Goal: Task Accomplishment & Management: Manage account settings

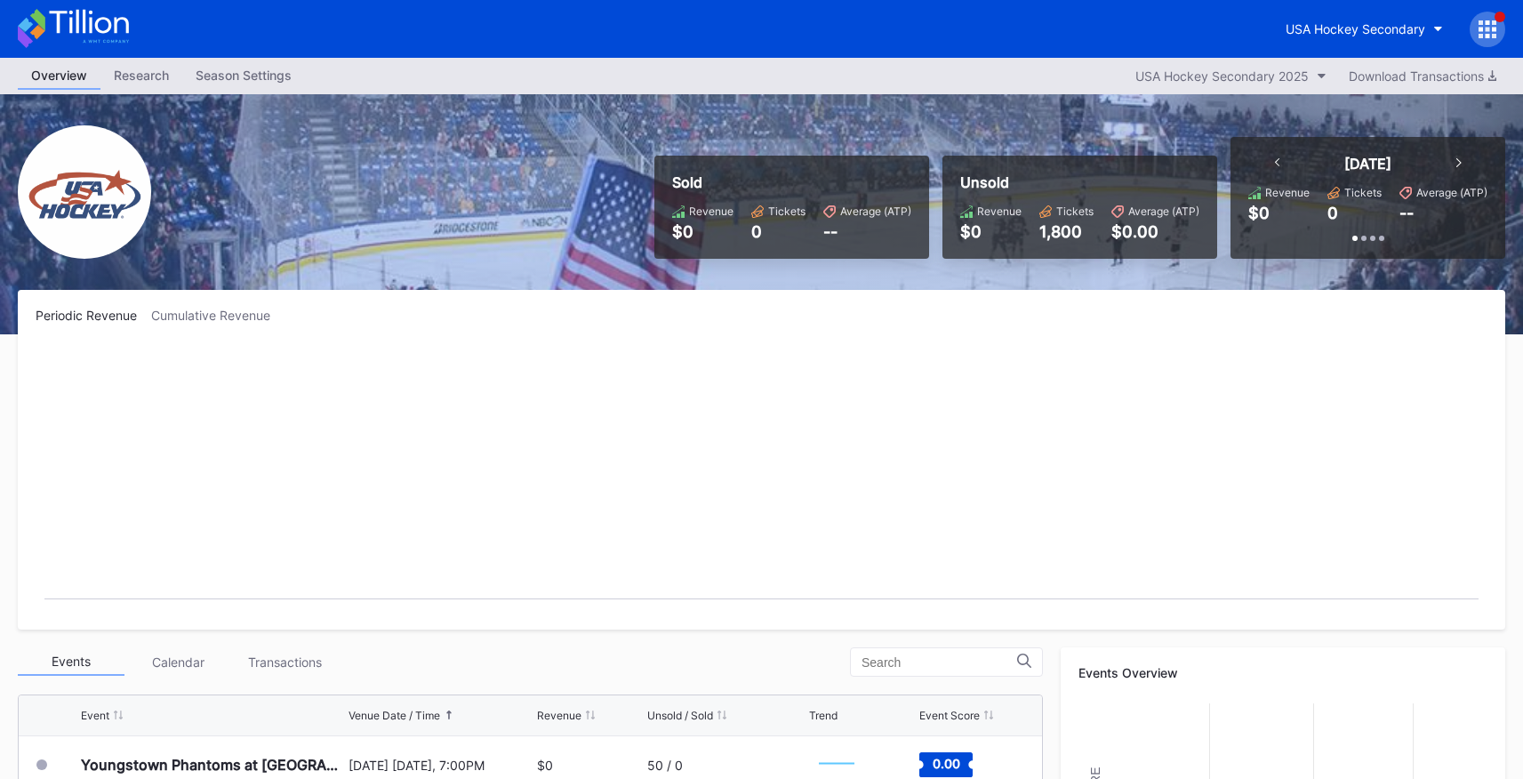
click at [1070, 36] on icon at bounding box center [1488, 29] width 18 height 18
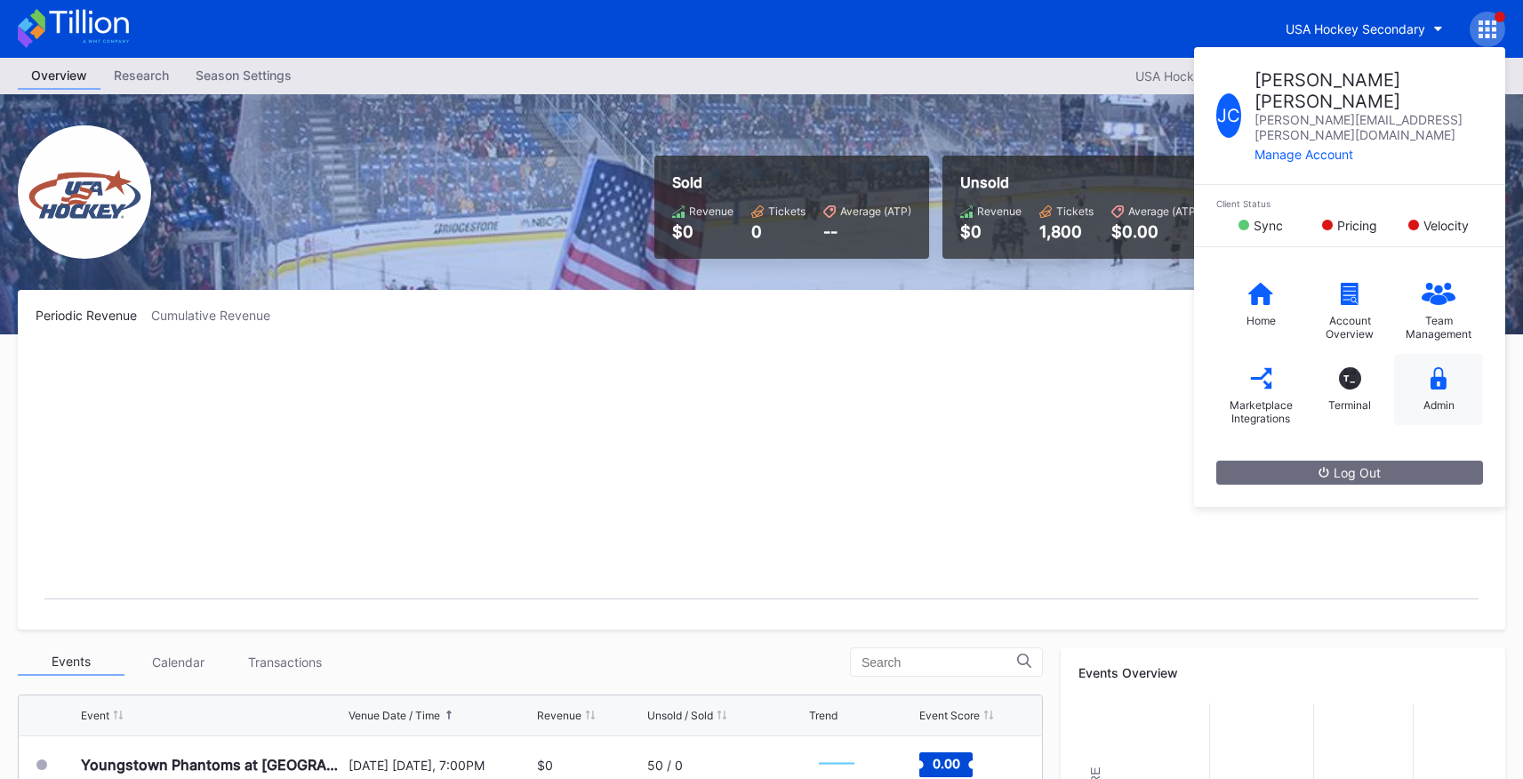
click at [1070, 367] on icon at bounding box center [1439, 378] width 16 height 22
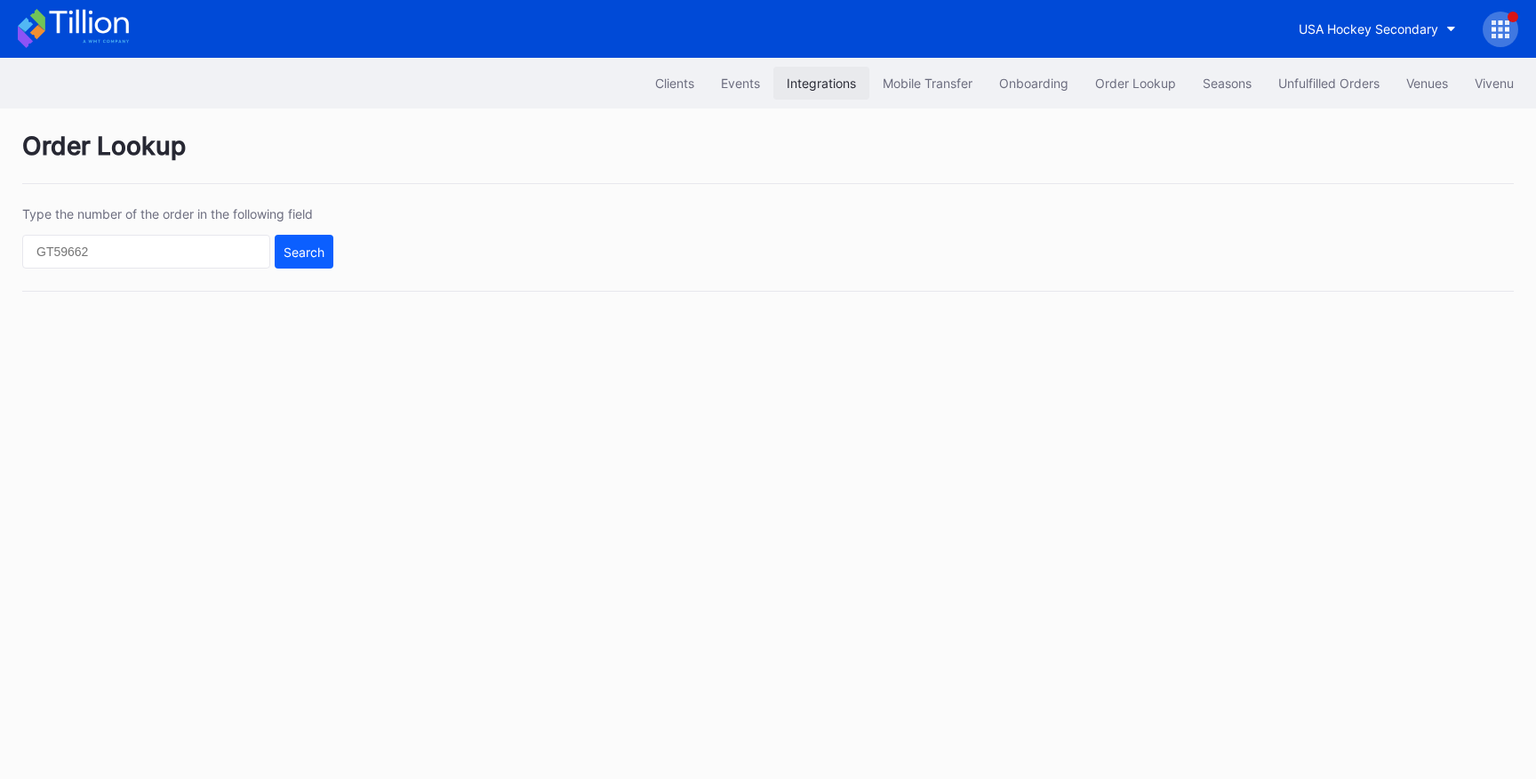
click at [823, 80] on div "Integrations" at bounding box center [821, 83] width 69 height 15
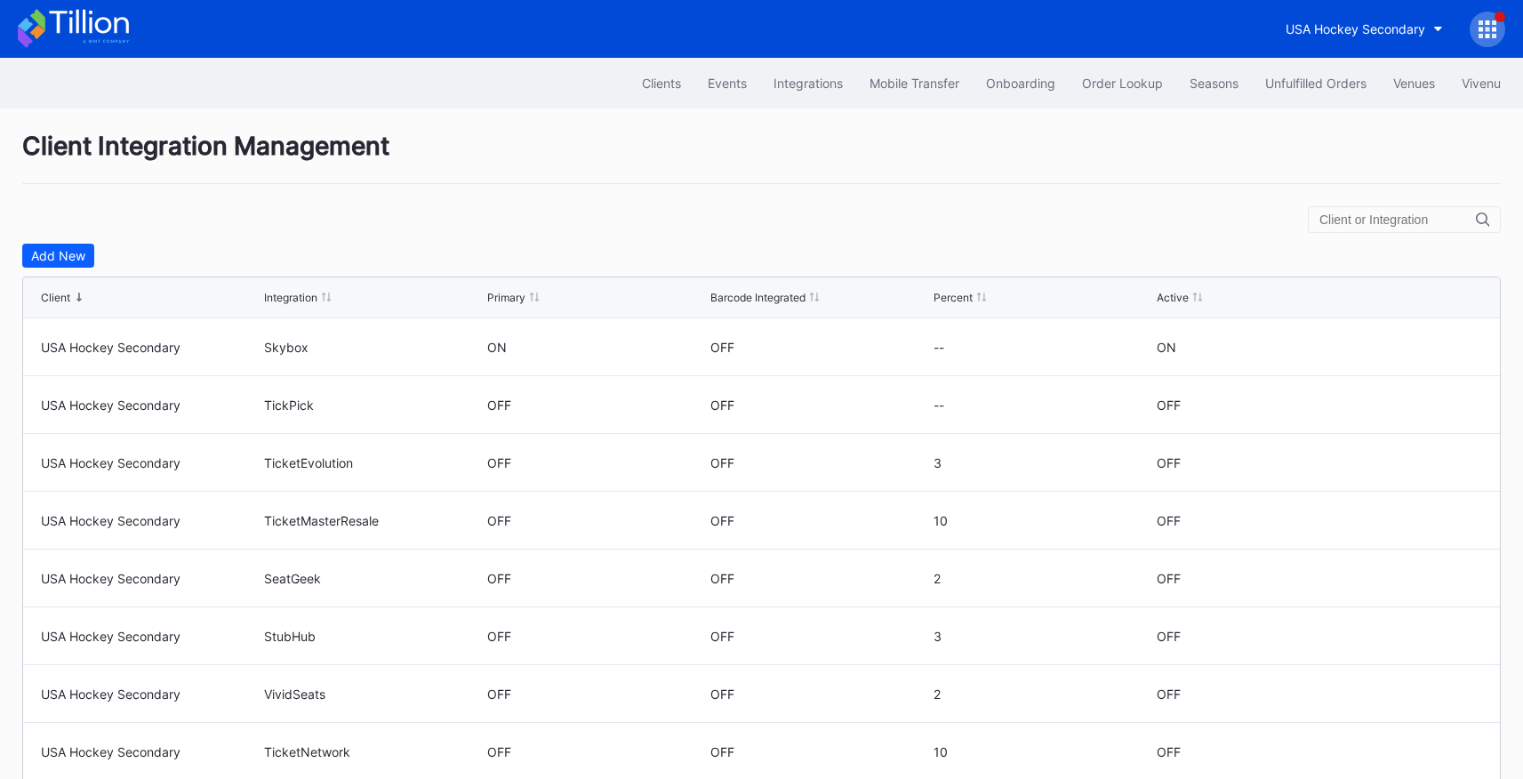
click at [1070, 213] on input "text" at bounding box center [1397, 219] width 156 height 14
click at [1070, 223] on input "text" at bounding box center [1397, 219] width 156 height 14
type input "USA Hockey"
click at [1070, 220] on icon at bounding box center [1482, 219] width 13 height 14
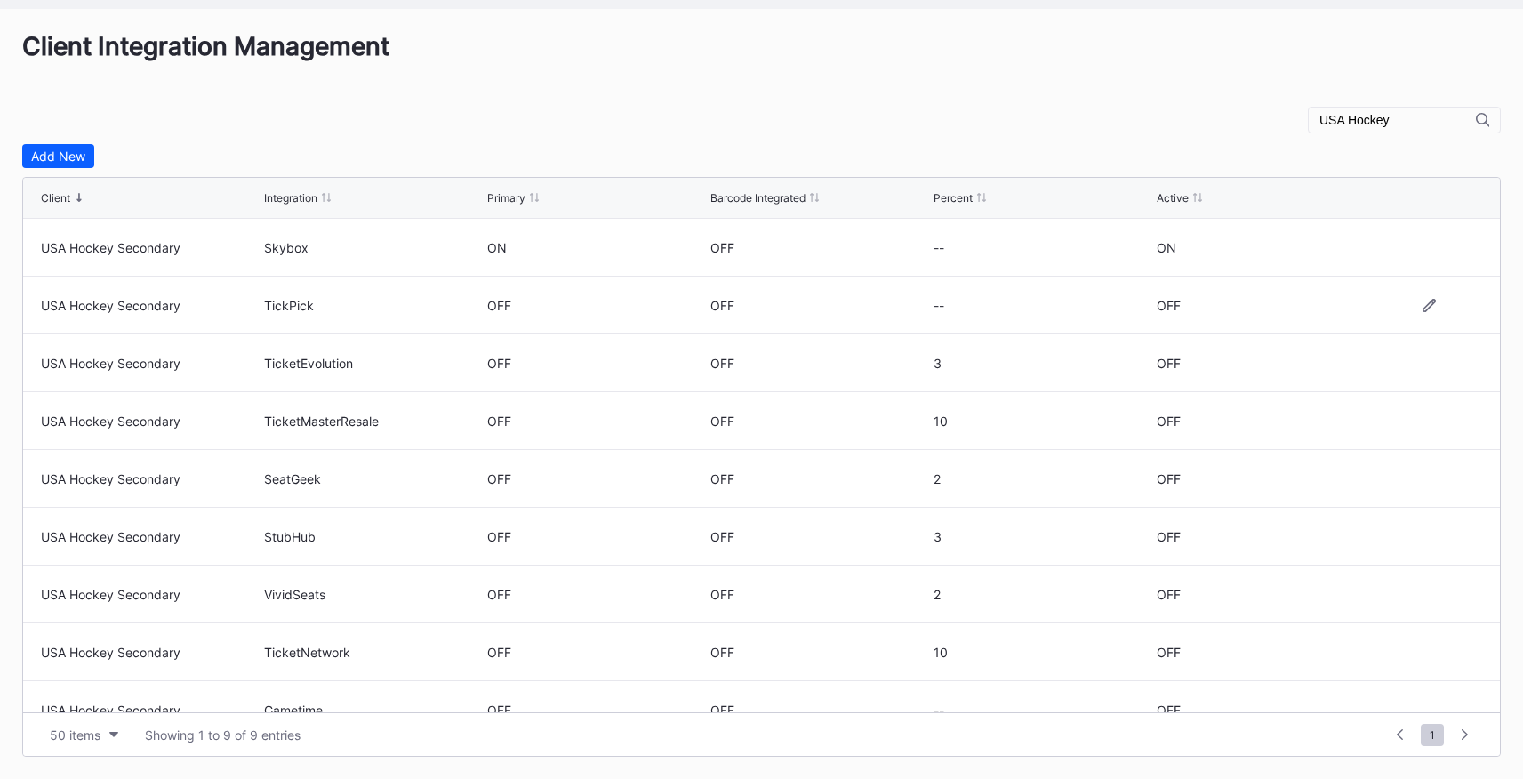
click at [1070, 298] on div "OFF" at bounding box center [1169, 305] width 24 height 15
click at [1070, 307] on icon at bounding box center [1429, 305] width 13 height 13
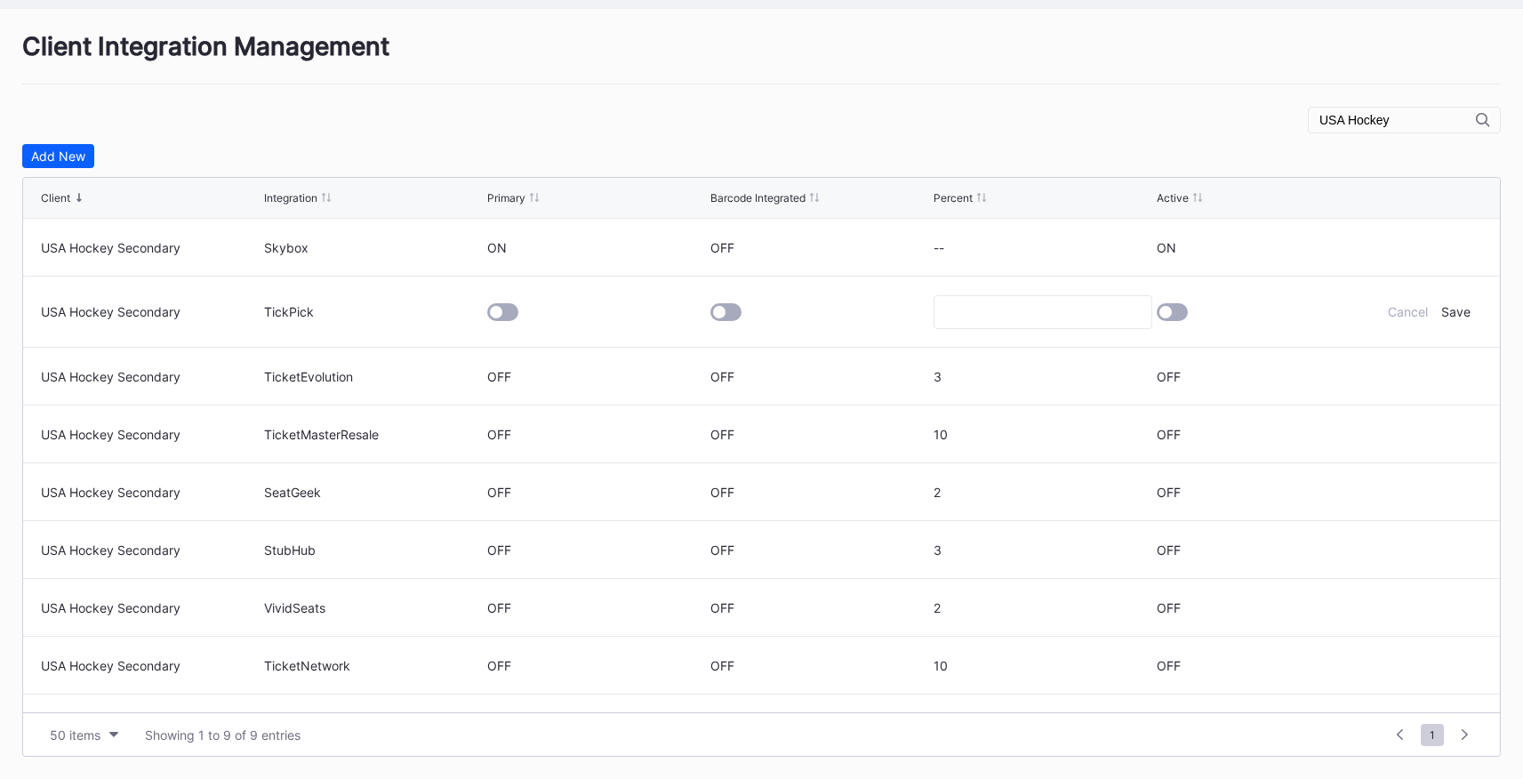
click at [1070, 306] on div at bounding box center [1172, 312] width 31 height 18
click at [1070, 319] on div "Save" at bounding box center [1455, 311] width 29 height 15
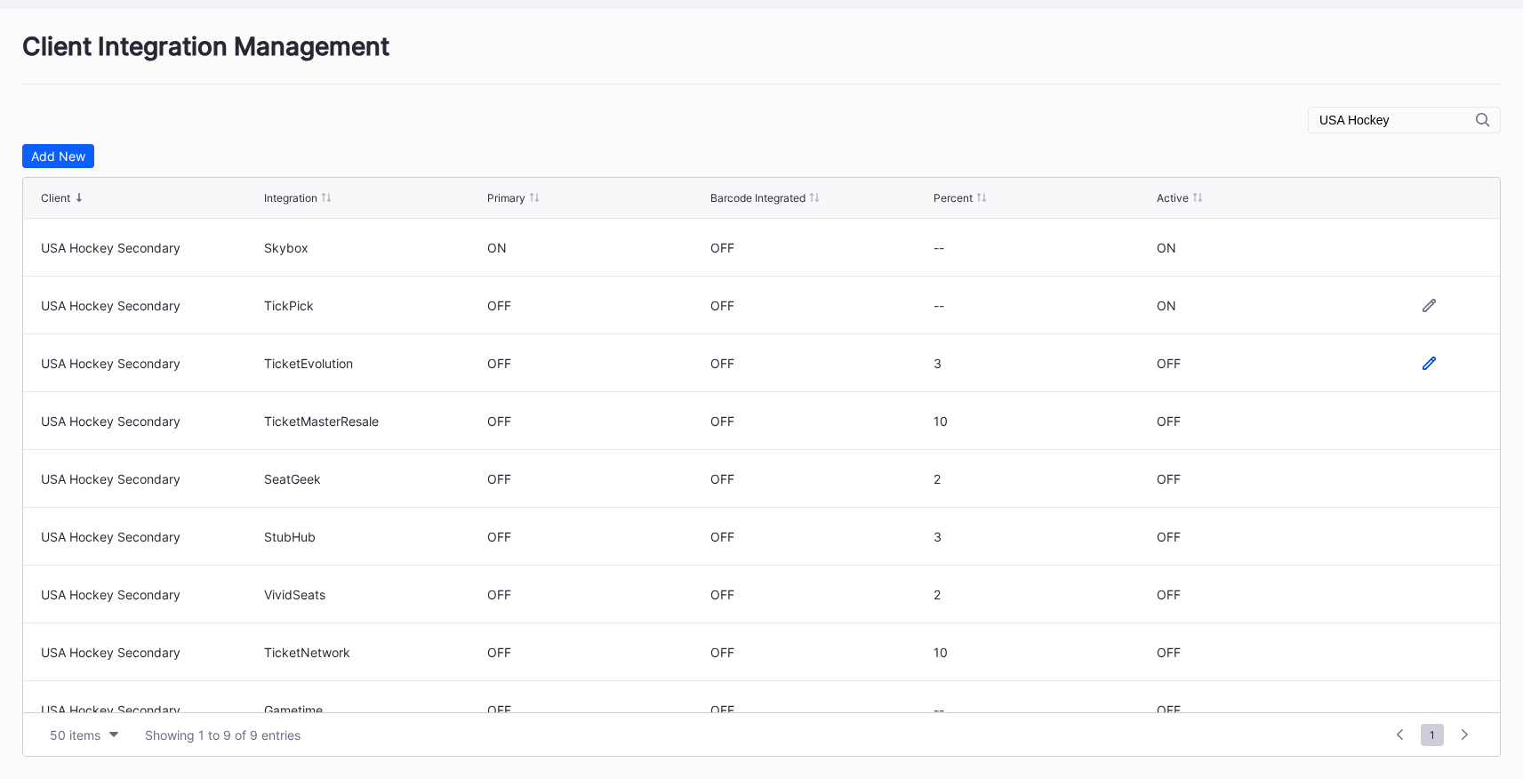
click at [1070, 364] on icon at bounding box center [1429, 363] width 13 height 13
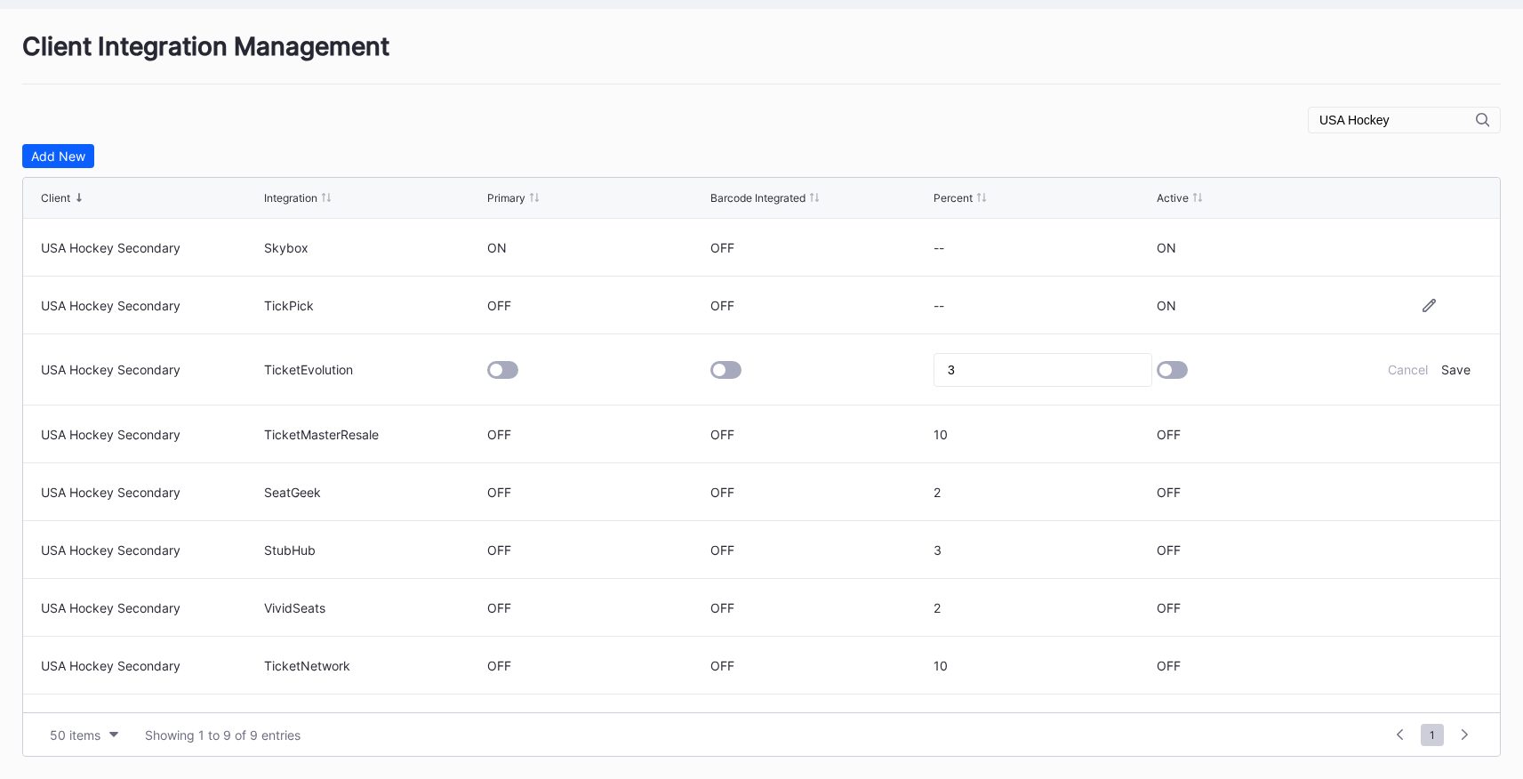
click at [1070, 369] on form "USA Hockey Secondary TicketEvolution 3 Cancel Save" at bounding box center [761, 369] width 1441 height 70
click at [1070, 367] on div at bounding box center [1165, 370] width 12 height 12
click at [1070, 373] on div "Save" at bounding box center [1455, 369] width 29 height 15
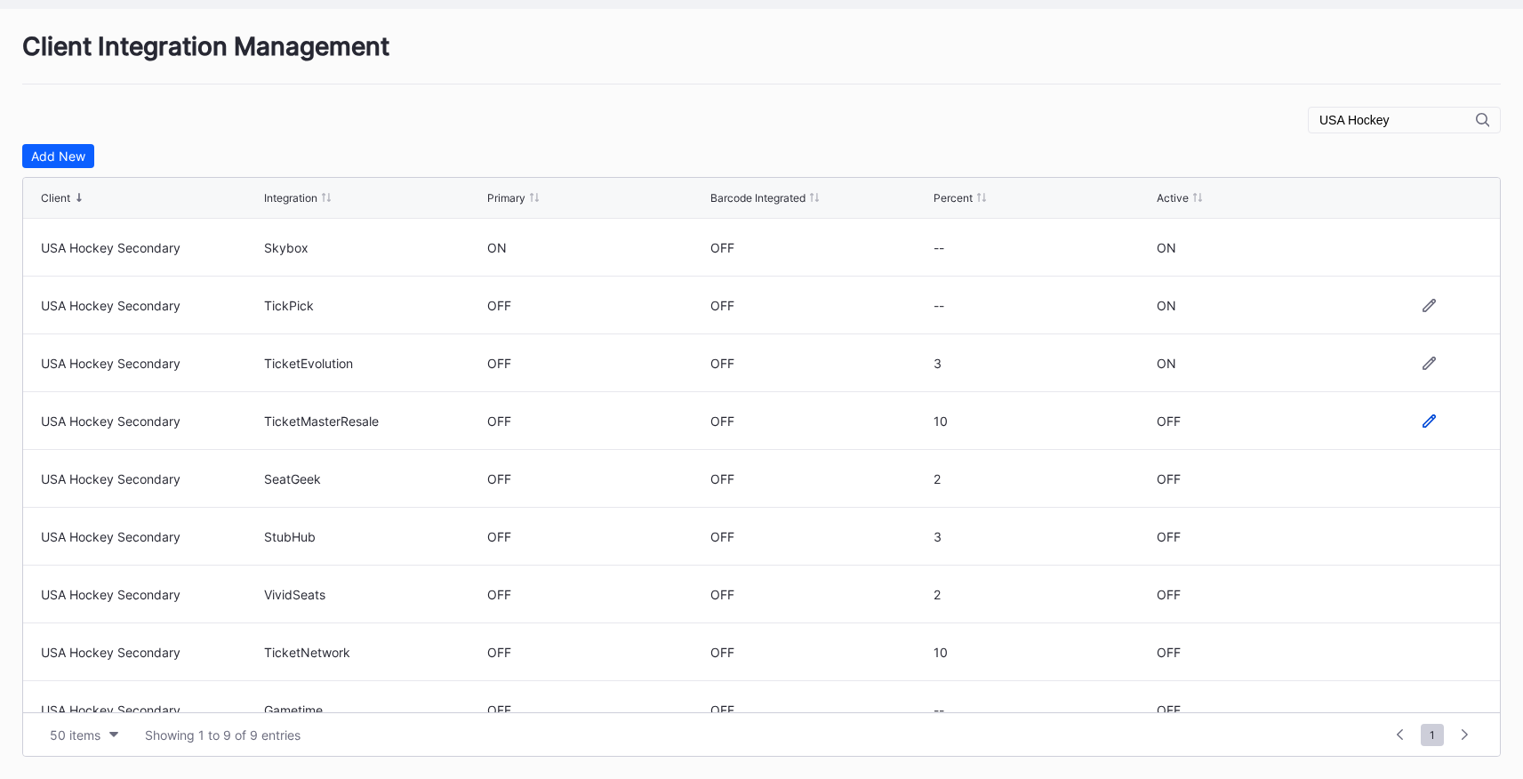
click at [1070, 422] on icon at bounding box center [1429, 420] width 13 height 13
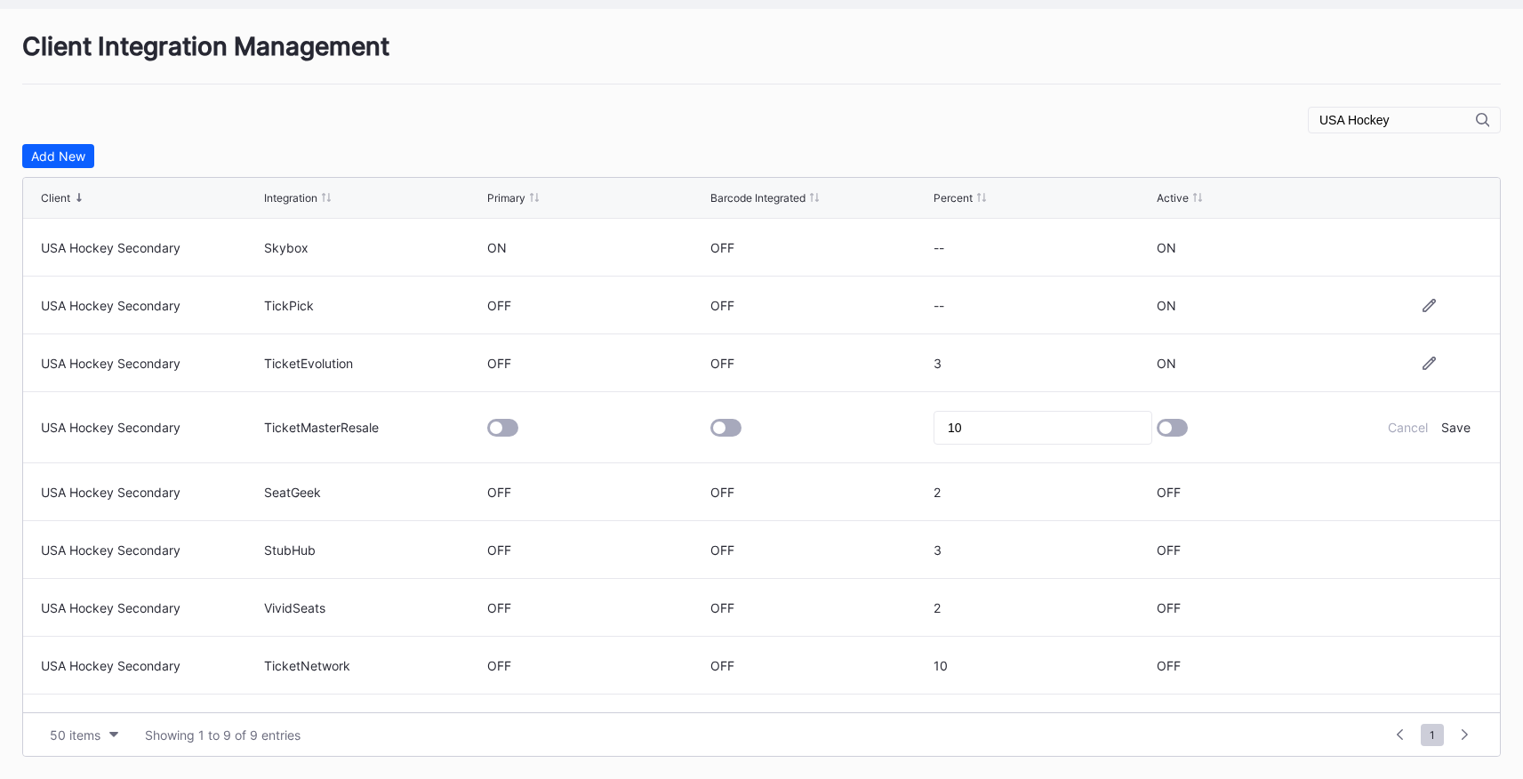
click at [1070, 426] on div at bounding box center [1172, 428] width 31 height 18
click at [1070, 426] on div "Save" at bounding box center [1455, 427] width 29 height 15
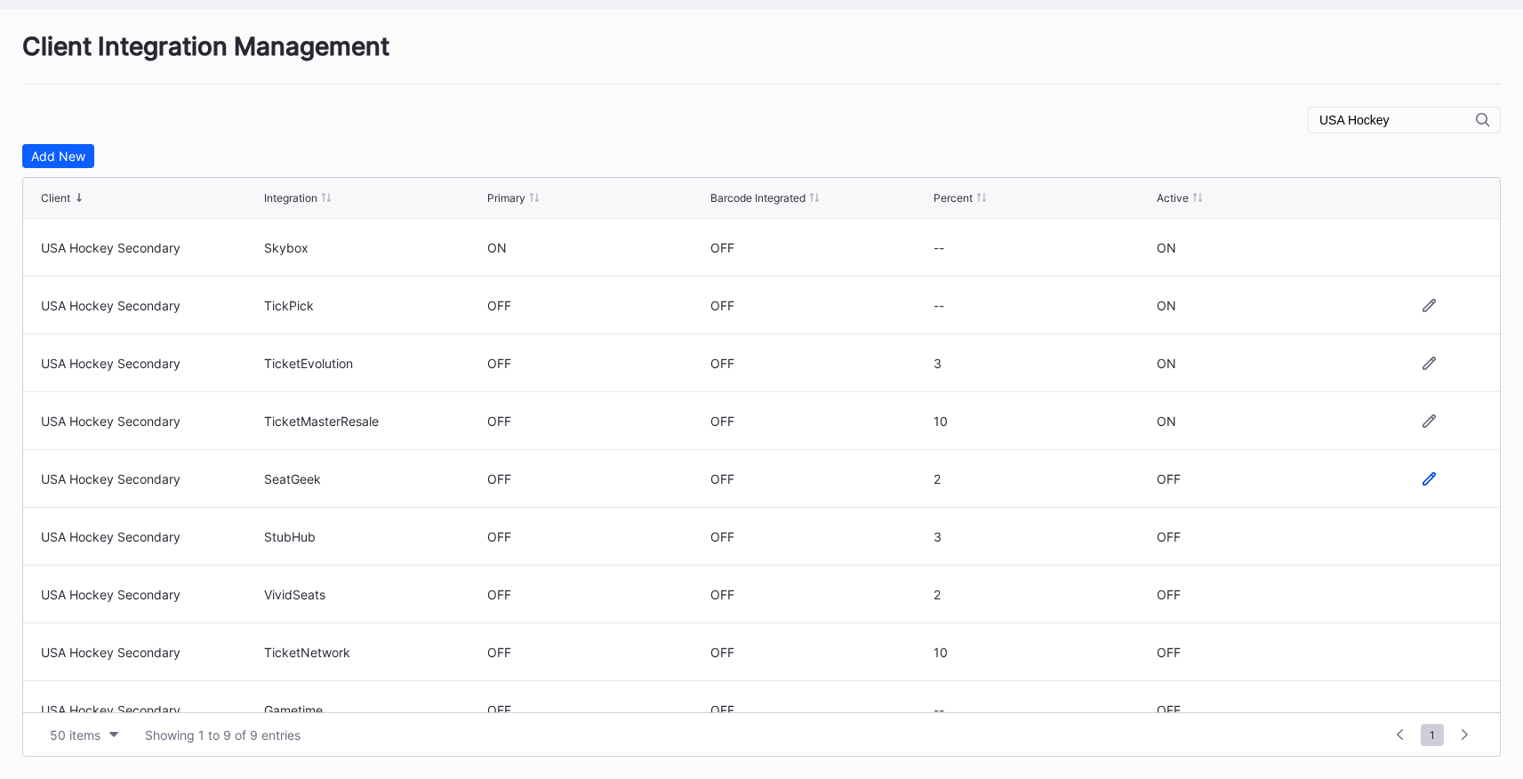
click at [1070, 480] on icon at bounding box center [1429, 478] width 13 height 13
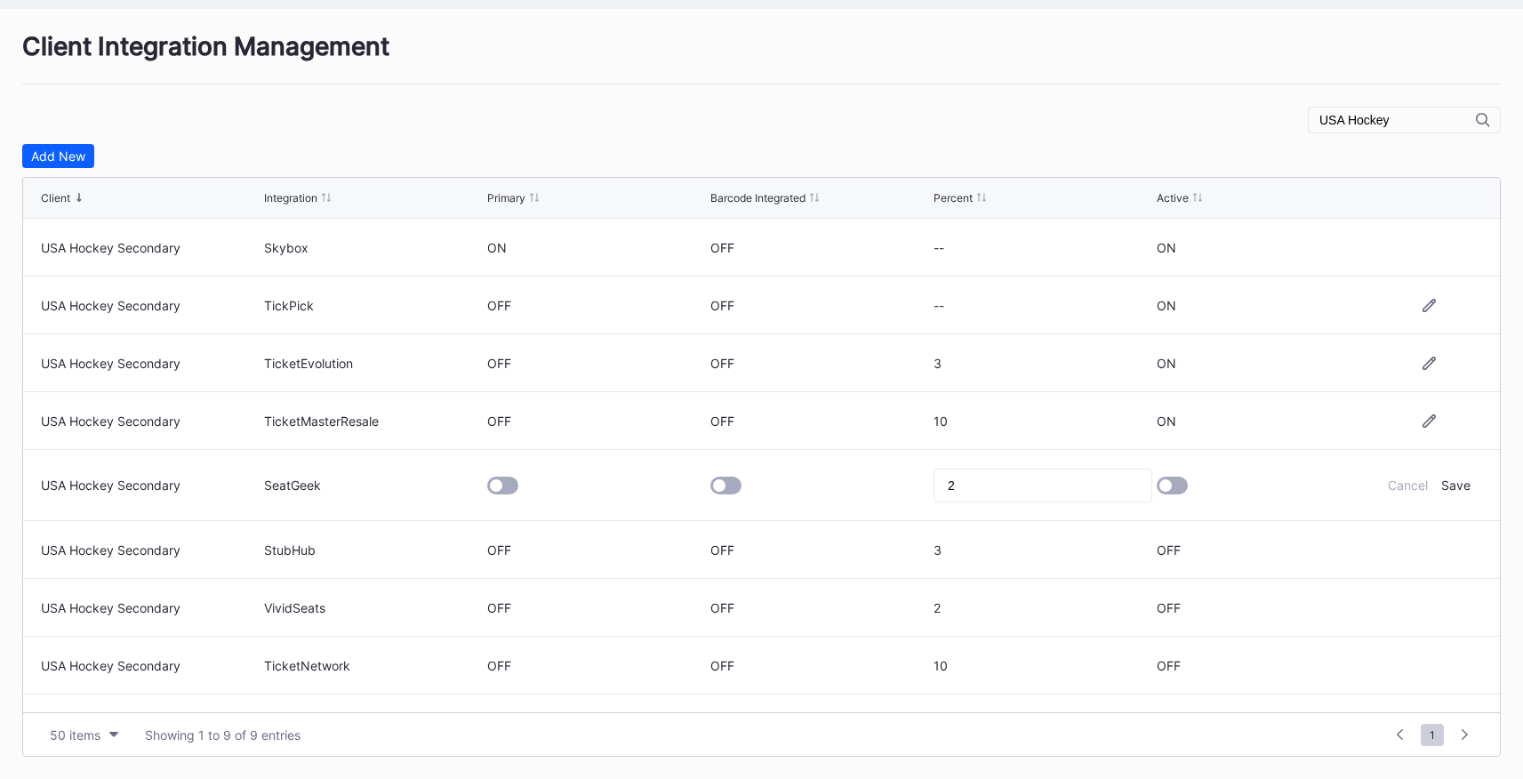
click at [1070, 491] on div at bounding box center [1172, 486] width 31 height 18
click at [1070, 485] on div "Cancel Save" at bounding box center [1428, 484] width 107 height 15
click at [1070, 487] on div "Save" at bounding box center [1455, 484] width 29 height 15
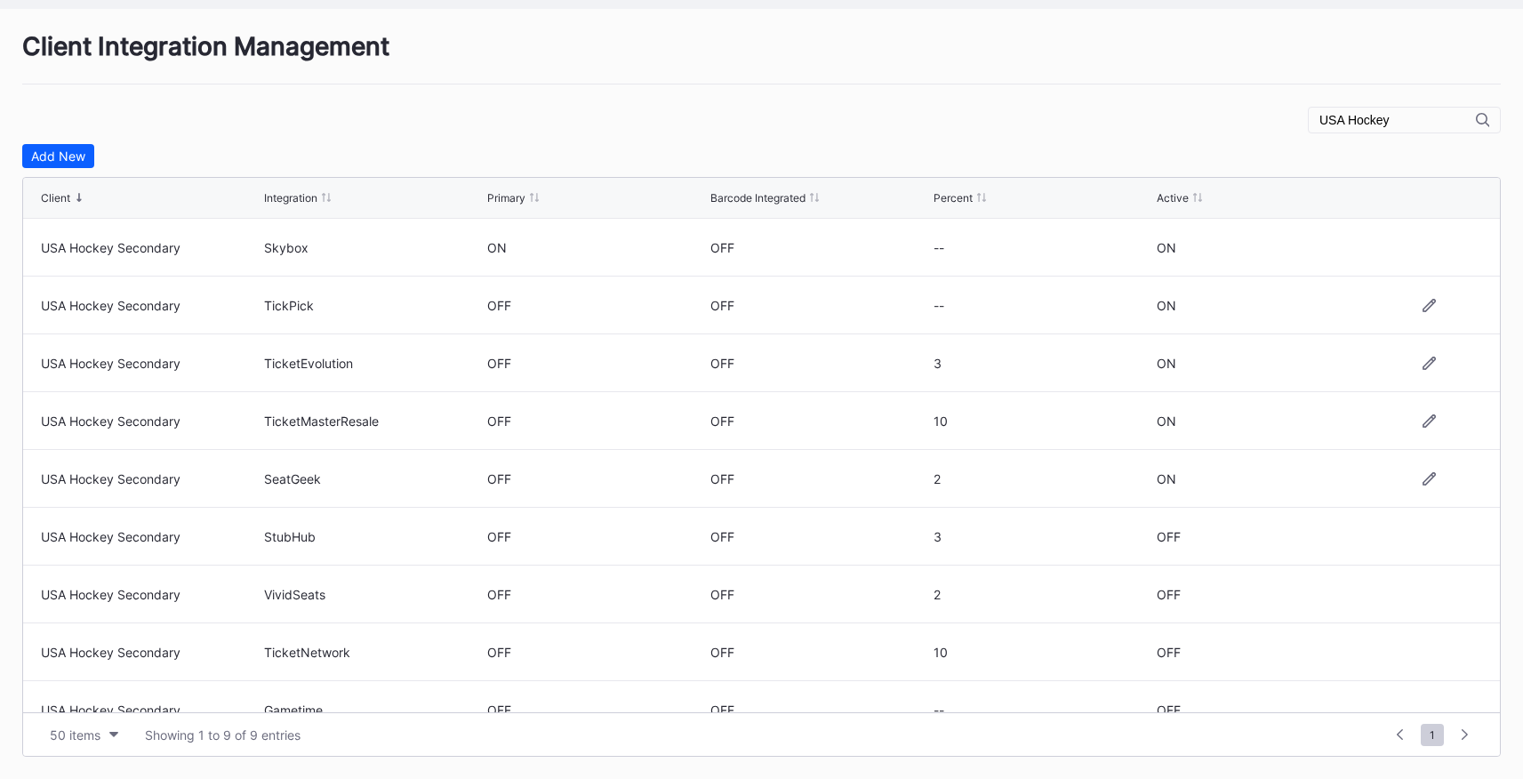
scroll to position [27, 0]
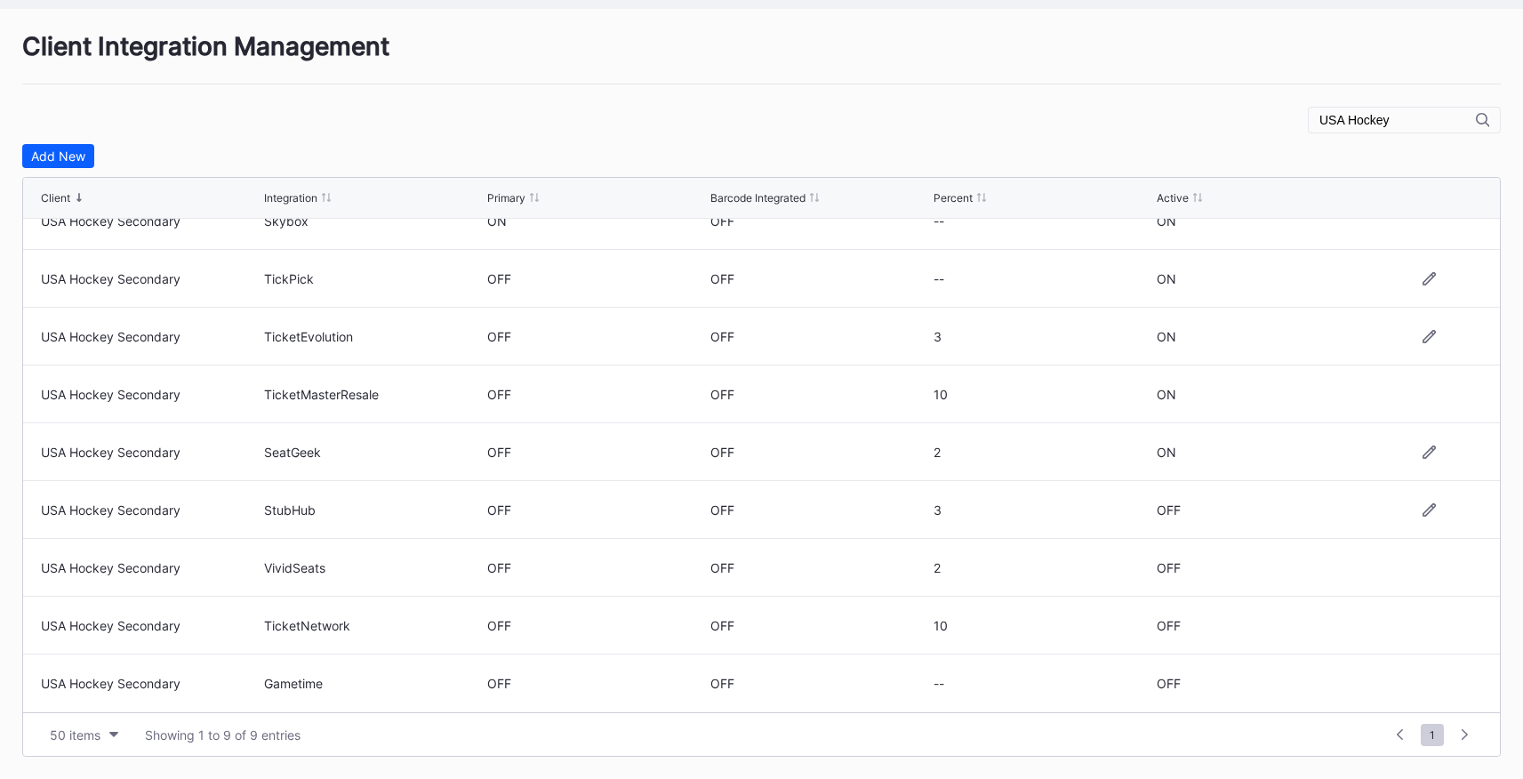
click at [1070, 508] on div at bounding box center [1428, 509] width 107 height 13
click at [1070, 509] on icon at bounding box center [1429, 508] width 13 height 13
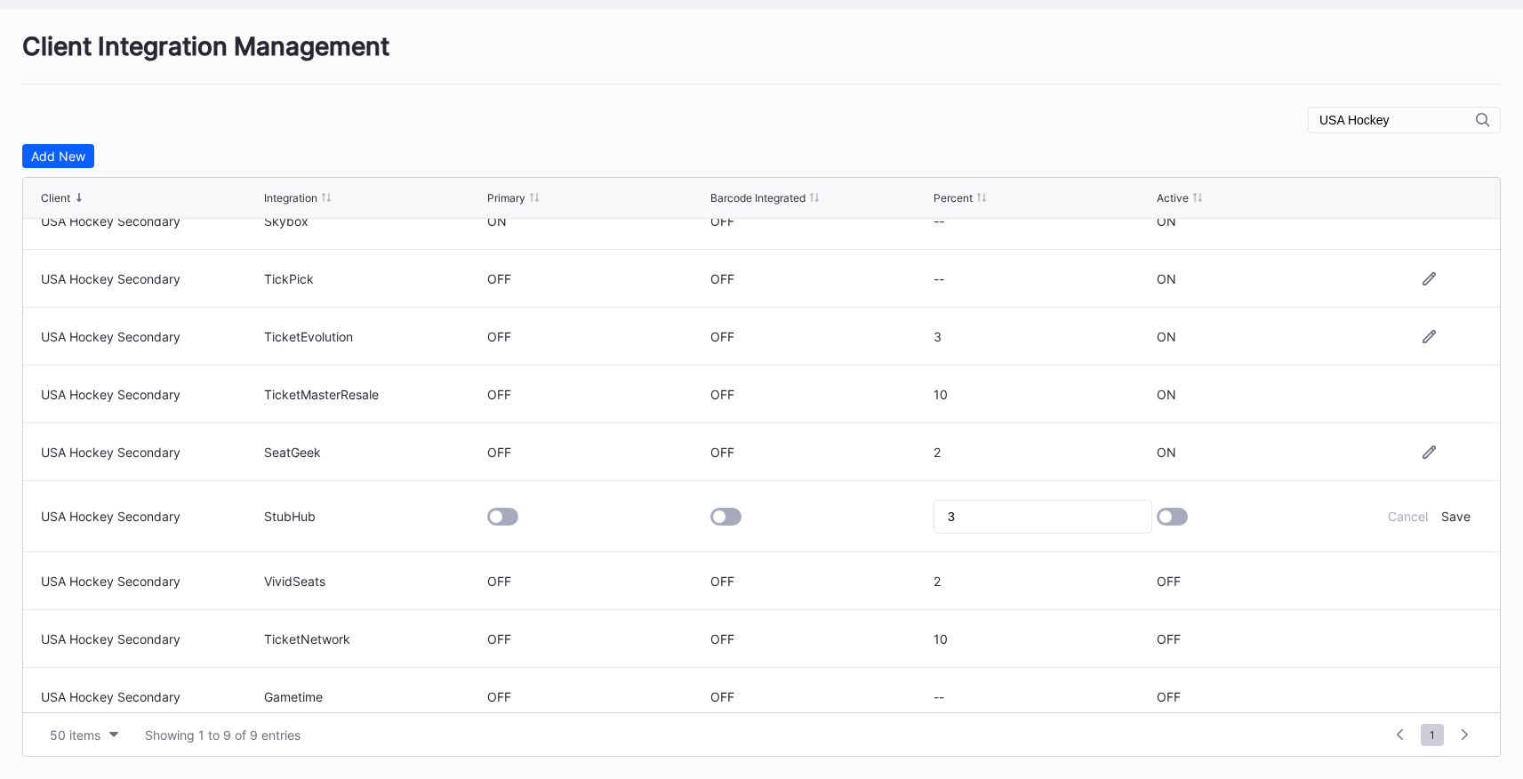
click at [1070, 516] on div at bounding box center [1172, 517] width 31 height 18
click at [1070, 516] on div "Save" at bounding box center [1455, 516] width 29 height 15
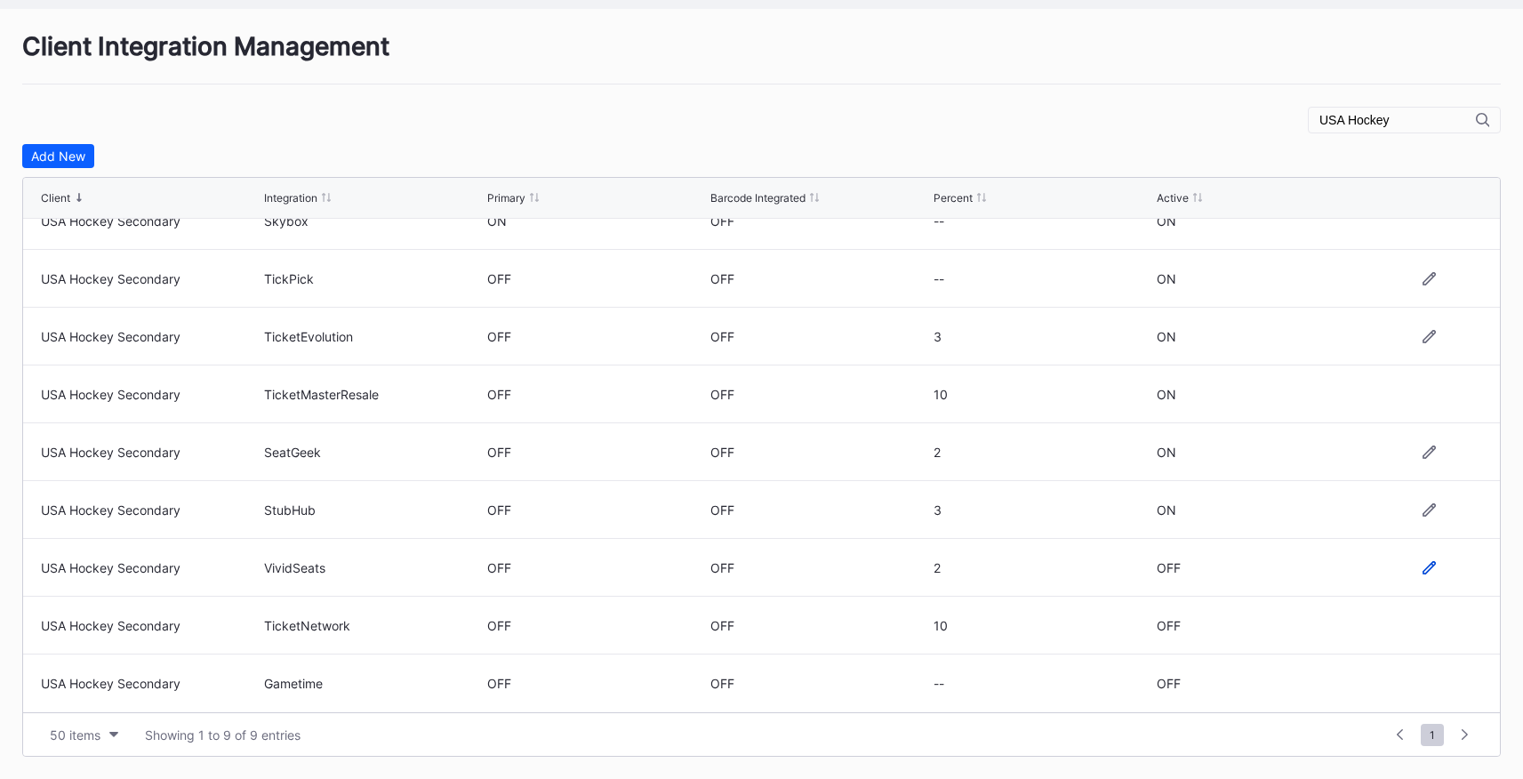
click at [1070, 569] on icon at bounding box center [1429, 566] width 13 height 13
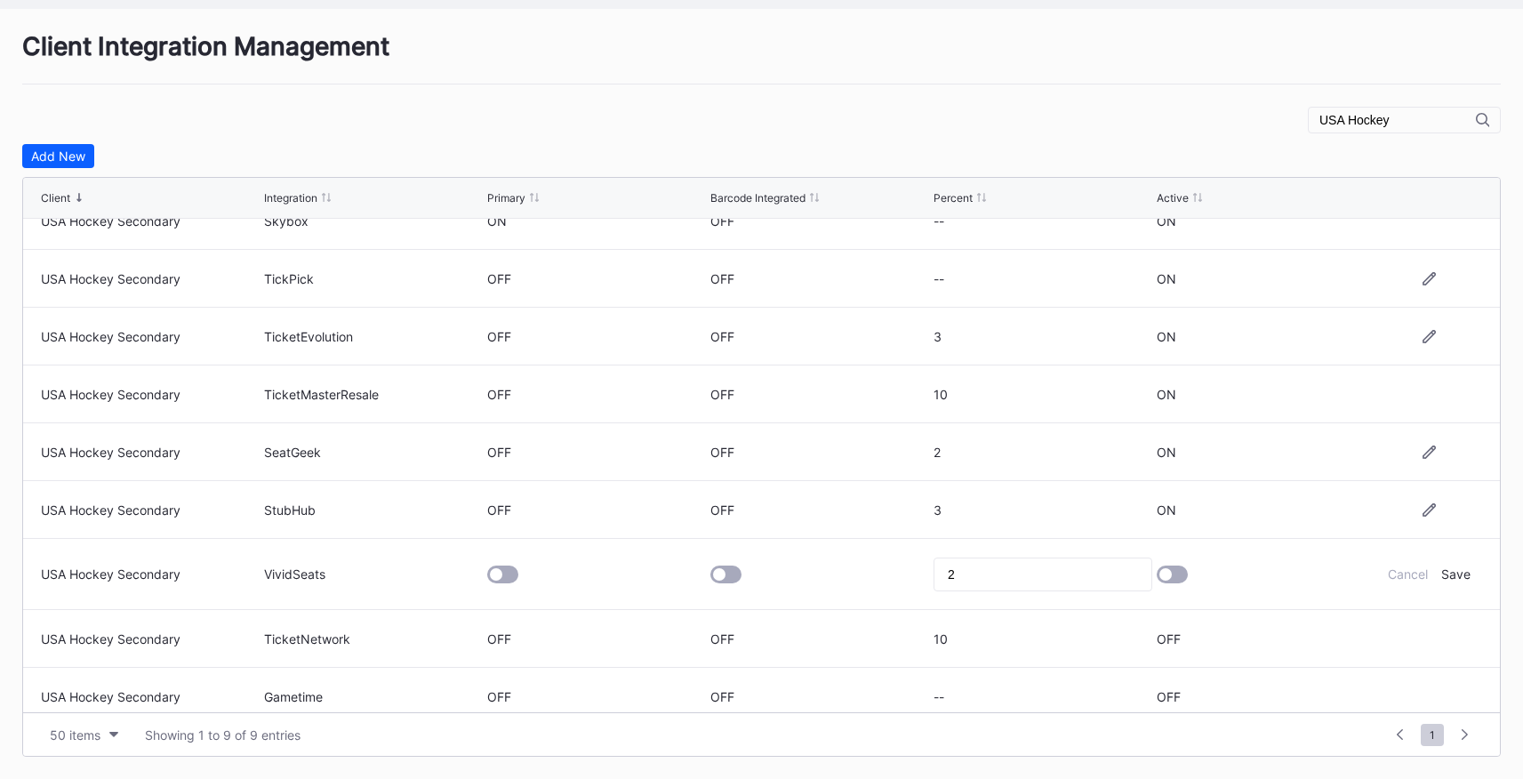
click at [1070, 576] on div at bounding box center [1172, 574] width 31 height 18
click at [1070, 574] on div "Save" at bounding box center [1455, 573] width 29 height 15
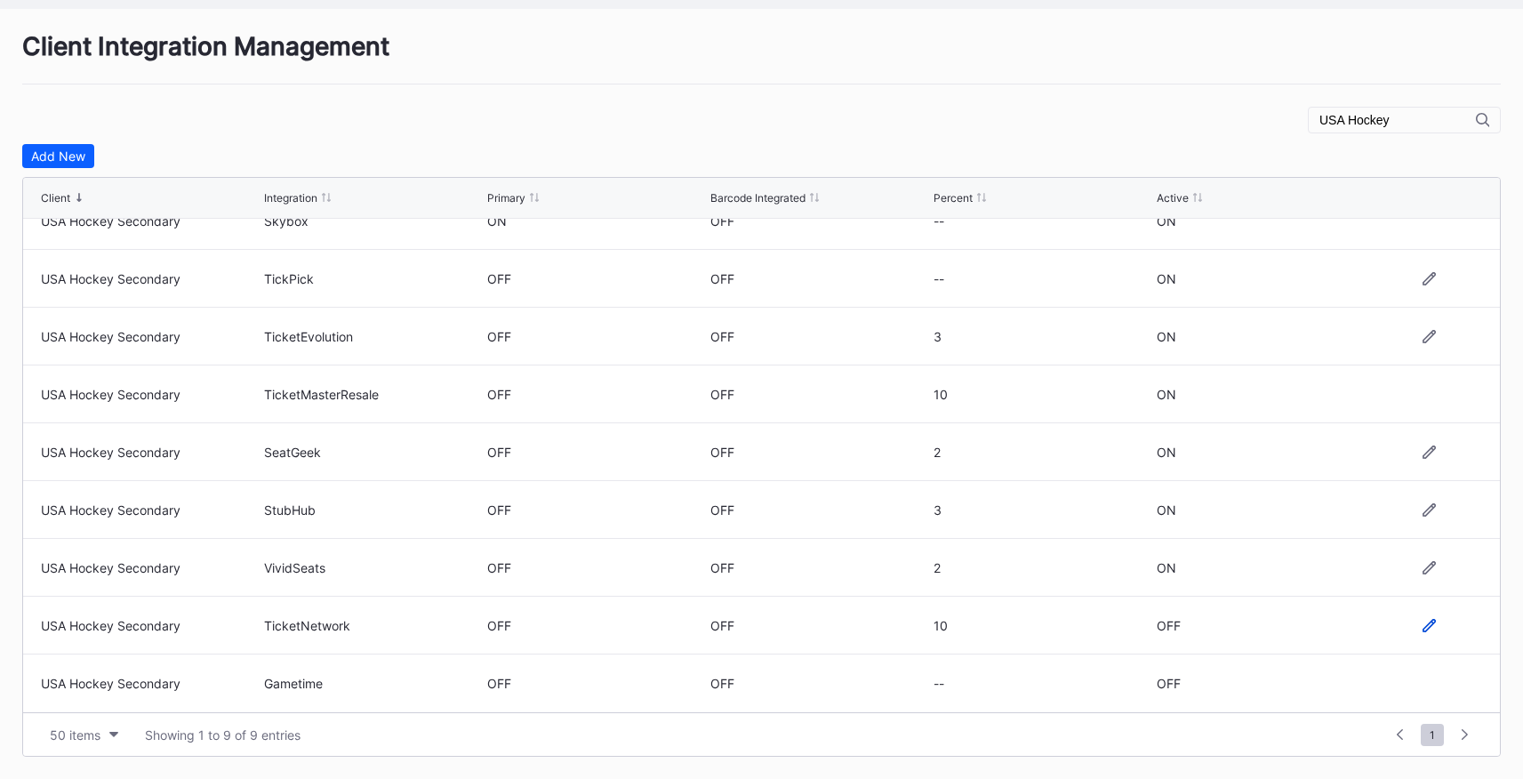
click at [1070, 621] on icon at bounding box center [1429, 625] width 13 height 13
click at [1070, 625] on div at bounding box center [1172, 632] width 31 height 18
click at [1070, 628] on div "Save" at bounding box center [1455, 631] width 29 height 15
click at [1070, 682] on icon at bounding box center [1429, 683] width 13 height 13
click at [1070, 681] on div at bounding box center [1172, 690] width 31 height 18
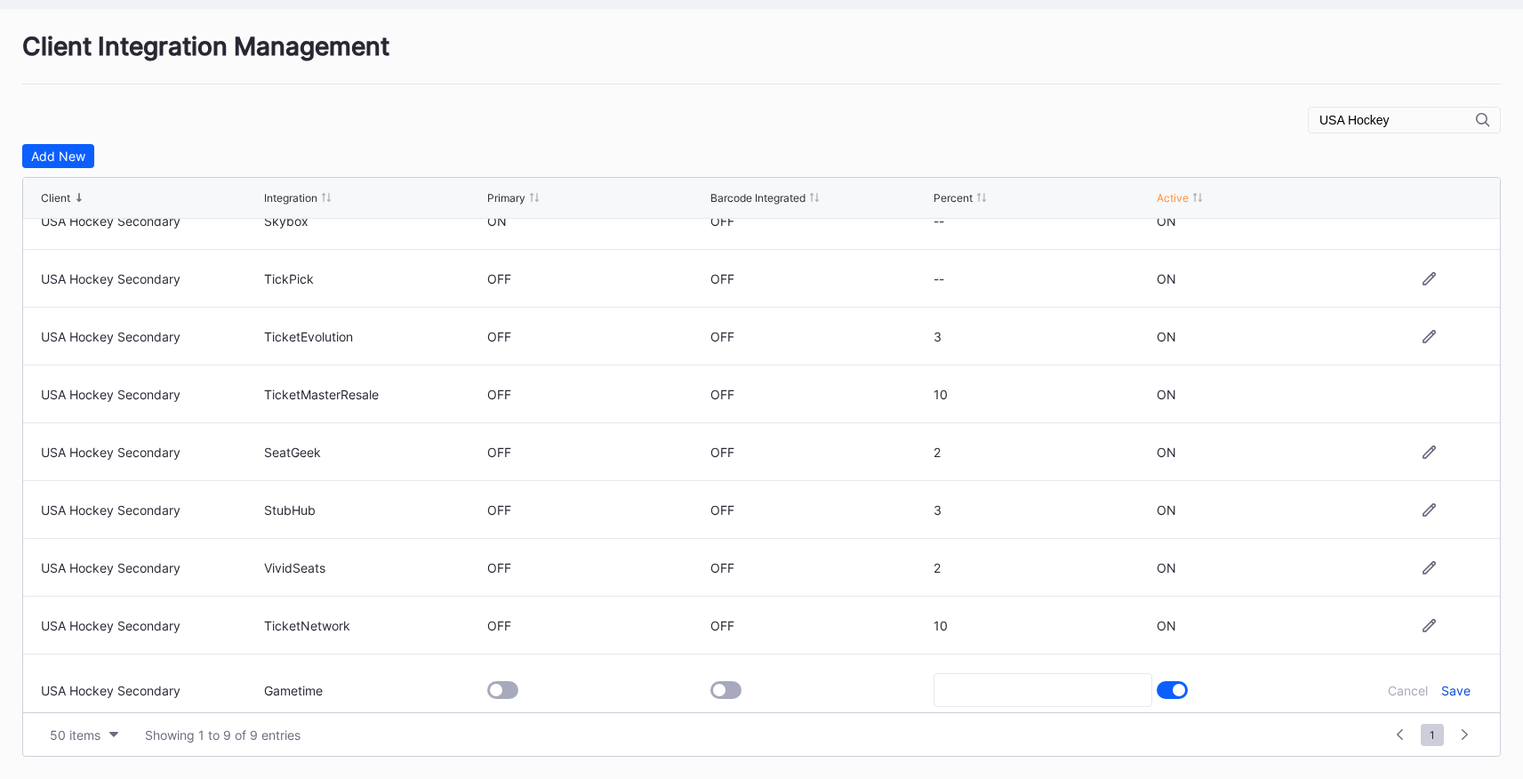
click at [1070, 690] on div "Save" at bounding box center [1455, 690] width 29 height 15
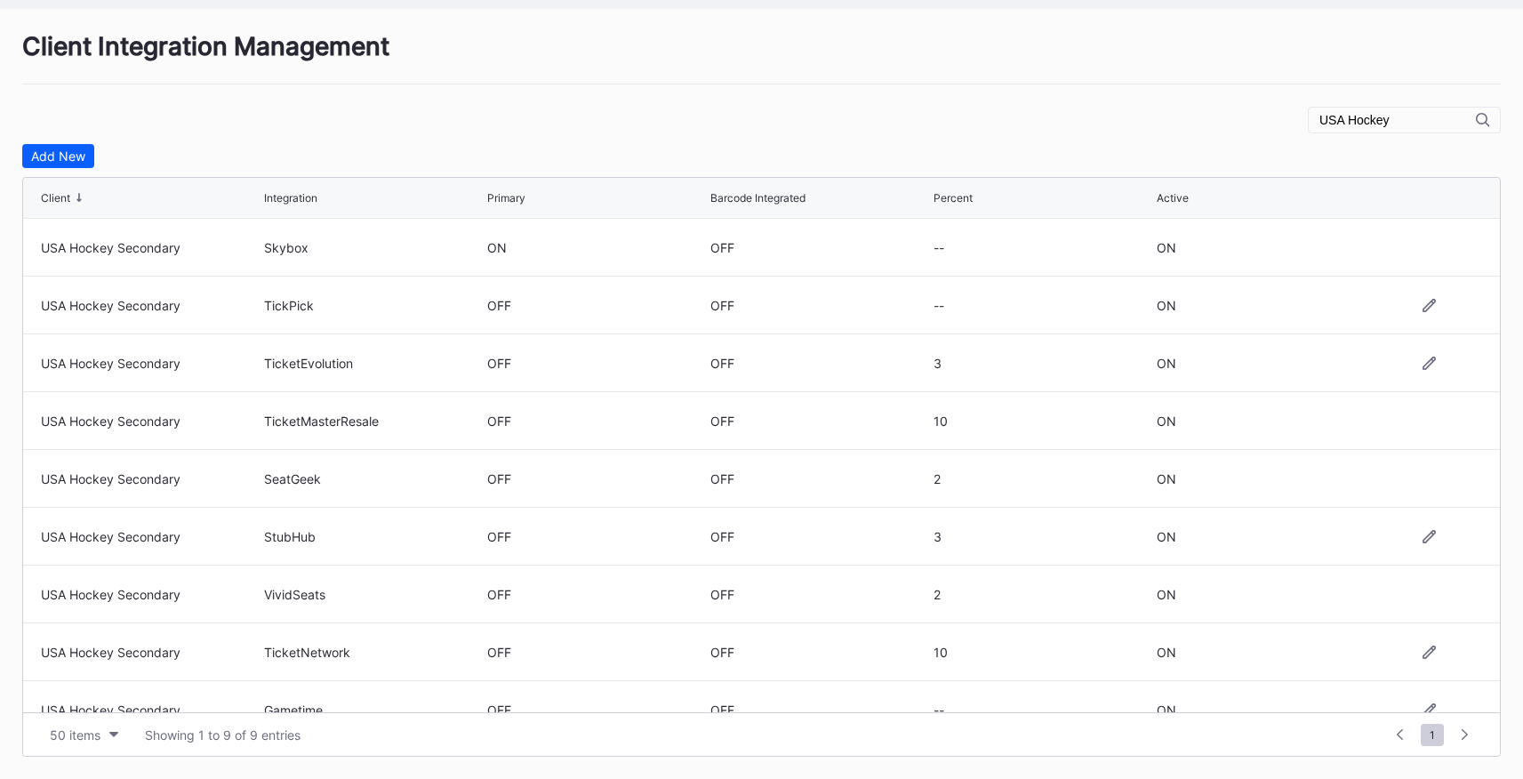
scroll to position [0, 0]
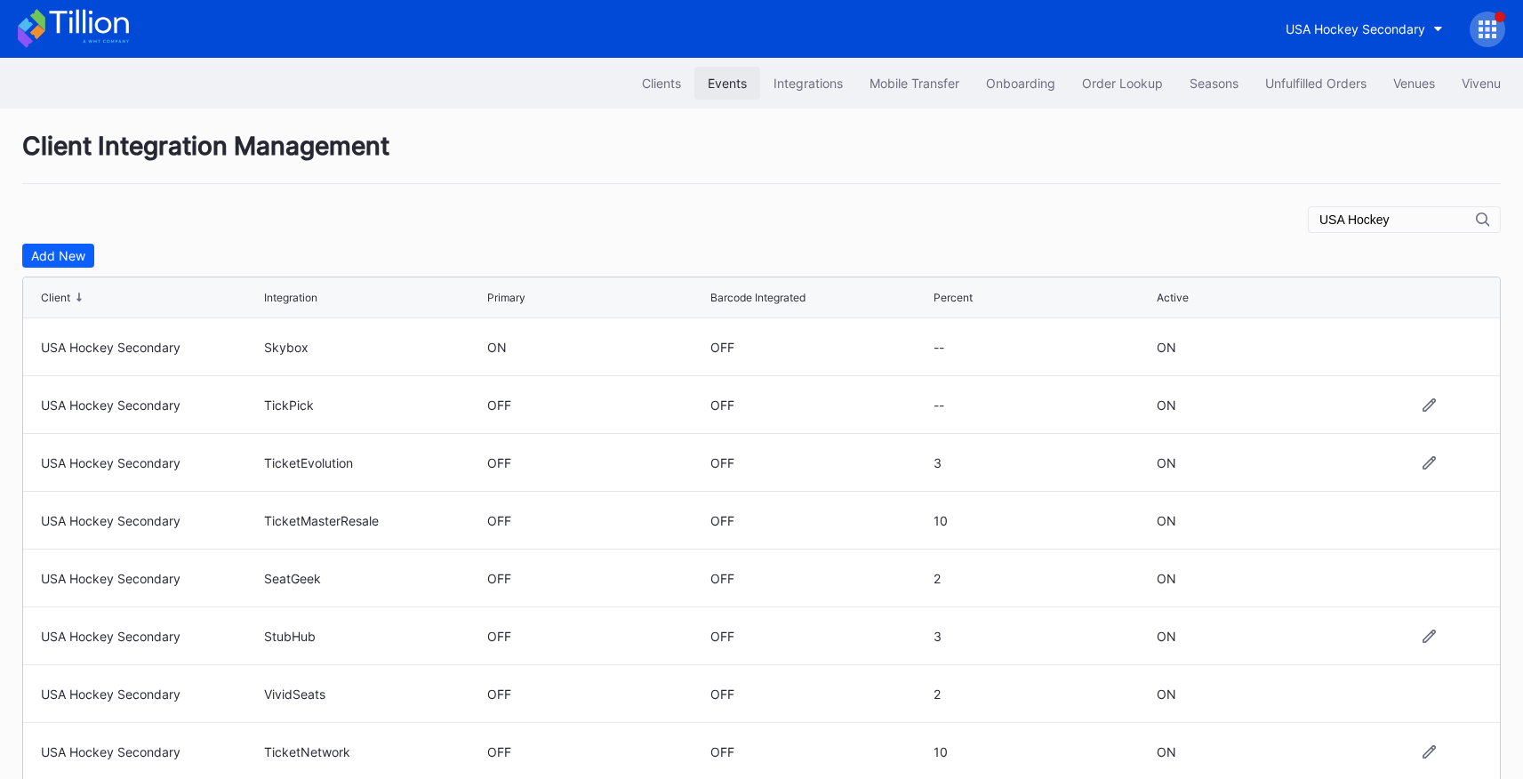
click at [694, 84] on button "Events" at bounding box center [727, 83] width 66 height 33
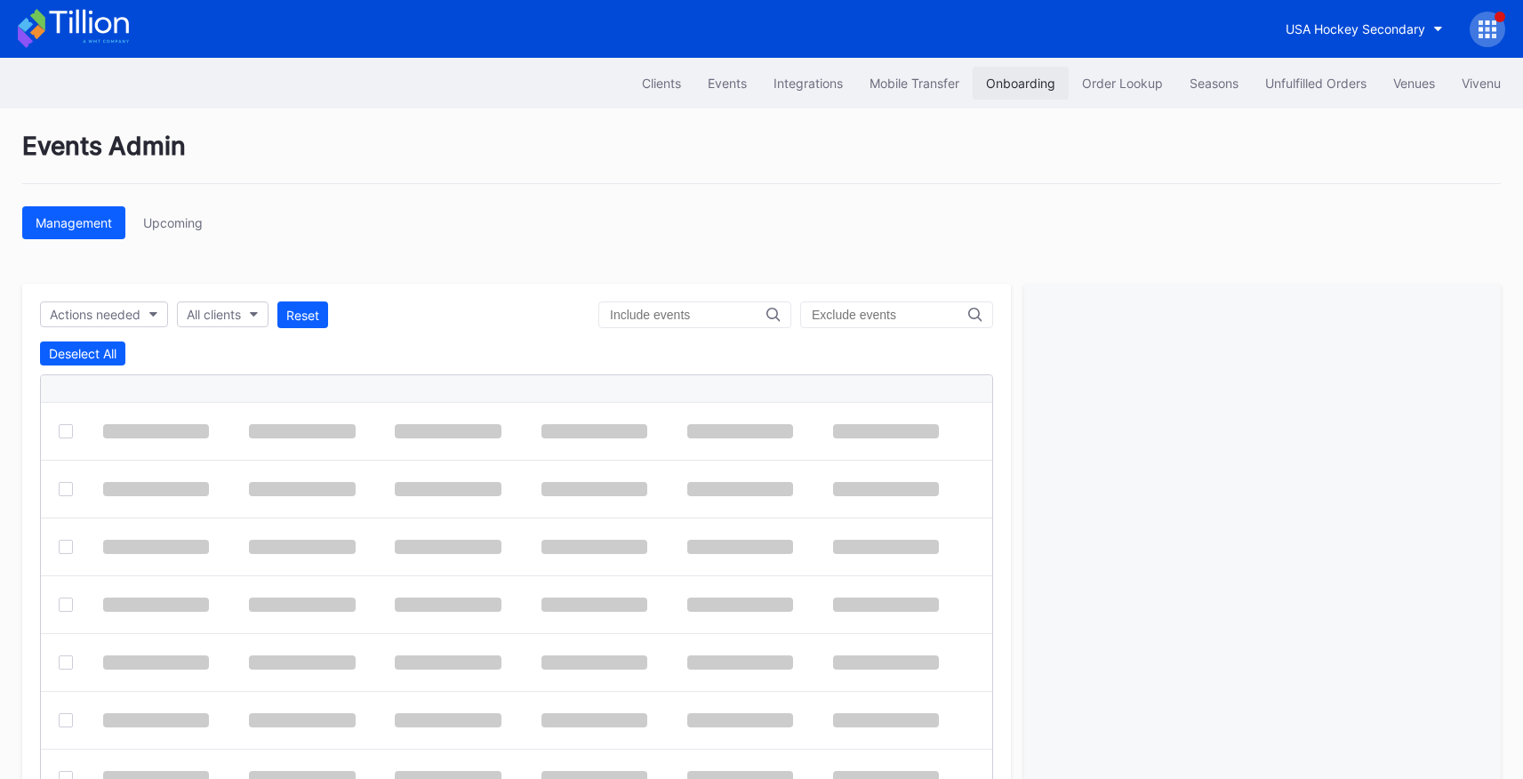
click at [1033, 91] on div "Onboarding" at bounding box center [1020, 83] width 69 height 15
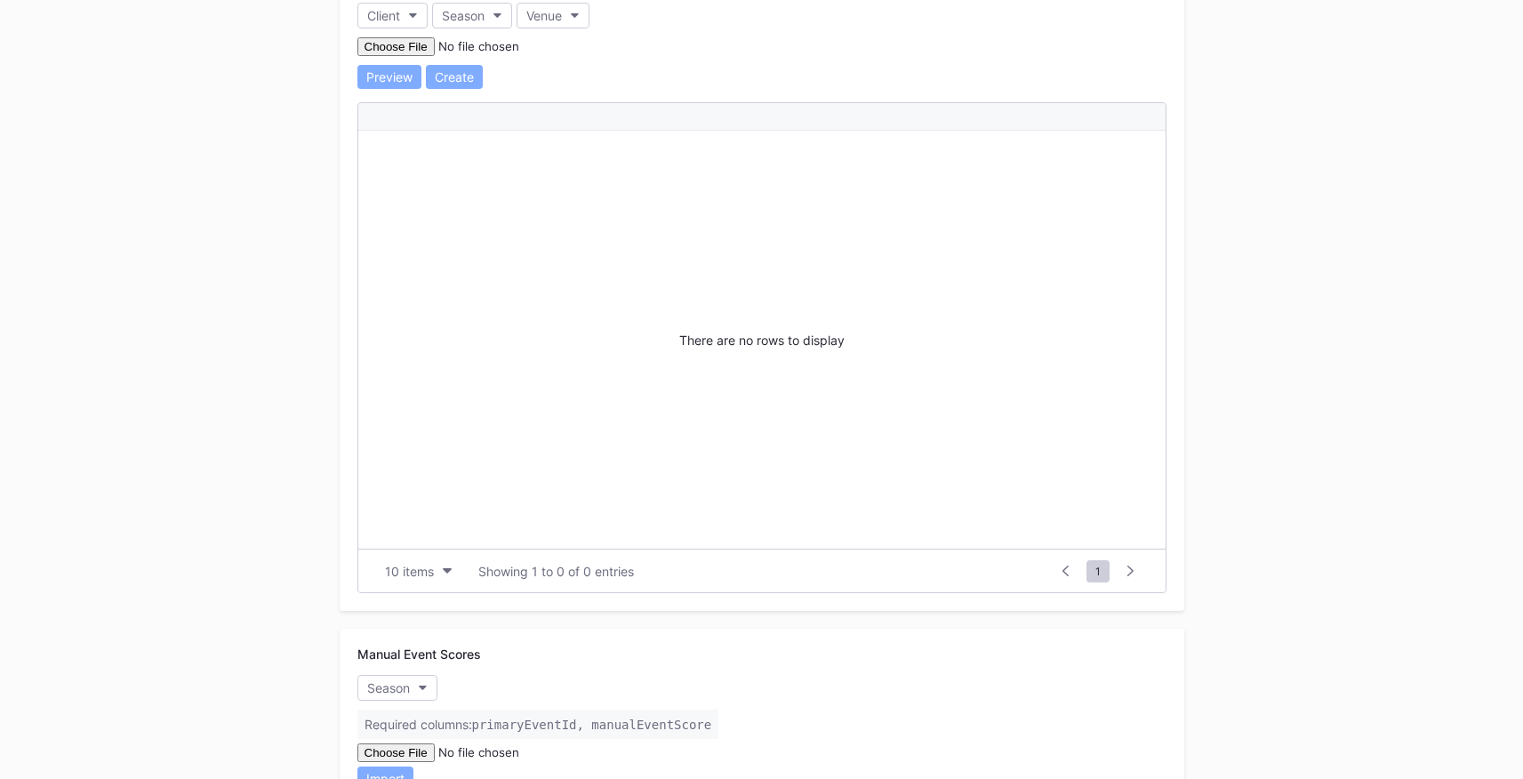
scroll to position [2095, 0]
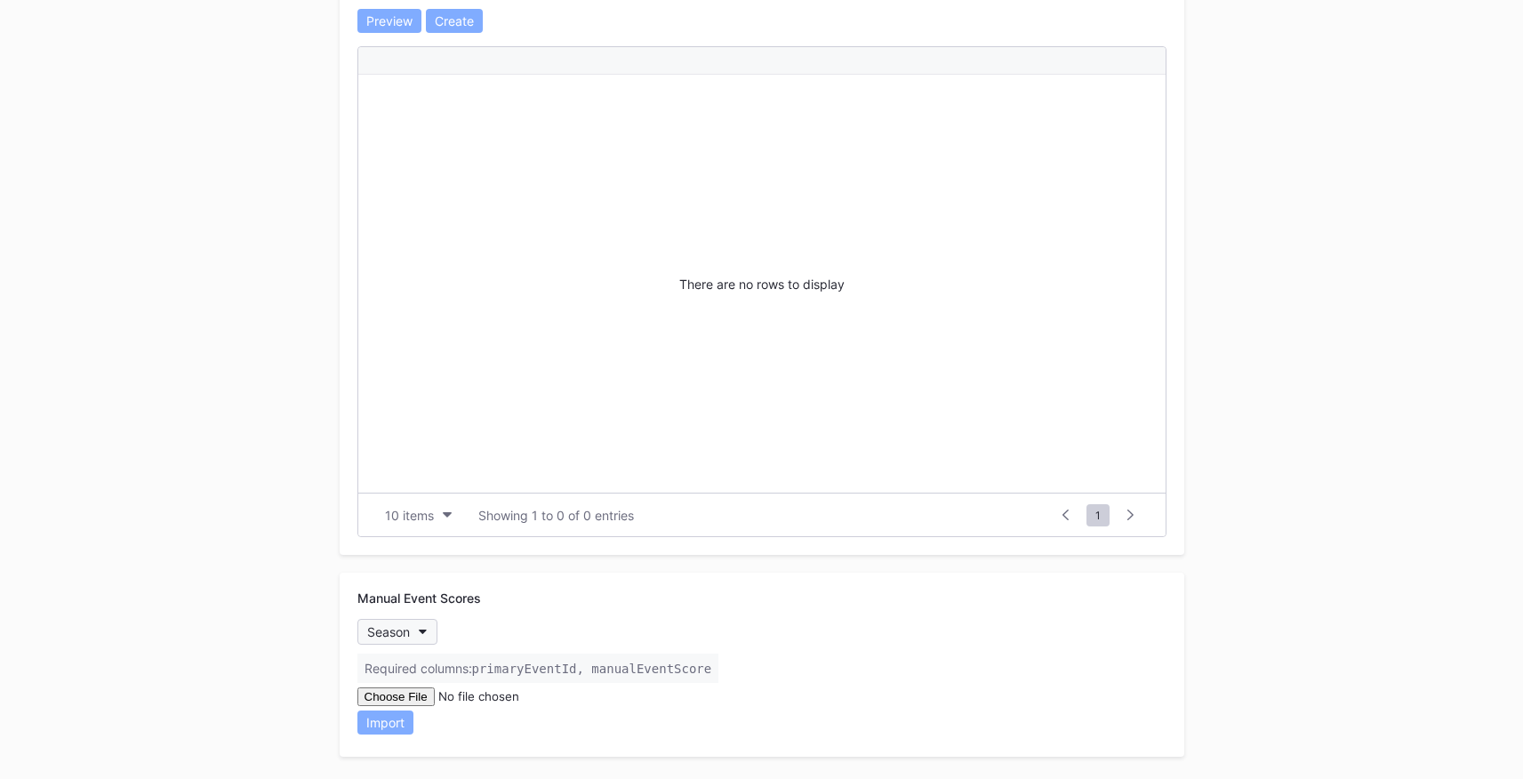
click at [429, 629] on button "Season" at bounding box center [397, 632] width 80 height 26
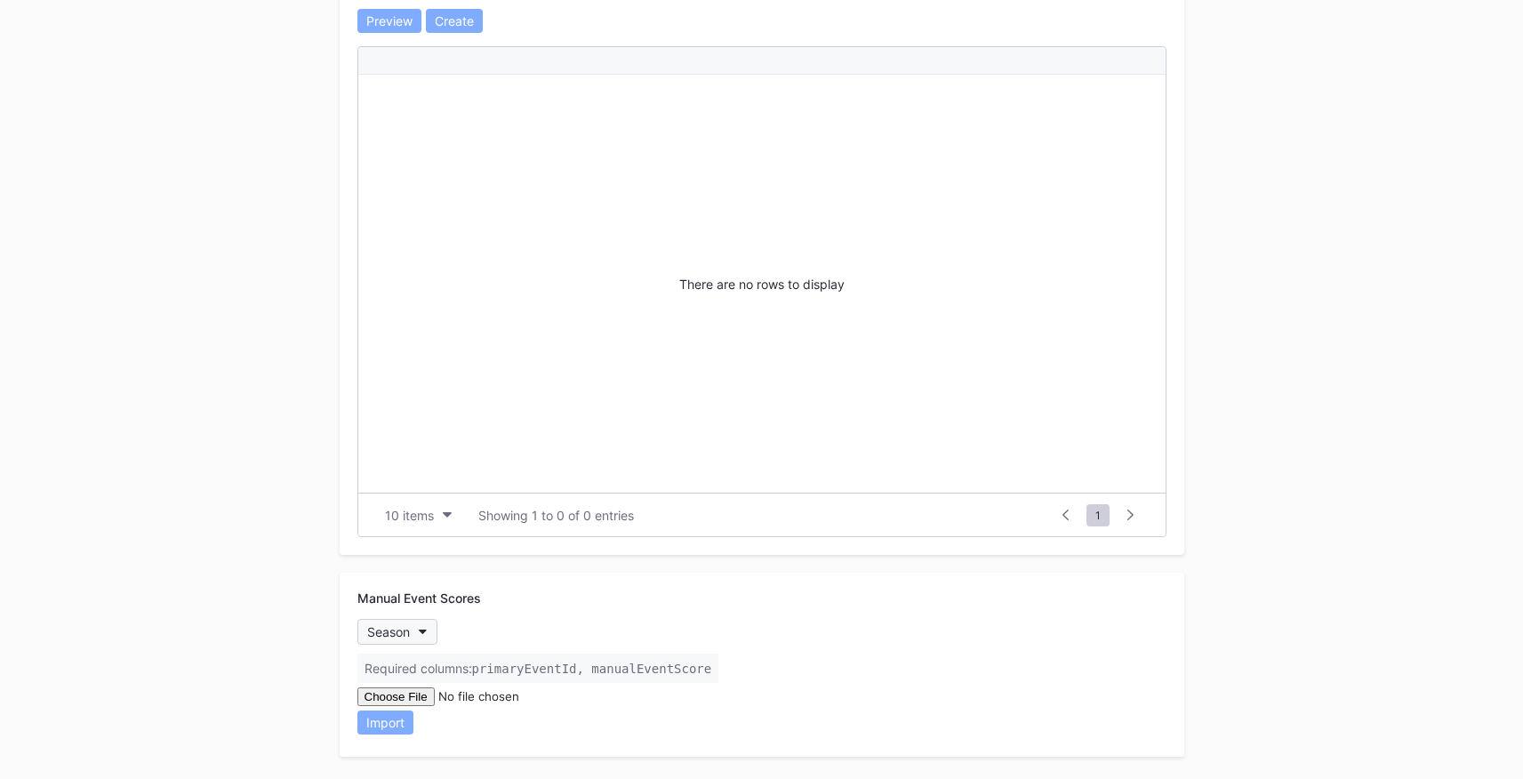
click at [413, 625] on button "Season" at bounding box center [397, 632] width 80 height 26
type input "usa"
click at [425, 596] on div "USA Hockey Secondary 2025" at bounding box center [457, 603] width 173 height 15
click at [389, 687] on input "file" at bounding box center [478, 696] width 242 height 19
type input "C:\fakepath\event_scores.csv"
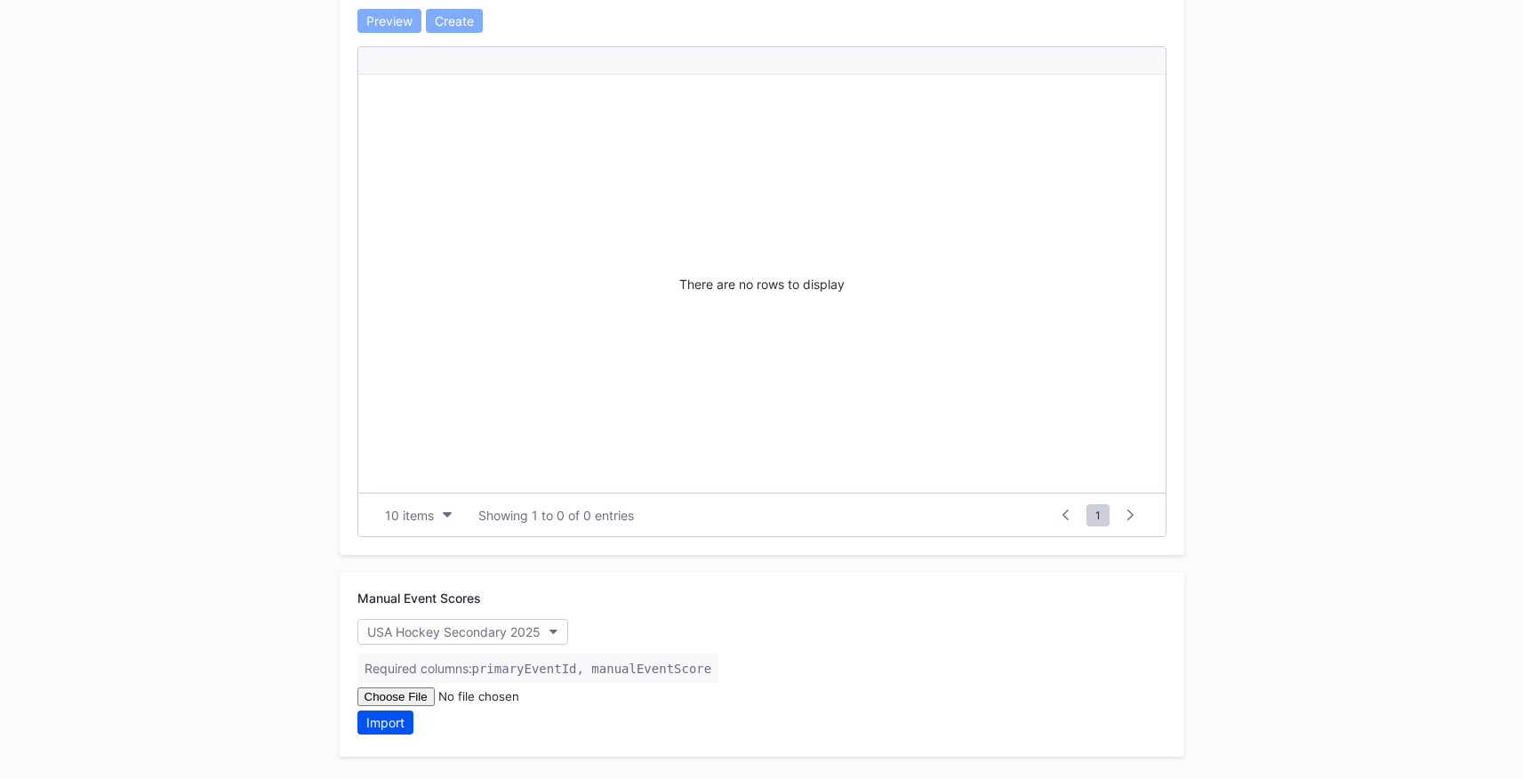
click at [384, 723] on div "Import" at bounding box center [385, 722] width 38 height 15
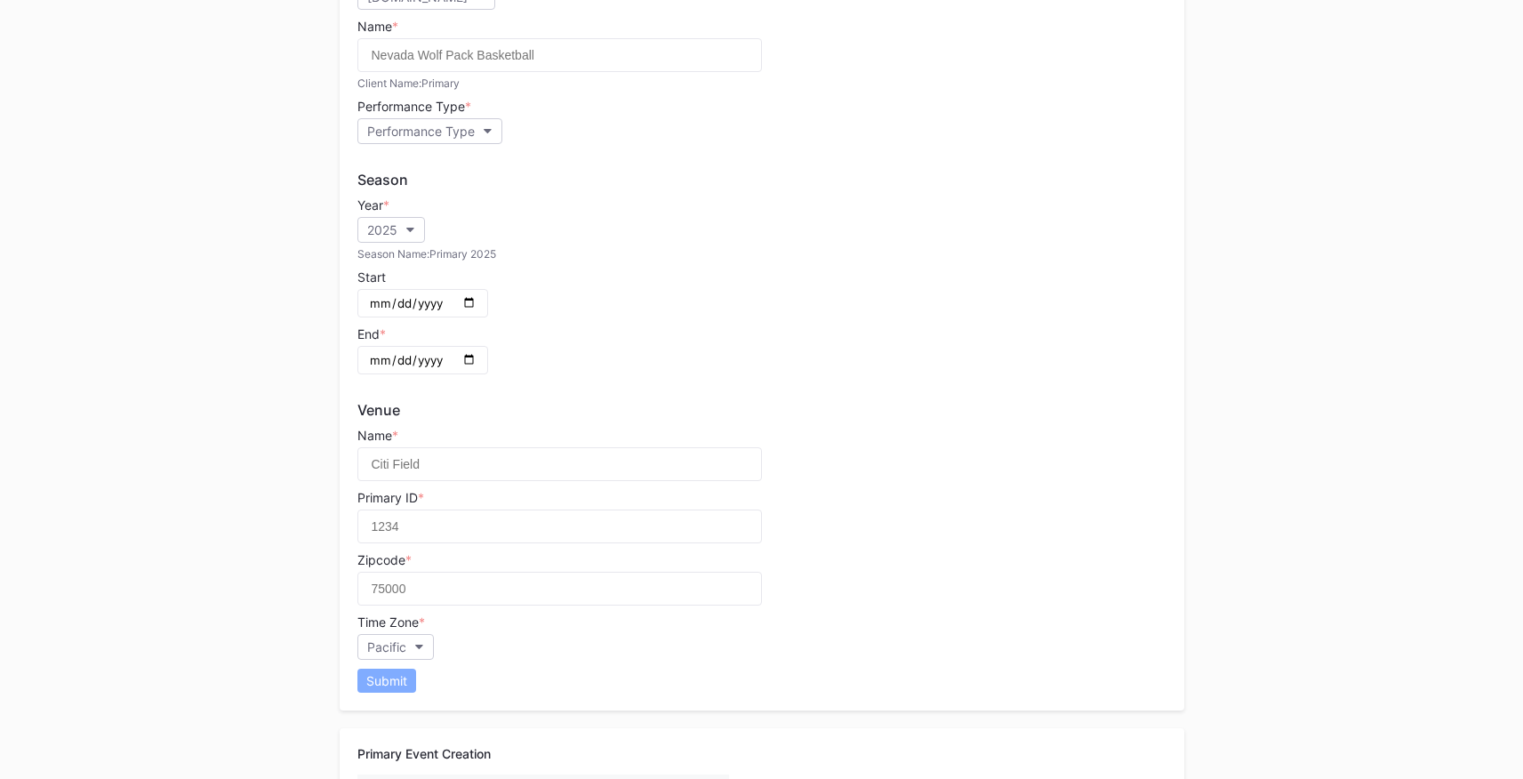
scroll to position [0, 0]
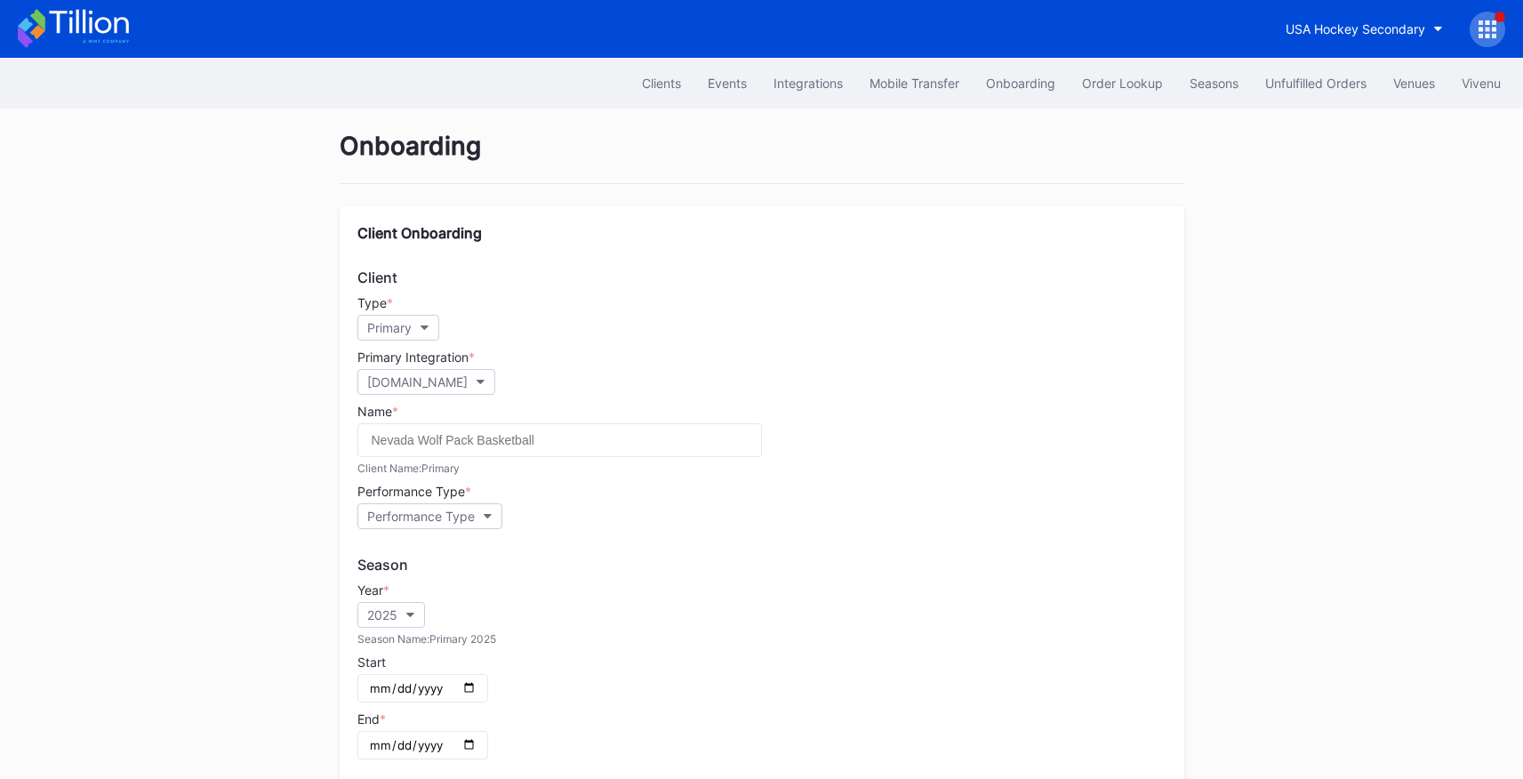
click at [1070, 30] on icon at bounding box center [1494, 29] width 4 height 4
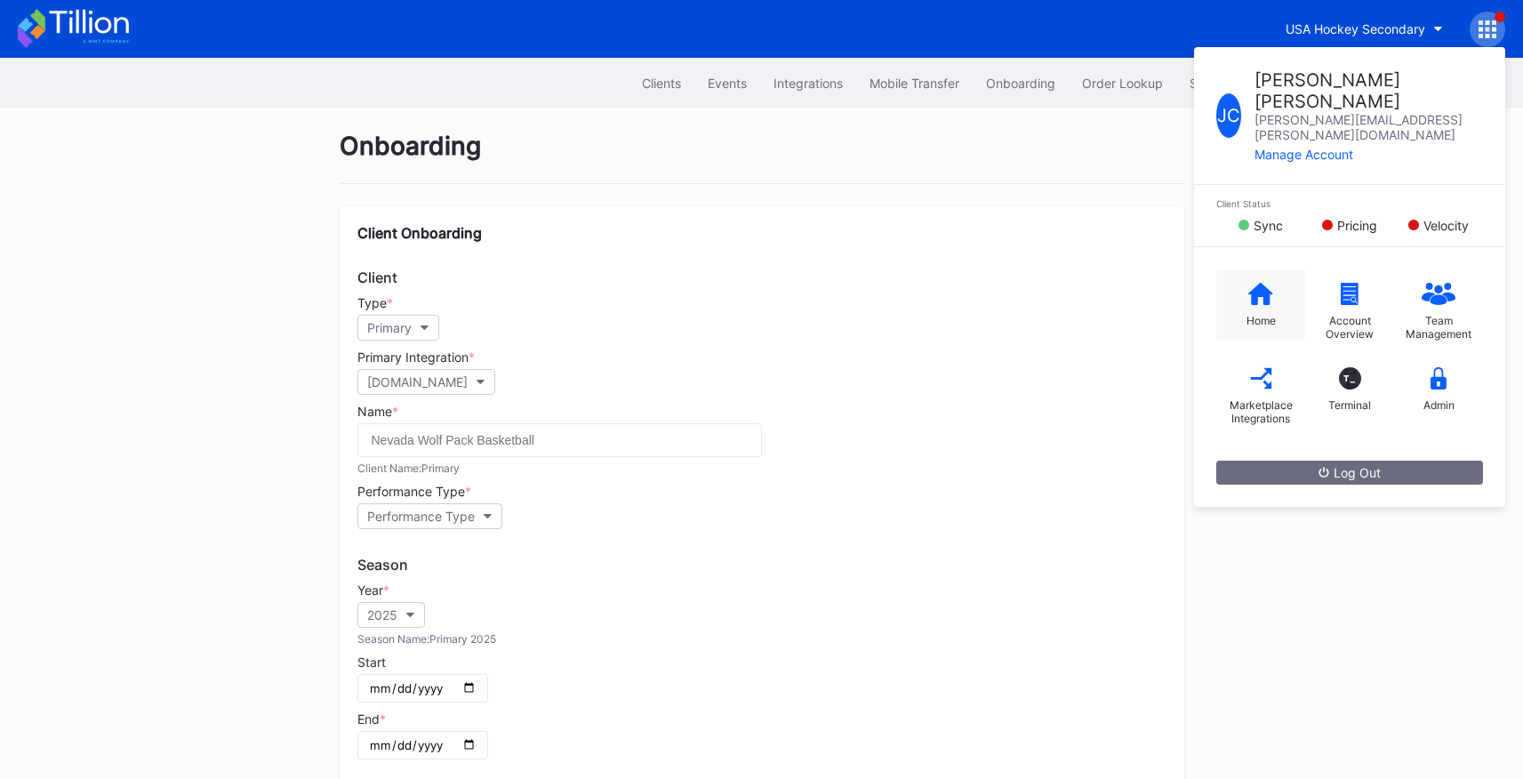
click at [1070, 314] on div "Home" at bounding box center [1260, 320] width 29 height 13
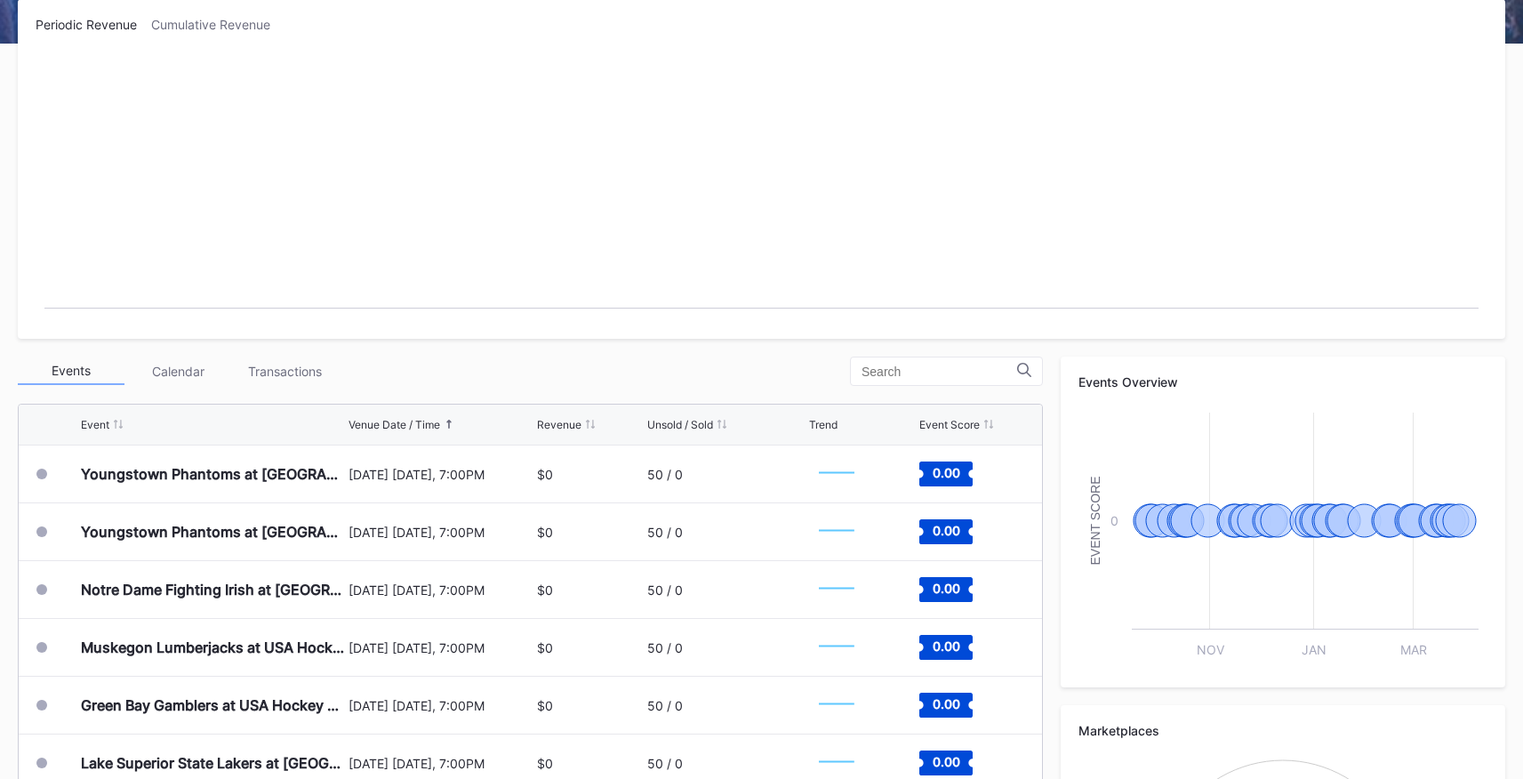
scroll to position [286, 0]
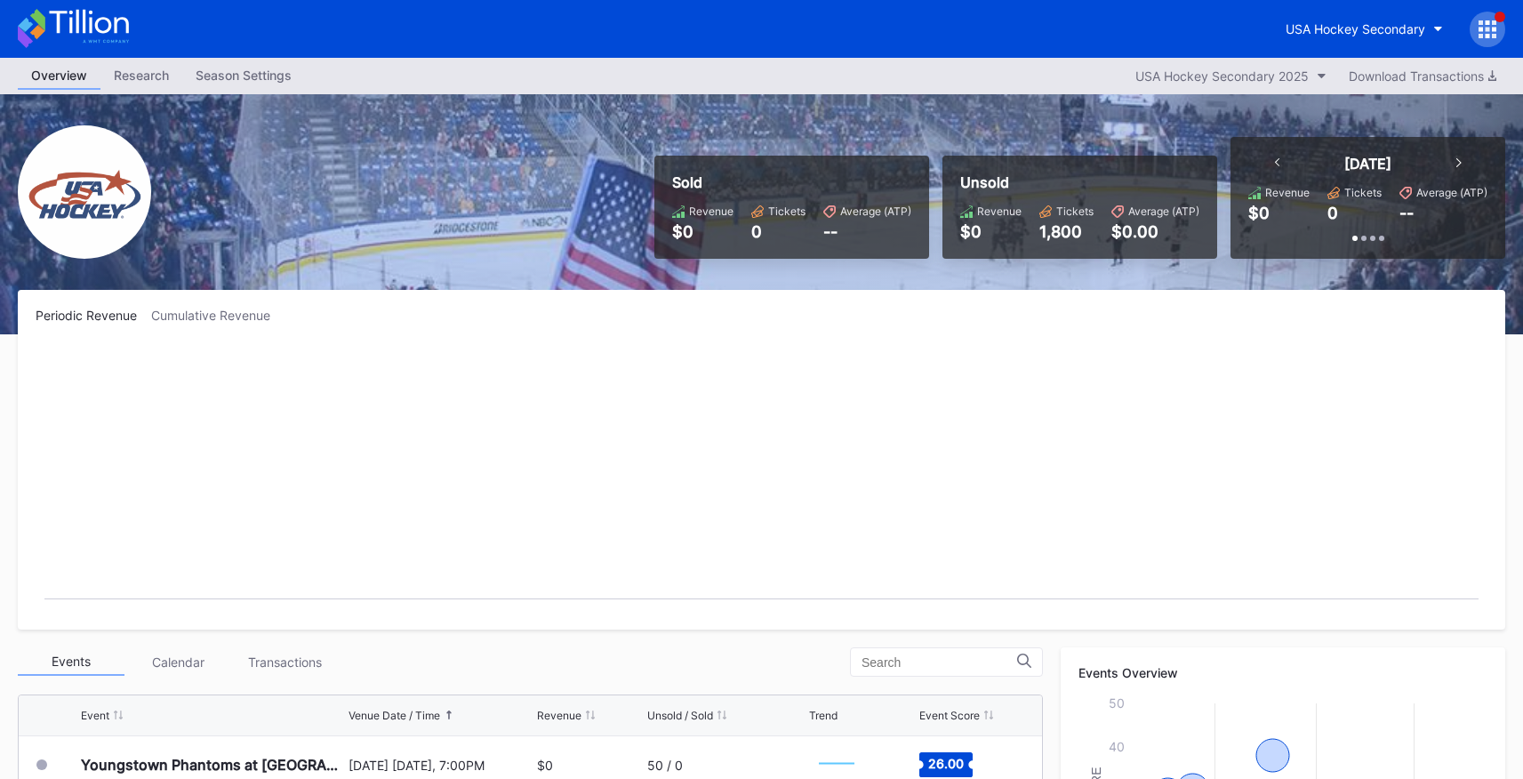
click at [1476, 29] on div at bounding box center [1488, 30] width 36 height 36
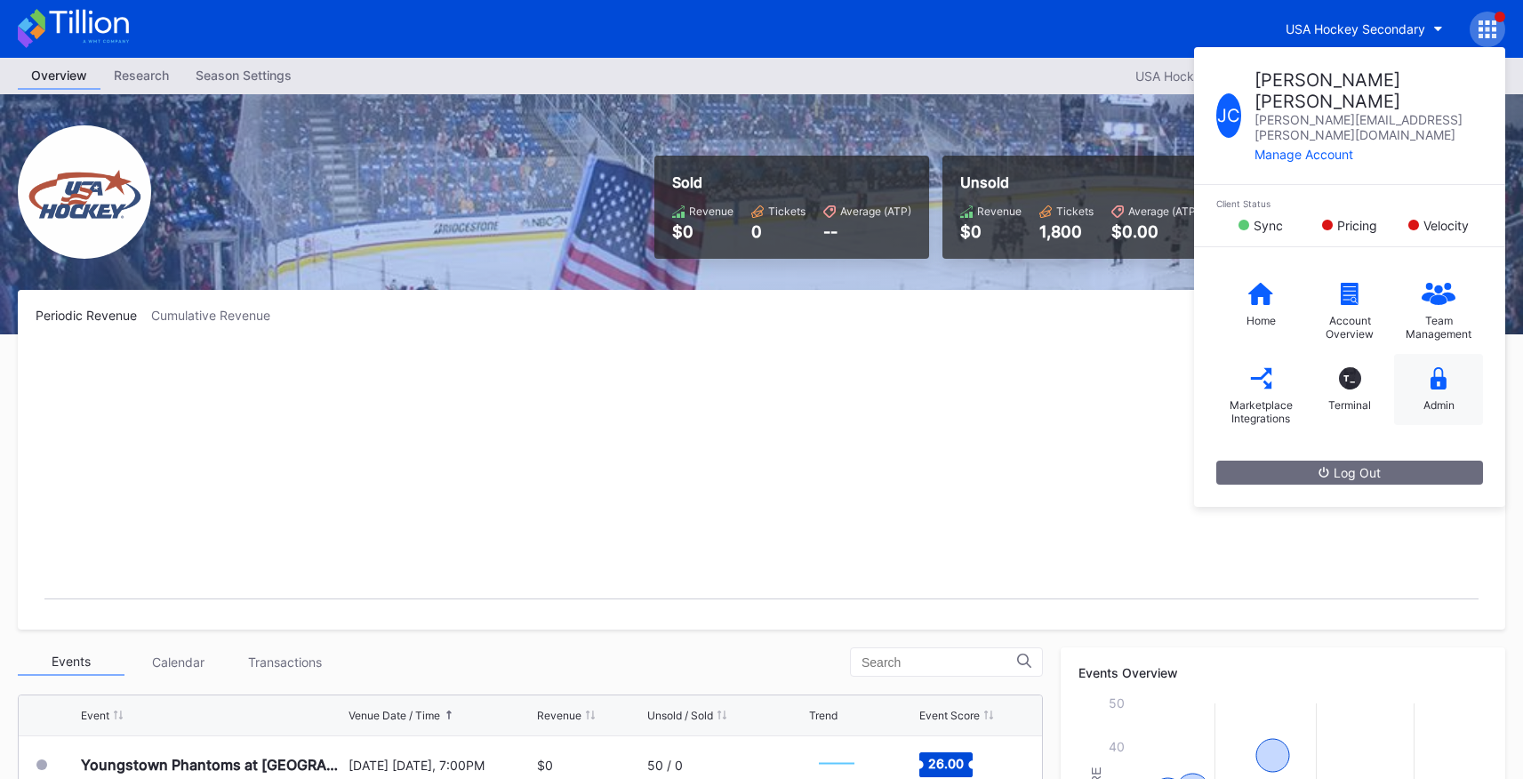
click at [1434, 367] on icon at bounding box center [1439, 378] width 16 height 22
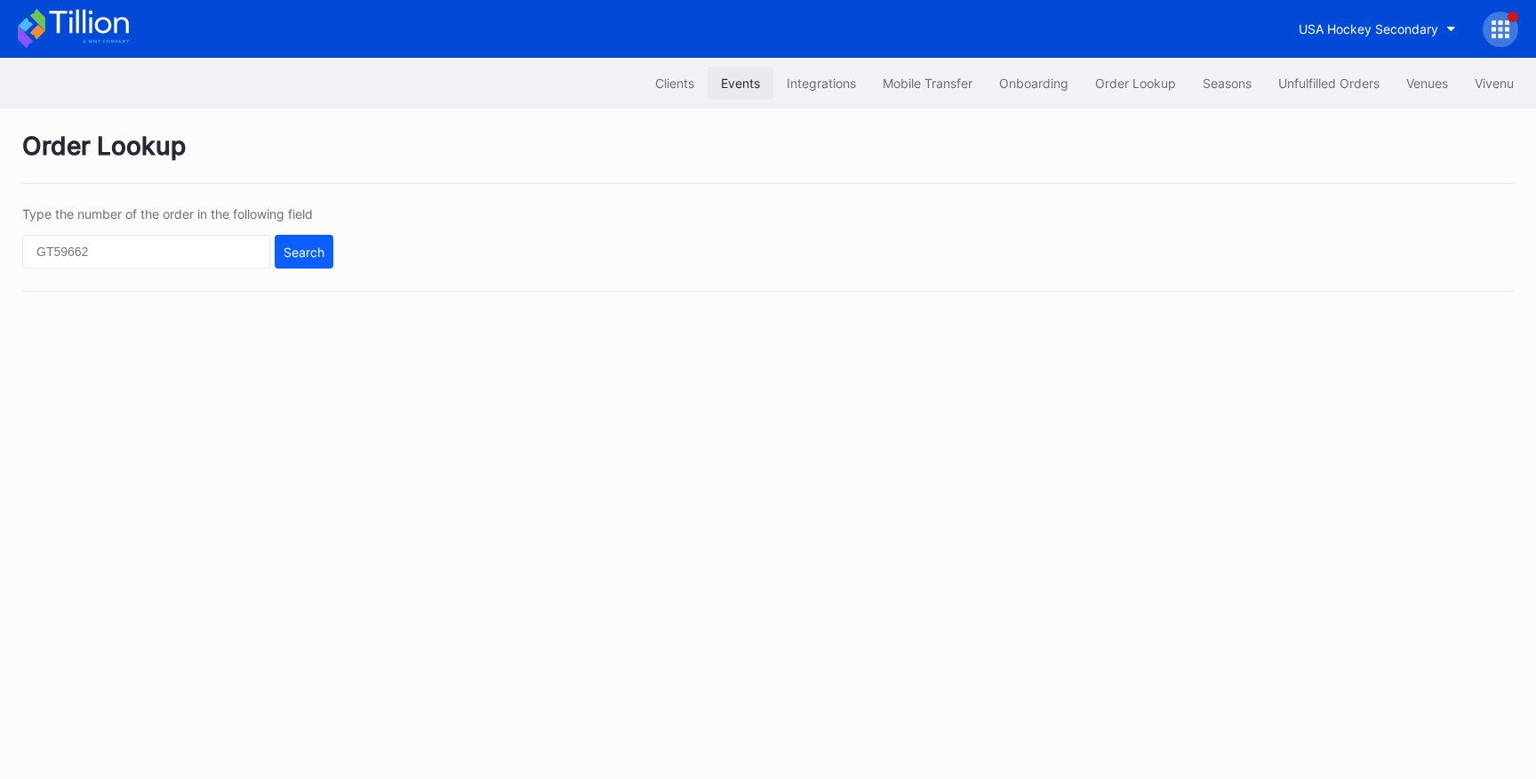
click at [724, 80] on div "Events" at bounding box center [740, 83] width 39 height 15
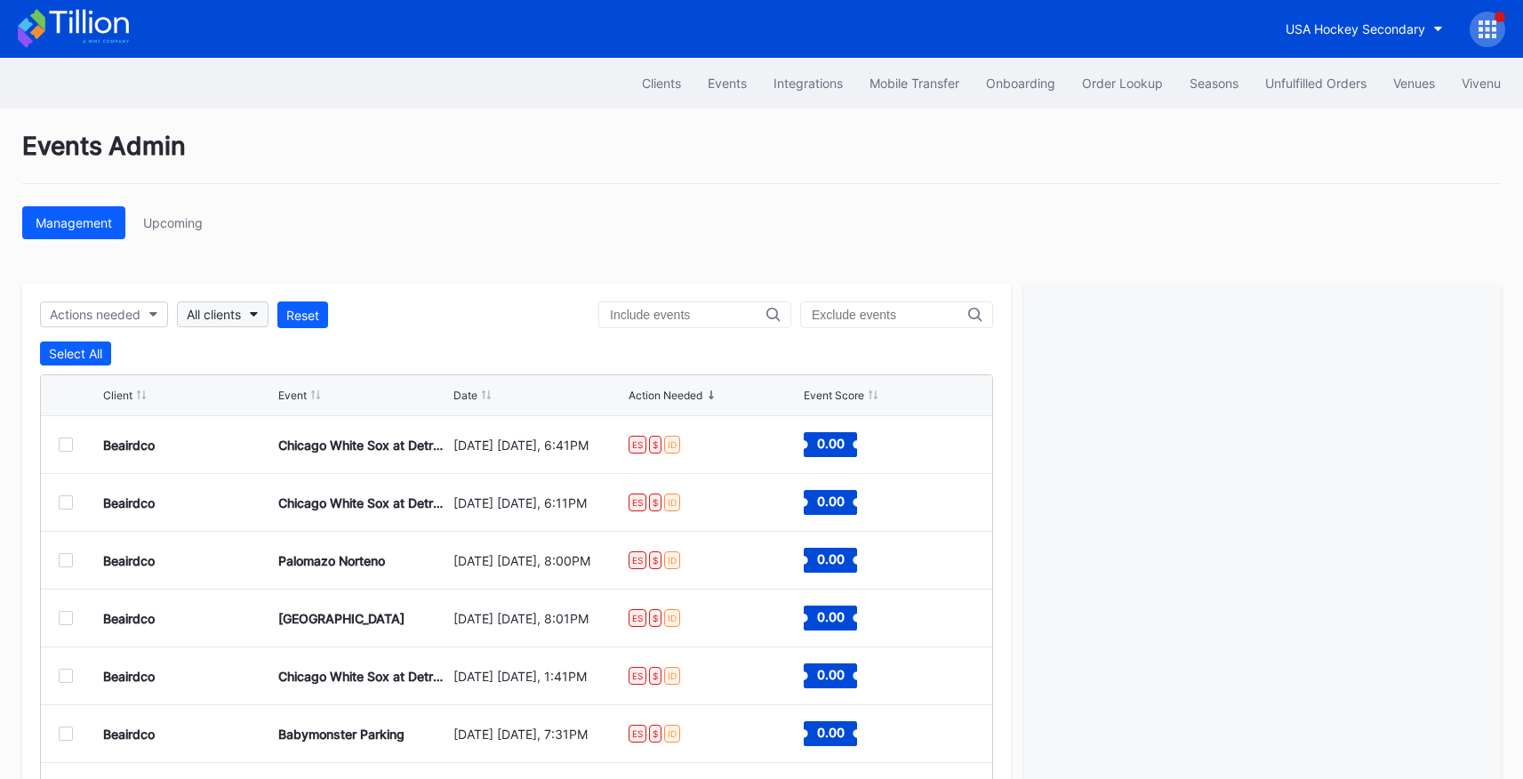
click at [211, 316] on div "All clients" at bounding box center [214, 314] width 54 height 15
type input "usa"
click at [245, 408] on div "USA Hockey Secondary" at bounding box center [282, 397] width 207 height 33
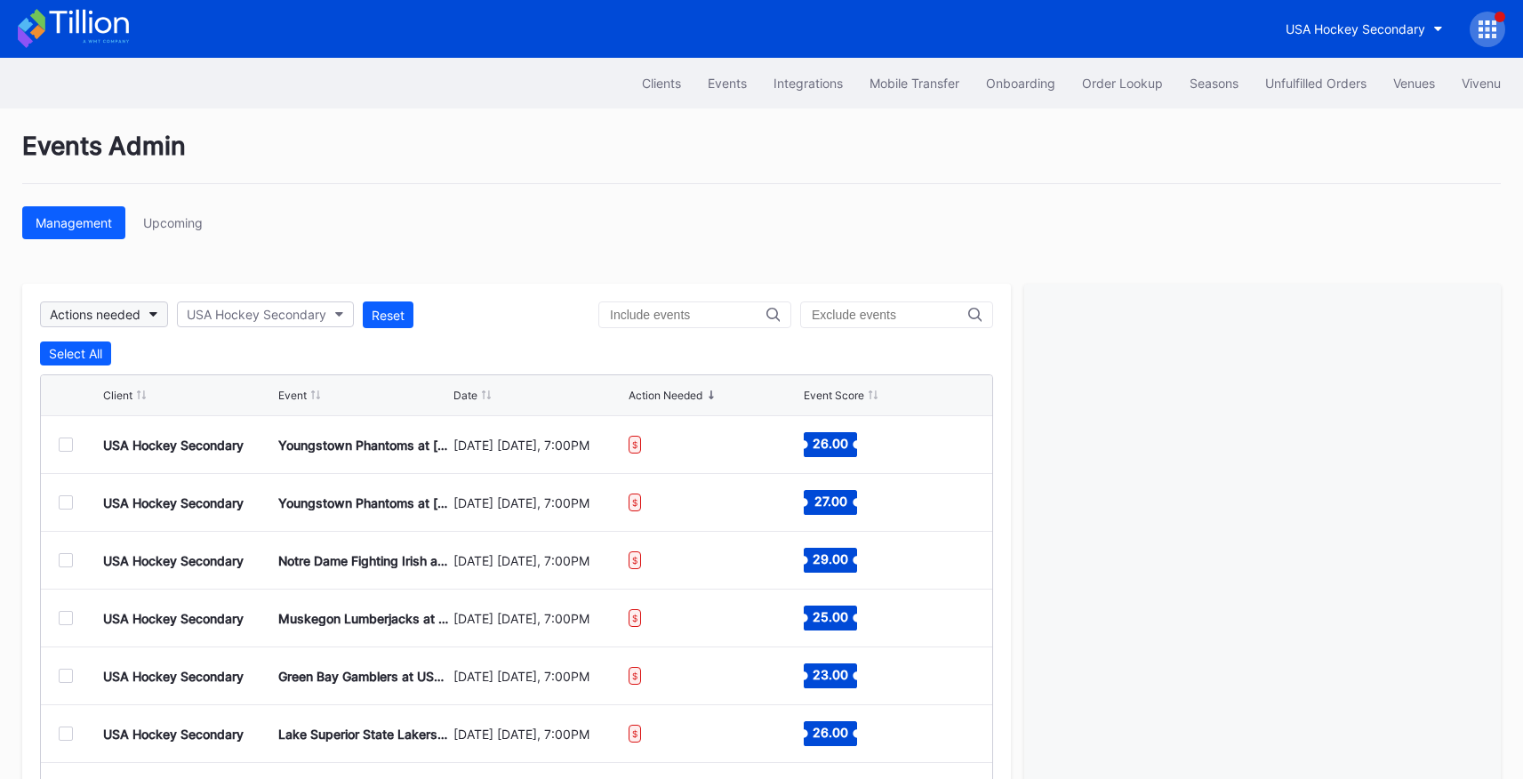
click at [132, 318] on div "Actions needed" at bounding box center [95, 314] width 91 height 15
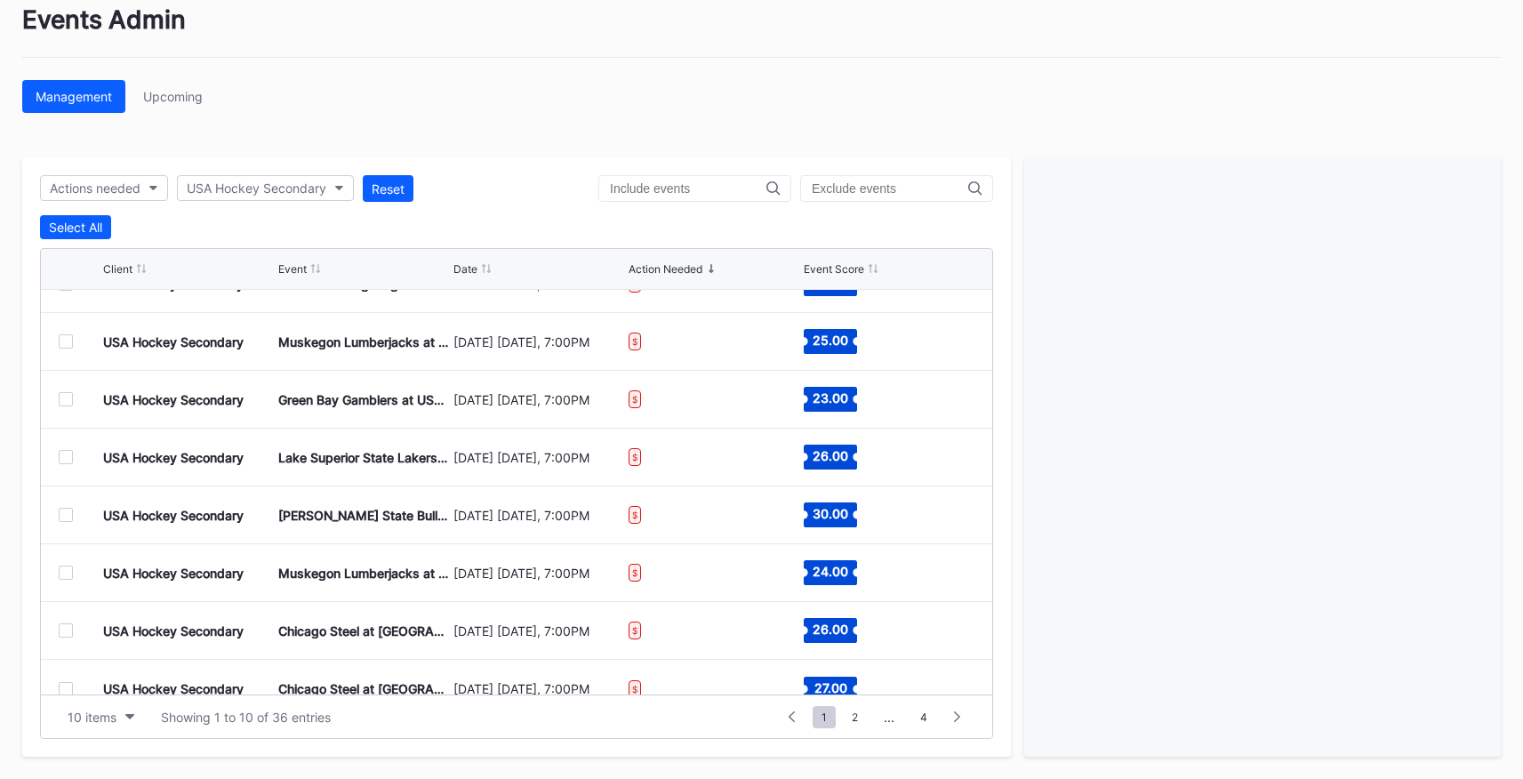
scroll to position [173, 0]
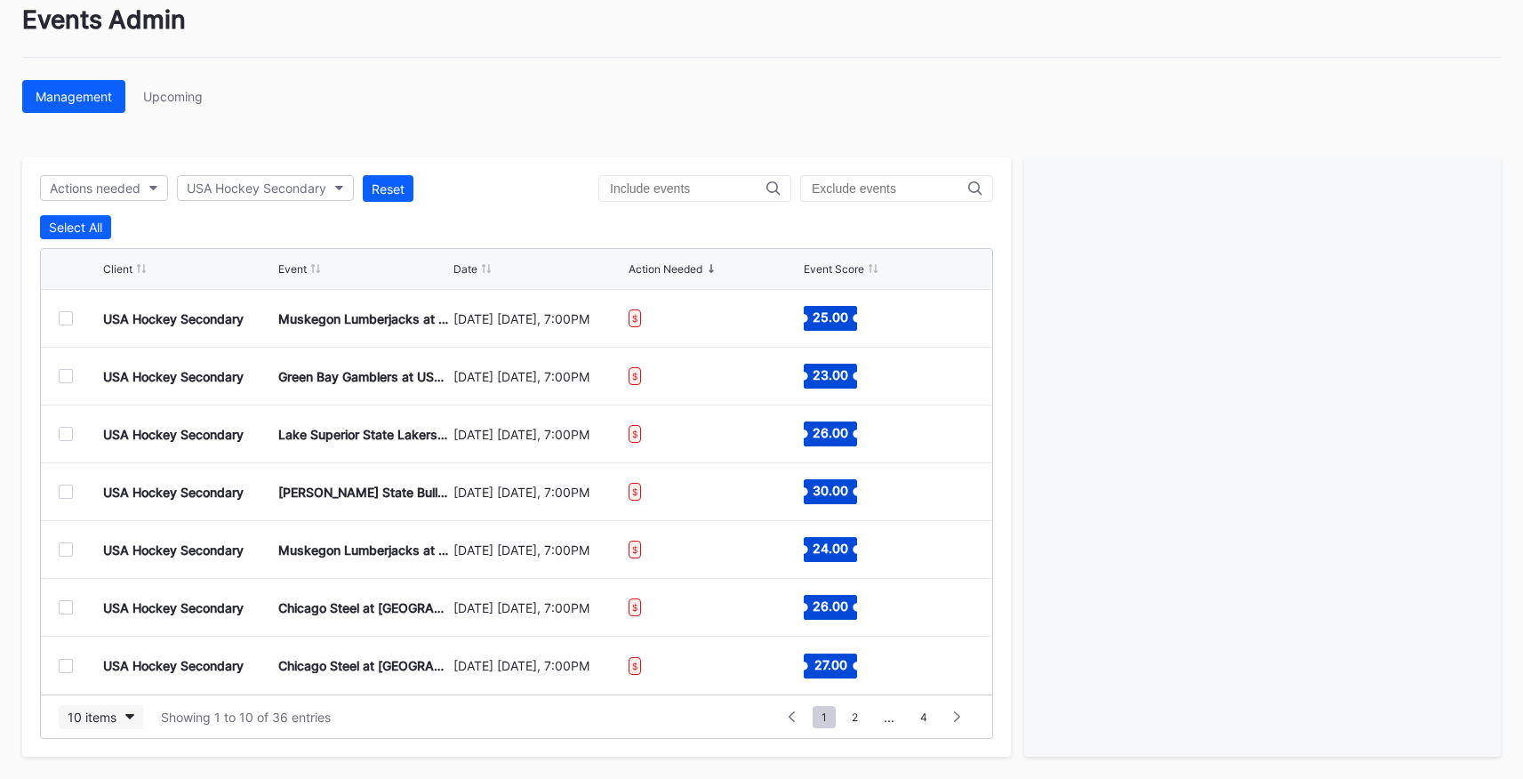
click at [98, 717] on div "10 items" at bounding box center [92, 716] width 49 height 15
click at [102, 677] on div "200 items" at bounding box center [101, 674] width 58 height 15
click at [93, 232] on div "Select All" at bounding box center [75, 227] width 53 height 15
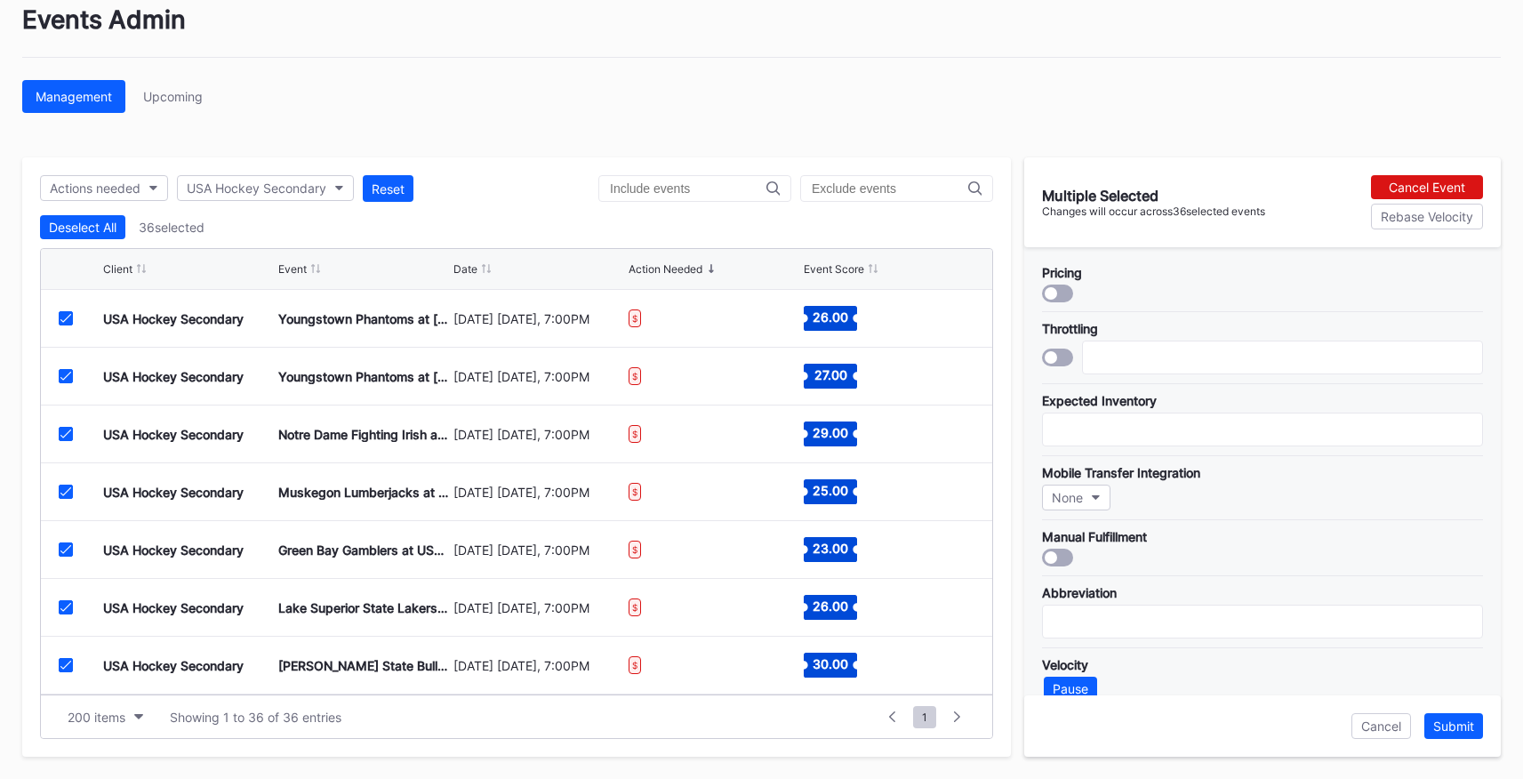
scroll to position [31, 0]
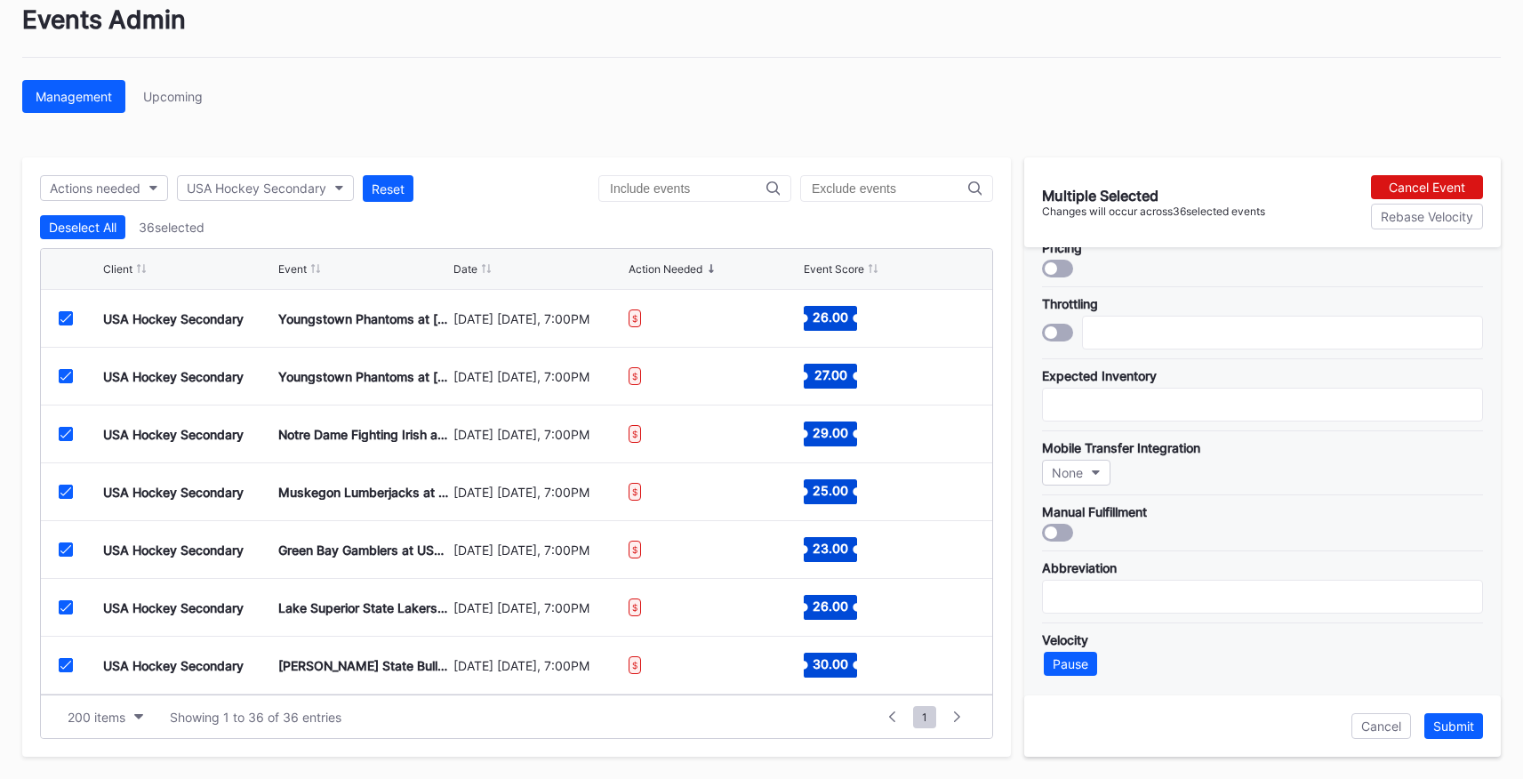
click at [1069, 531] on div at bounding box center [1057, 533] width 31 height 18
click at [1462, 719] on div "Submit" at bounding box center [1453, 725] width 41 height 15
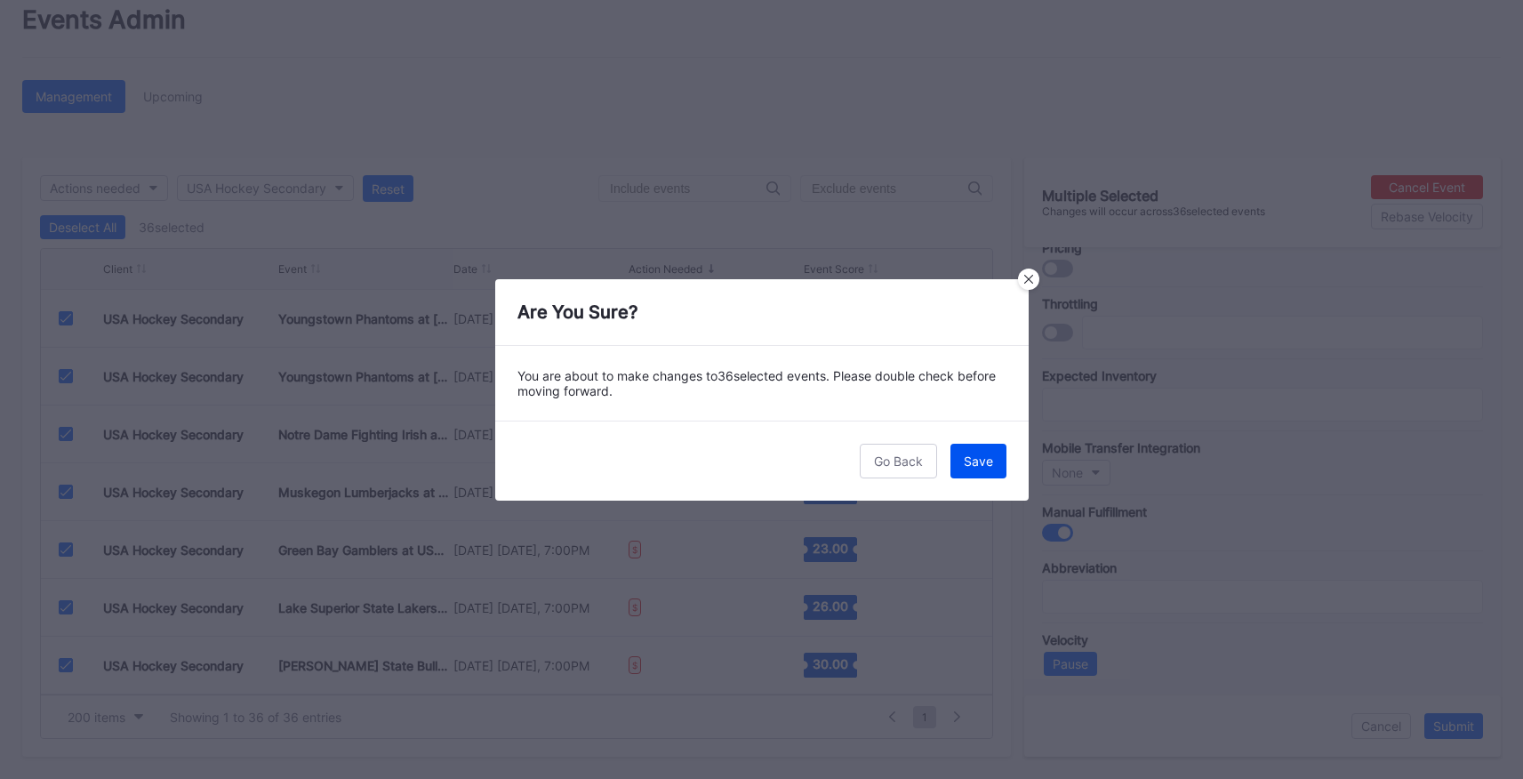
click at [981, 468] on div "Save" at bounding box center [978, 460] width 29 height 15
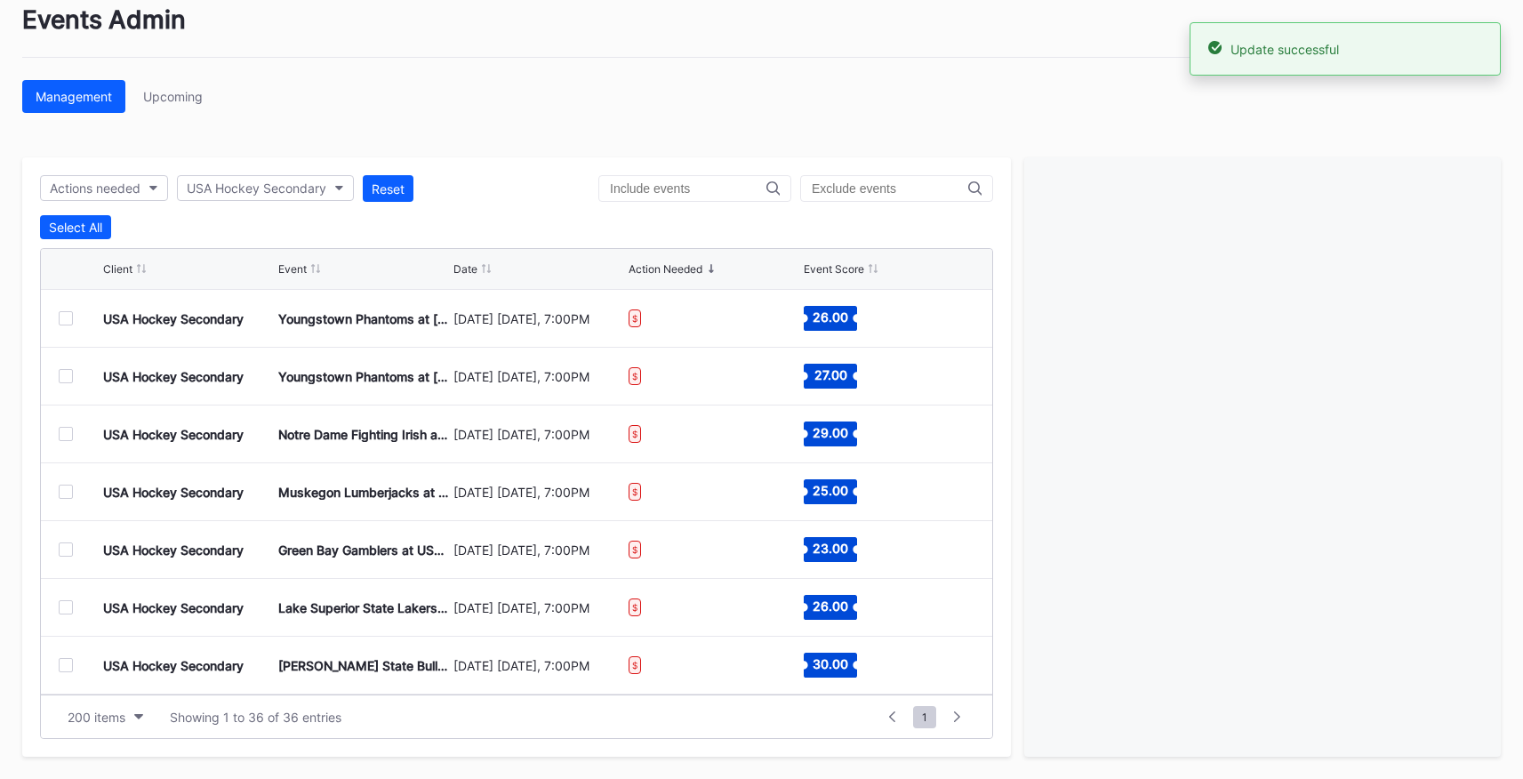
scroll to position [0, 0]
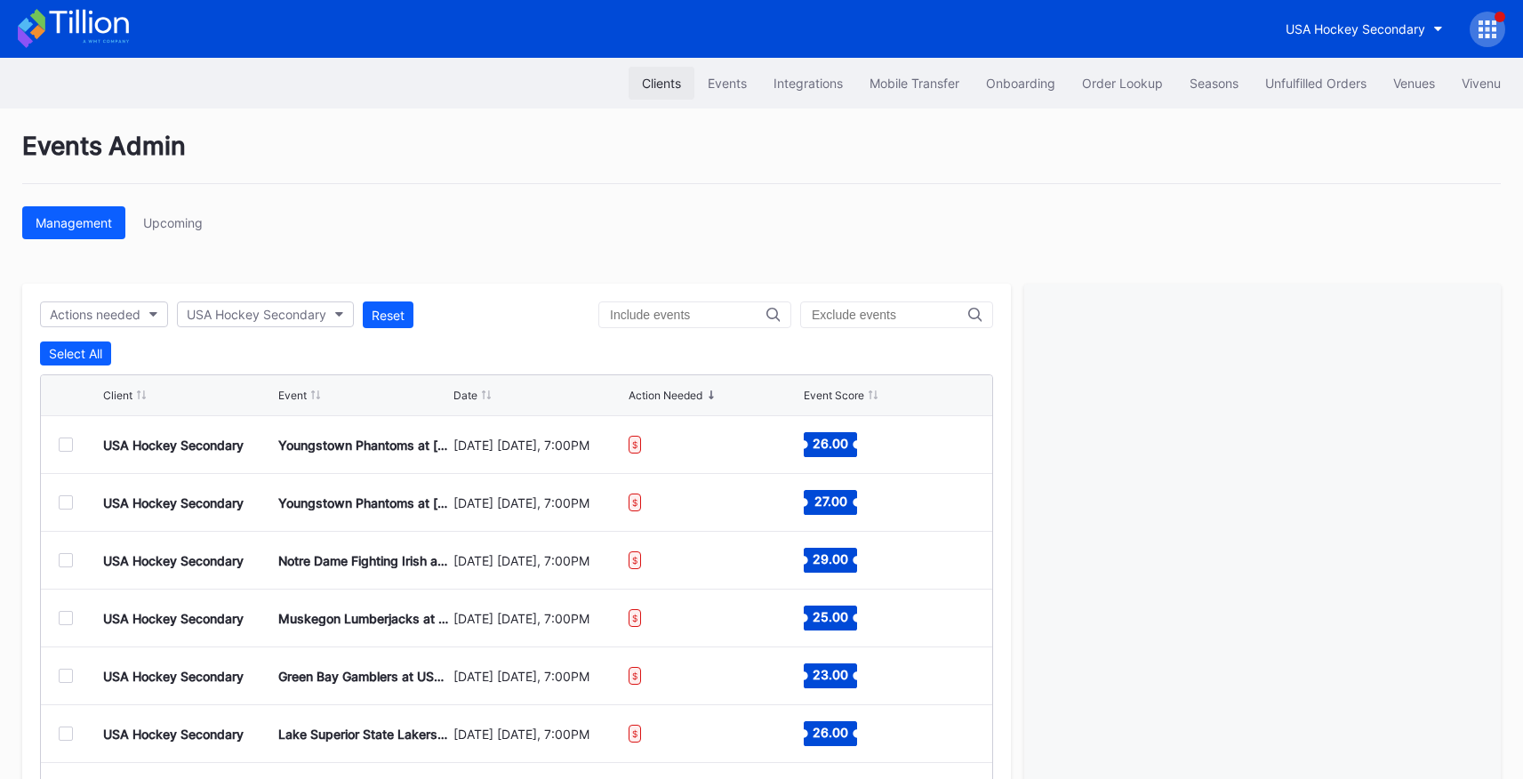
click at [676, 79] on button "Clients" at bounding box center [662, 83] width 66 height 33
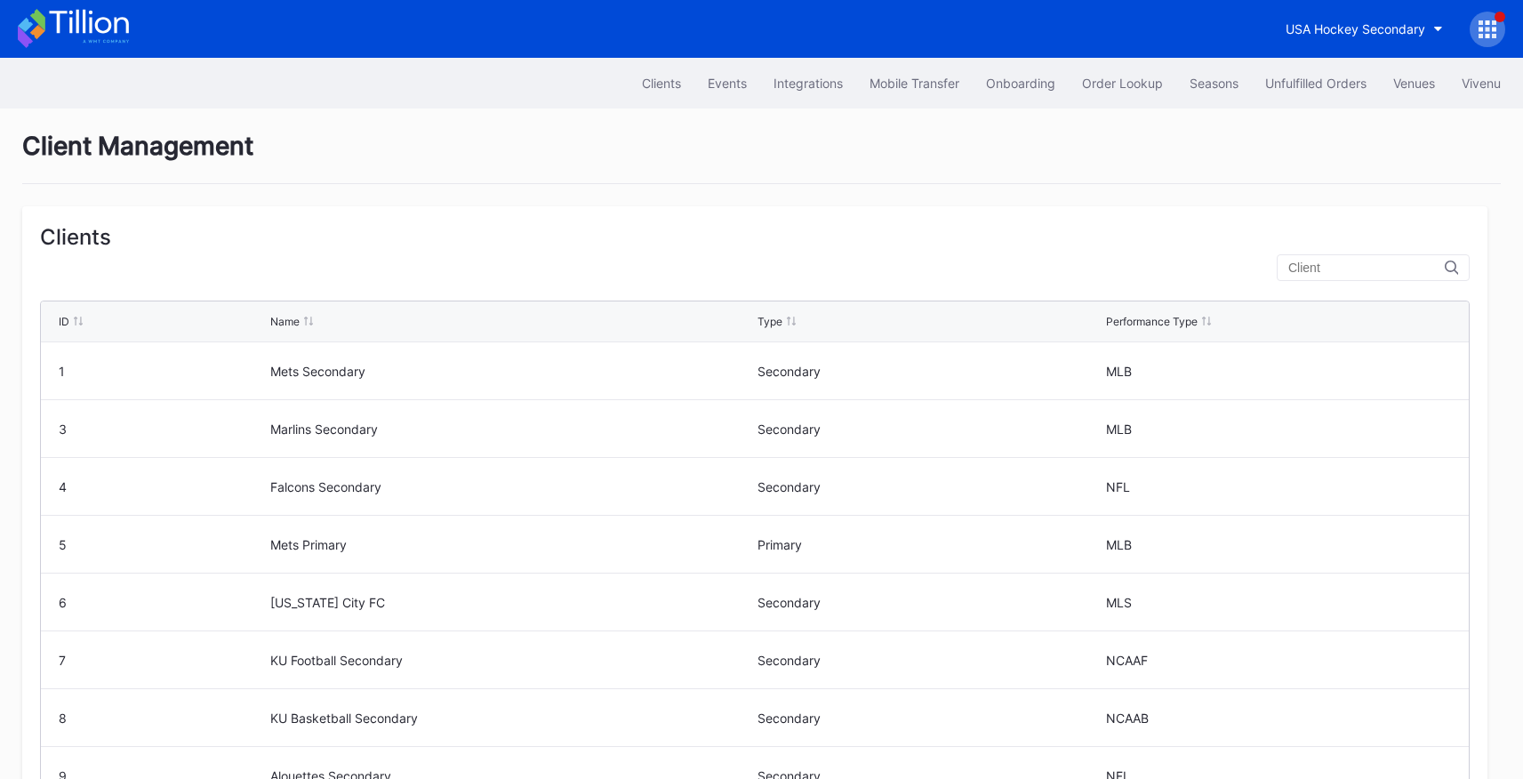
click at [1356, 267] on input "text" at bounding box center [1366, 268] width 156 height 14
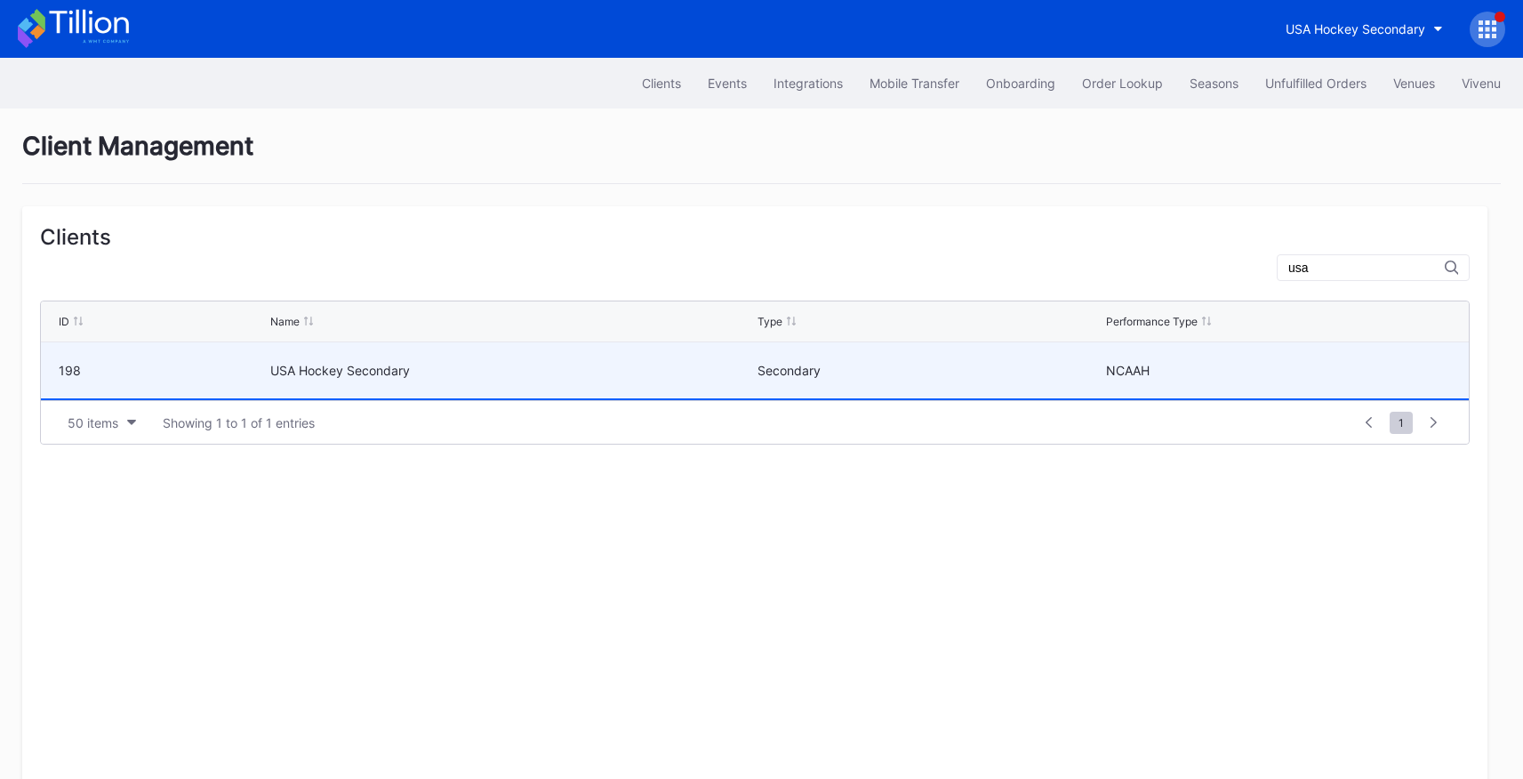
type input "usa"
click at [377, 378] on div "USA Hockey Secondary" at bounding box center [511, 370] width 483 height 15
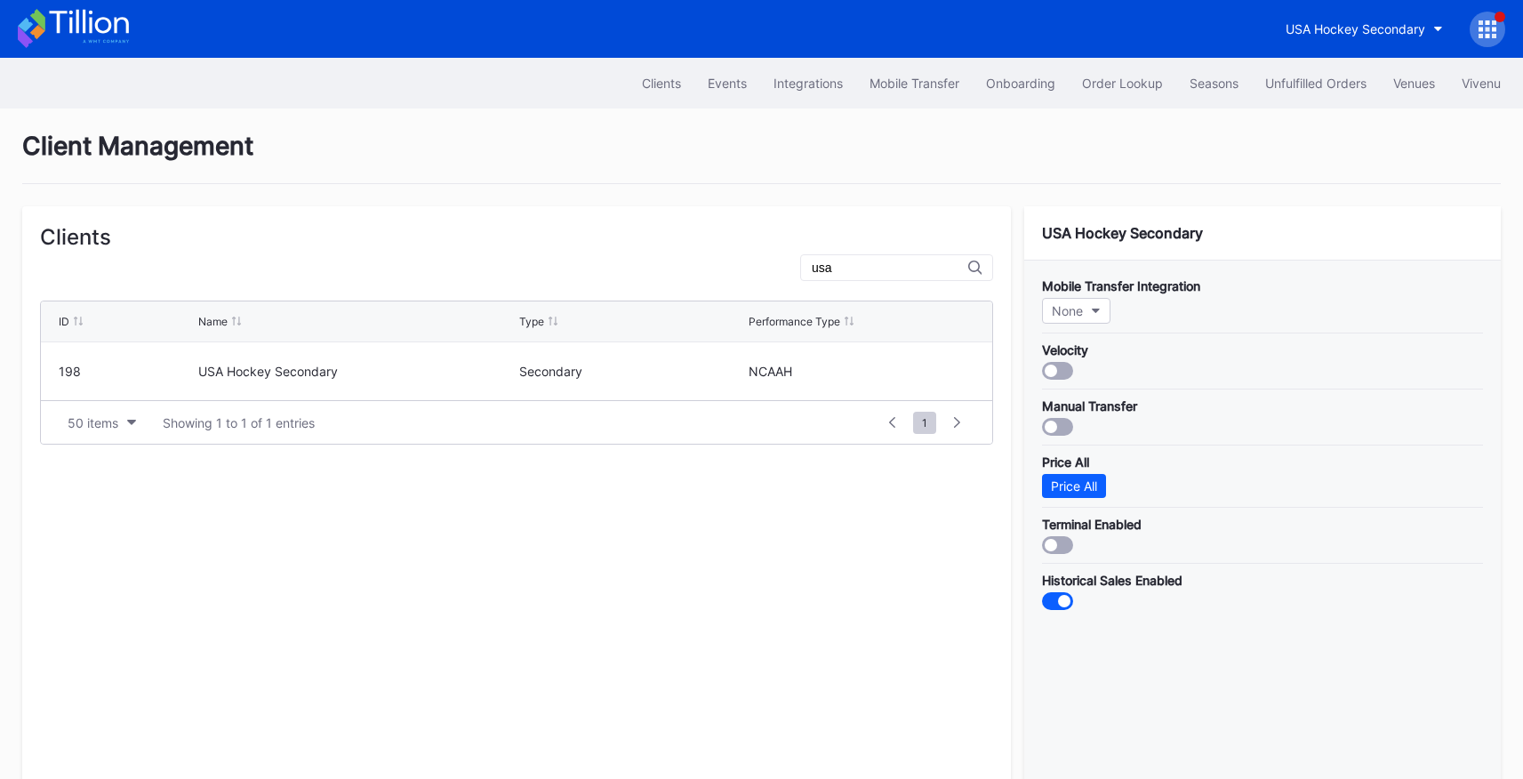
click at [1057, 428] on div at bounding box center [1051, 427] width 12 height 12
click at [1051, 368] on div at bounding box center [1051, 371] width 12 height 12
click at [655, 79] on div "Clients" at bounding box center [661, 83] width 39 height 15
click at [718, 83] on div "Events" at bounding box center [727, 83] width 39 height 15
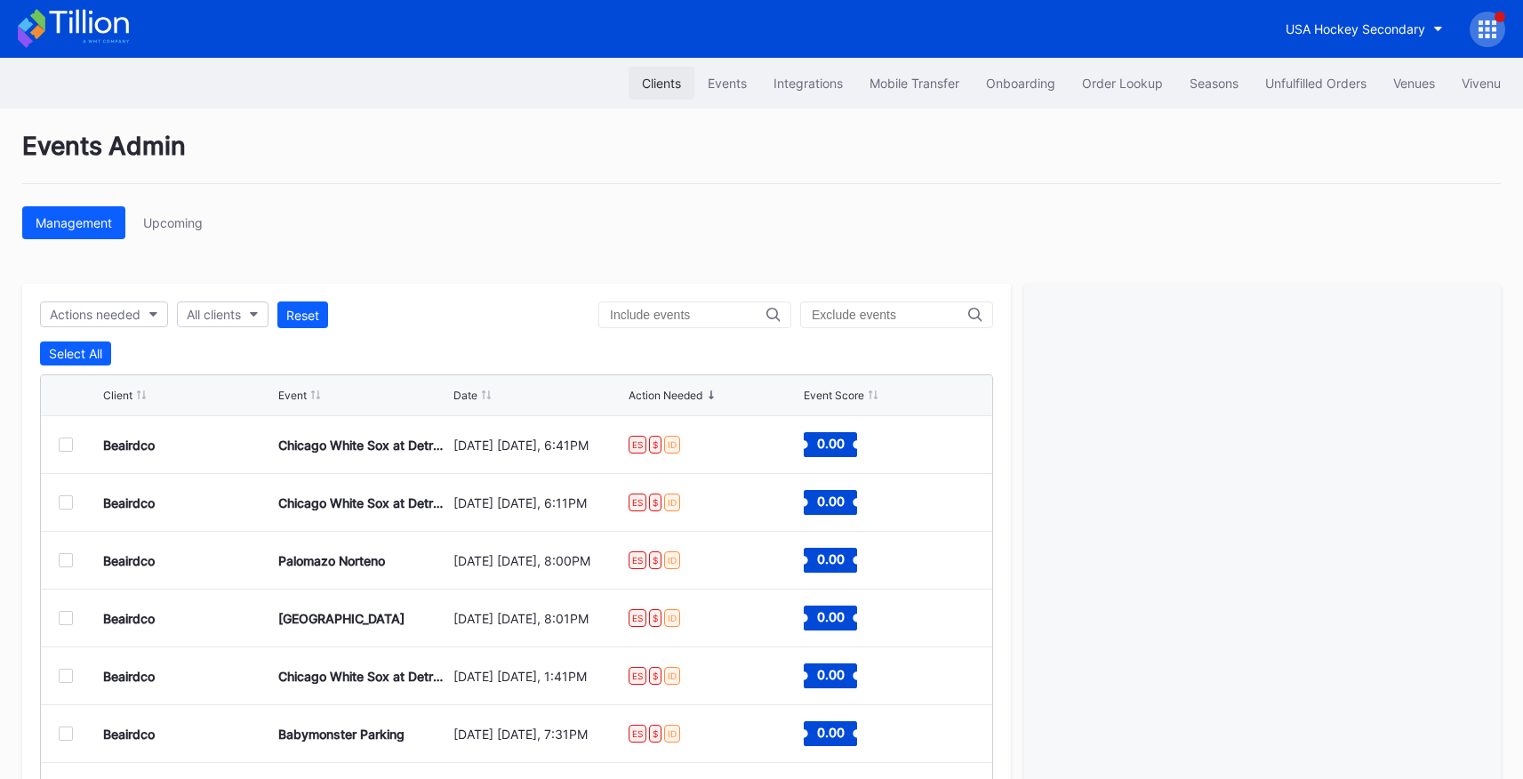
click at [648, 93] on button "Clients" at bounding box center [662, 83] width 66 height 33
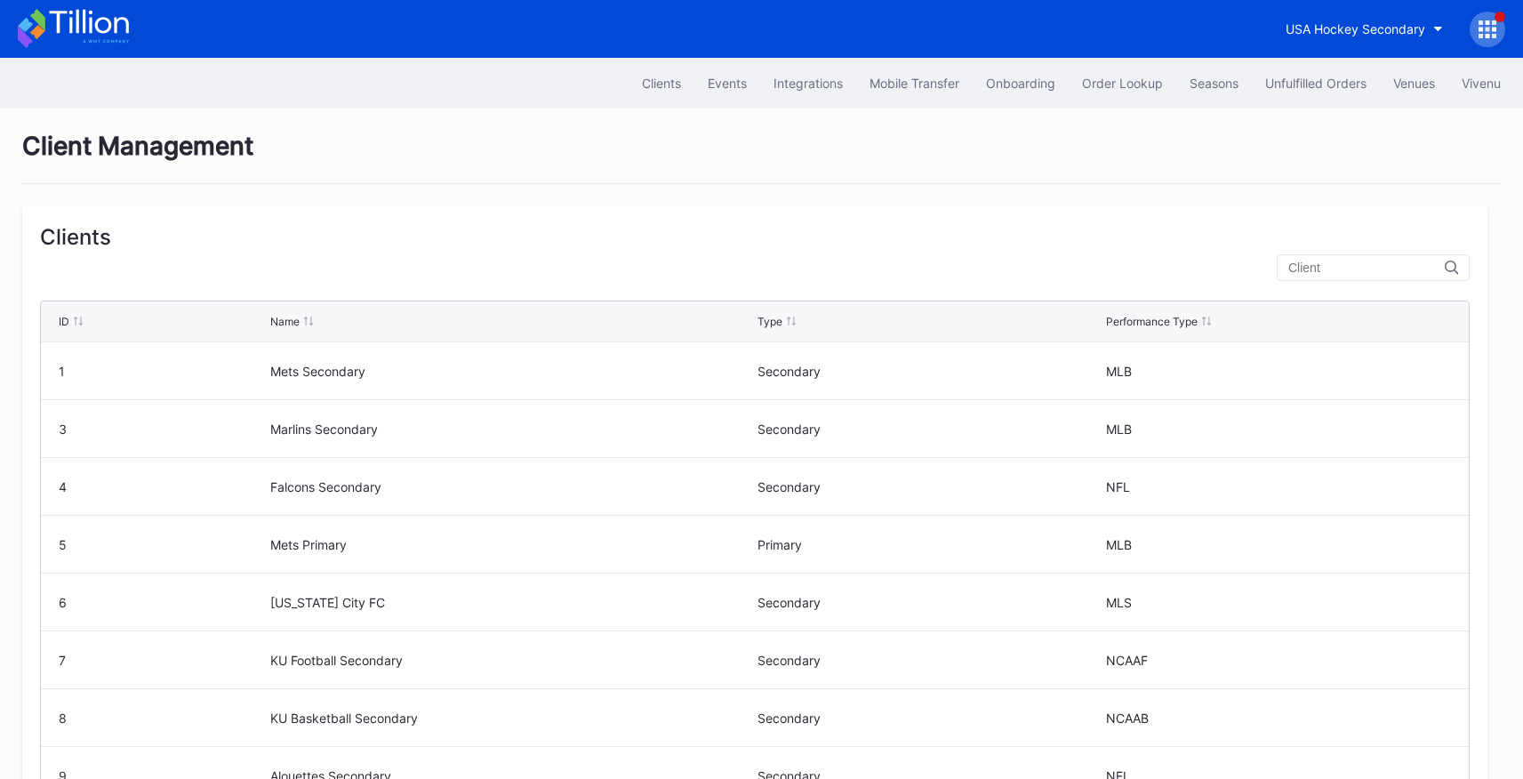
click at [1292, 267] on input "text" at bounding box center [1366, 268] width 156 height 14
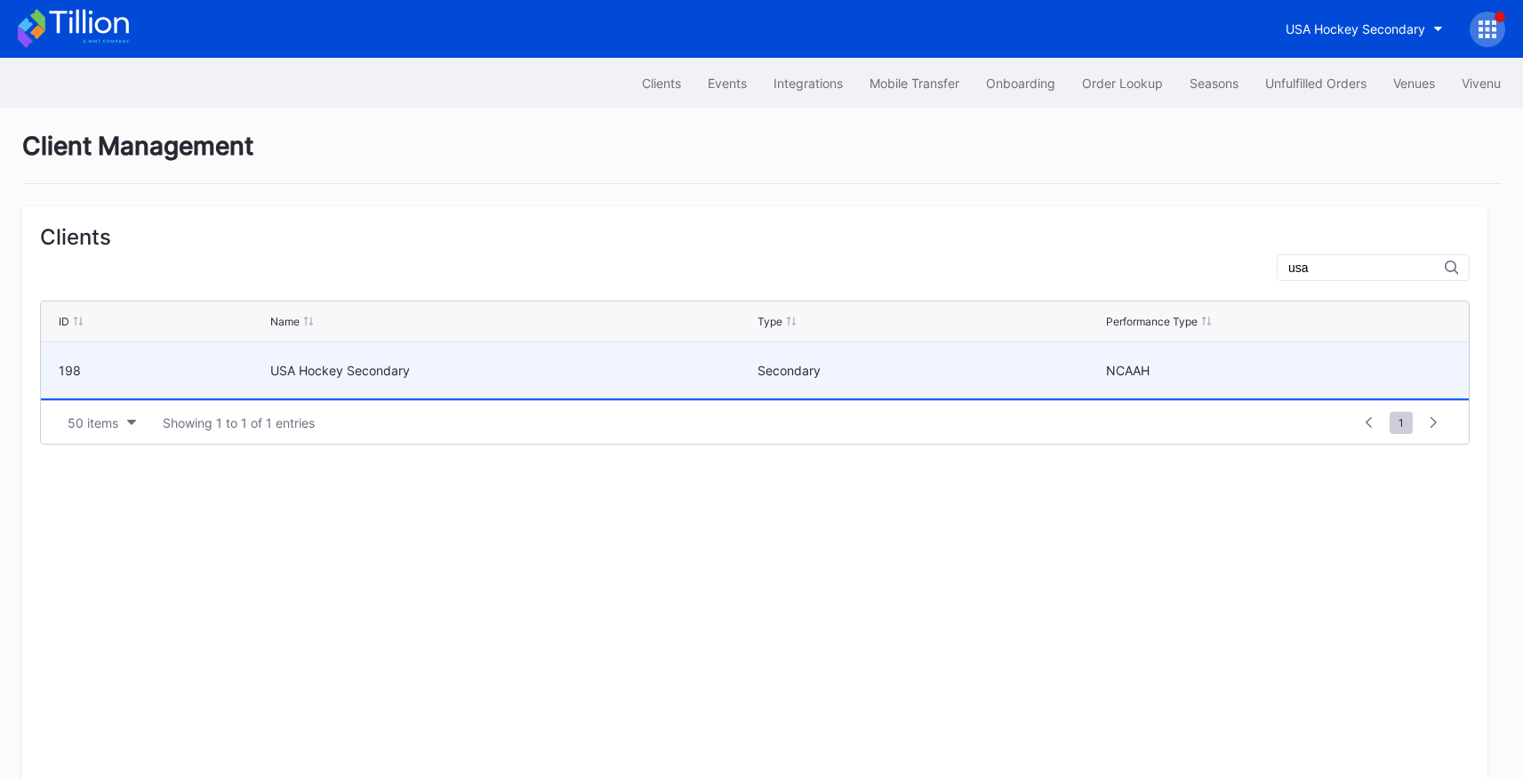
type input "usa"
click at [352, 369] on div "USA Hockey Secondary" at bounding box center [511, 370] width 483 height 15
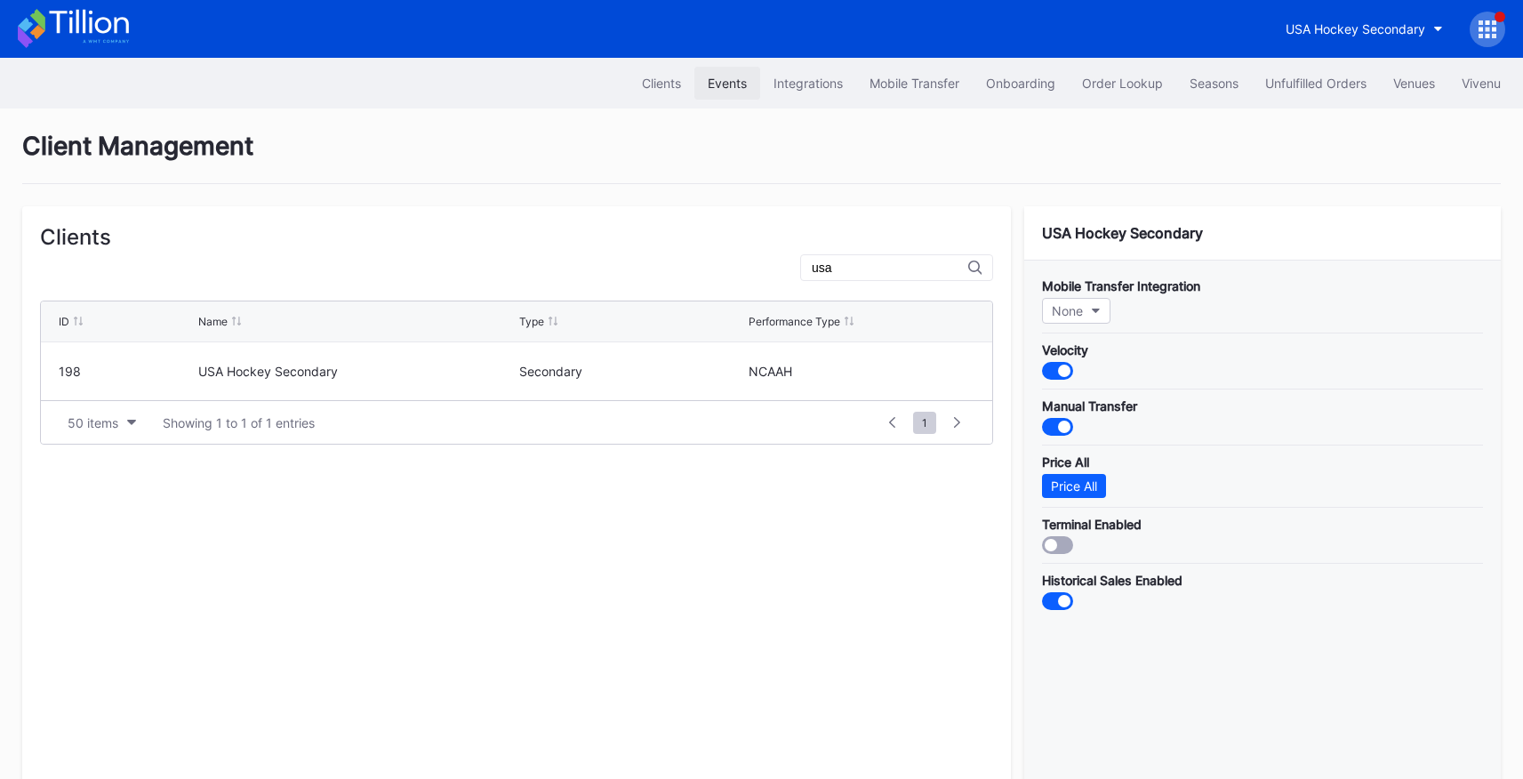
click at [725, 86] on div "Events" at bounding box center [727, 83] width 39 height 15
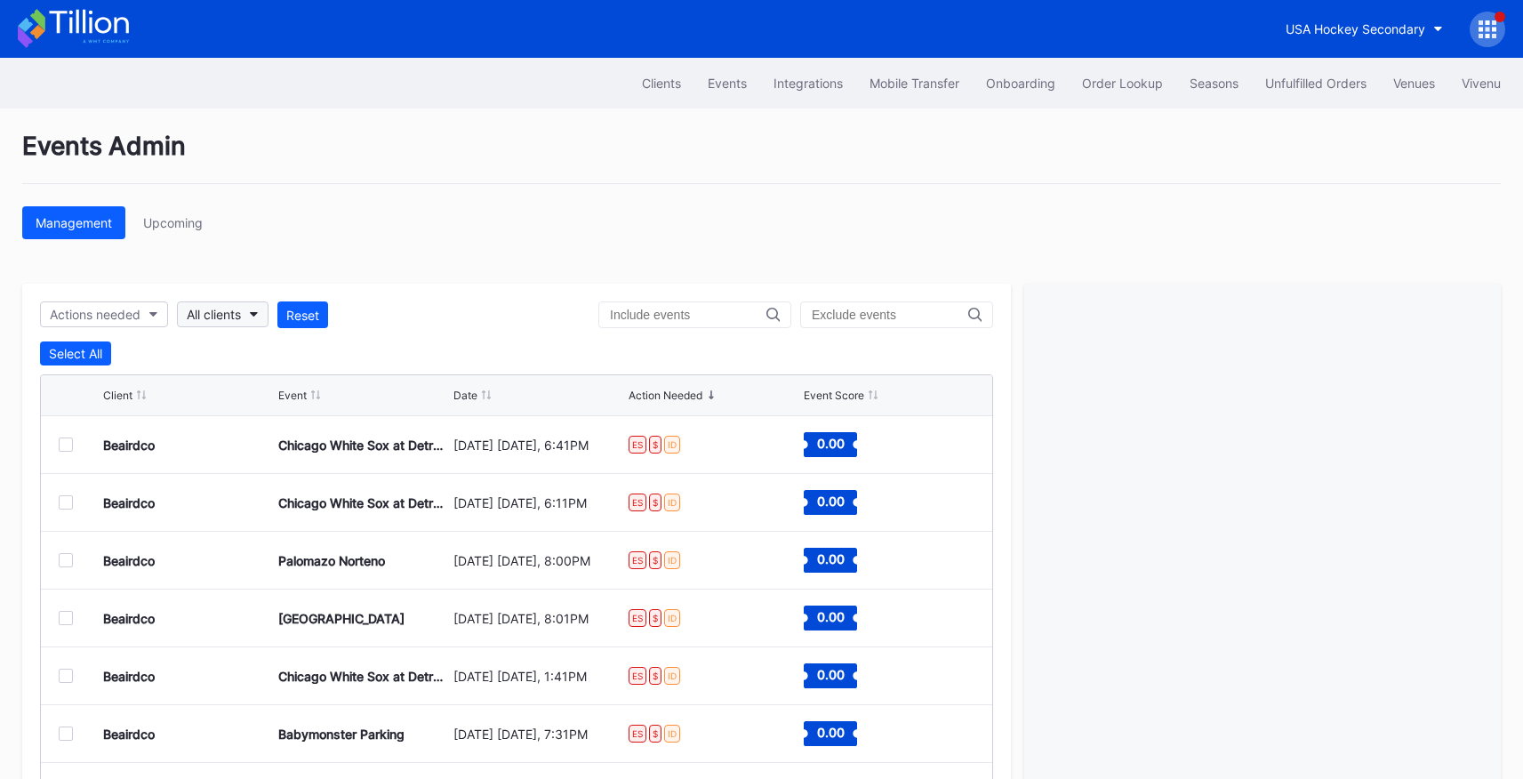
click at [204, 309] on div "All clients" at bounding box center [214, 314] width 54 height 15
type input "usa"
click at [264, 384] on div "USA Hockey Secondary" at bounding box center [282, 397] width 207 height 33
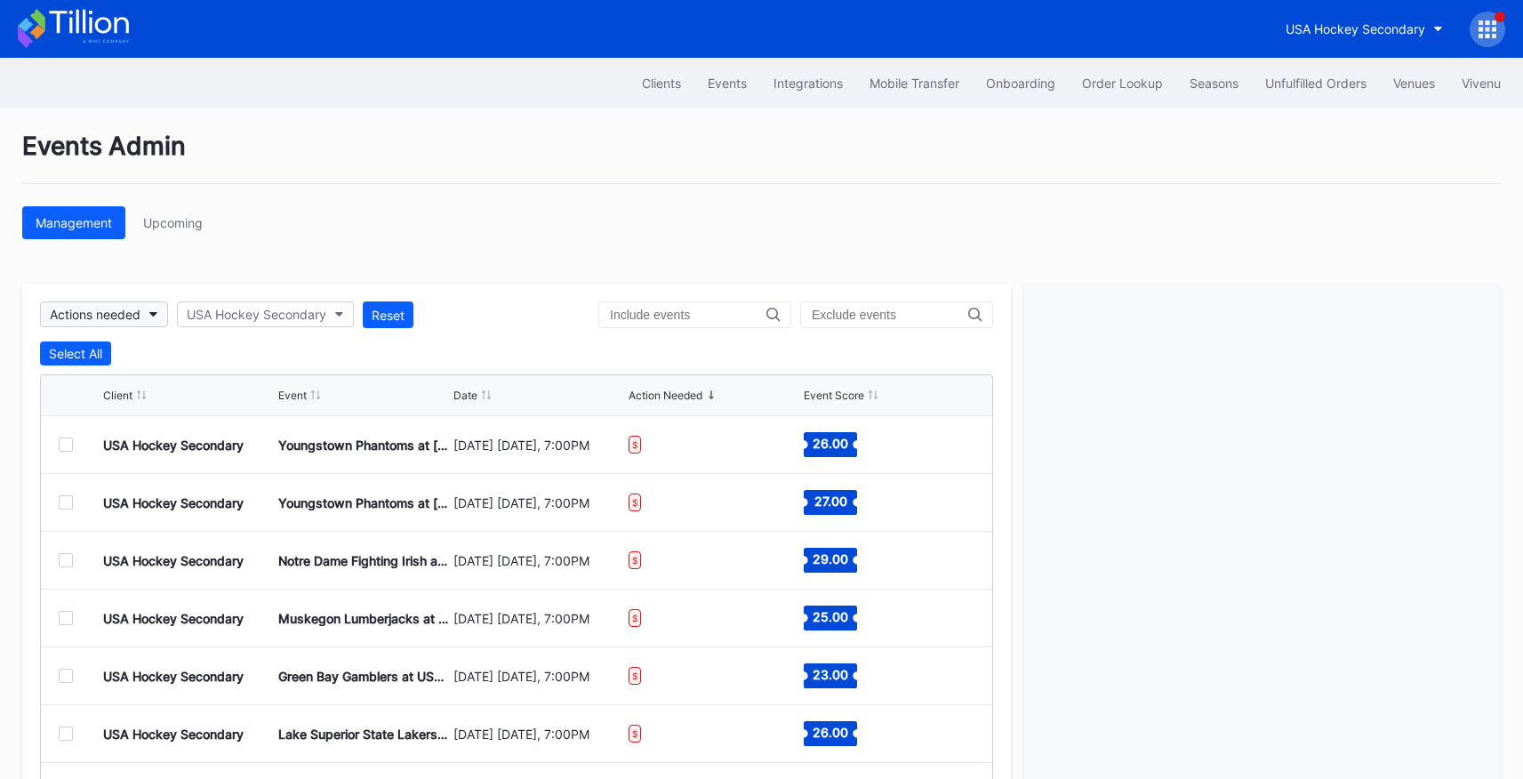
click at [144, 307] on button "Actions needed" at bounding box center [104, 314] width 128 height 26
click at [48, 346] on button "Select All" at bounding box center [75, 353] width 71 height 24
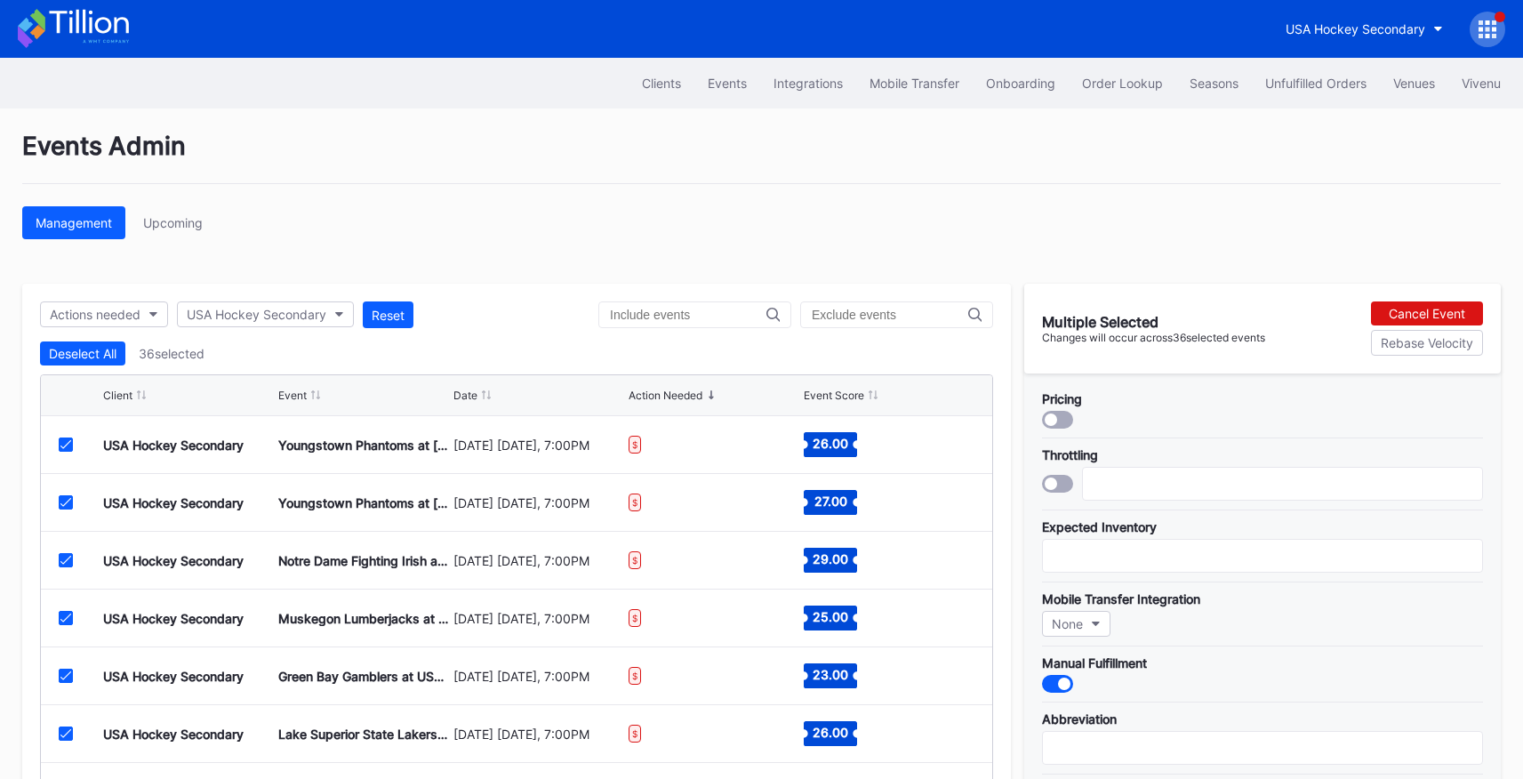
click at [1063, 418] on div at bounding box center [1057, 420] width 31 height 18
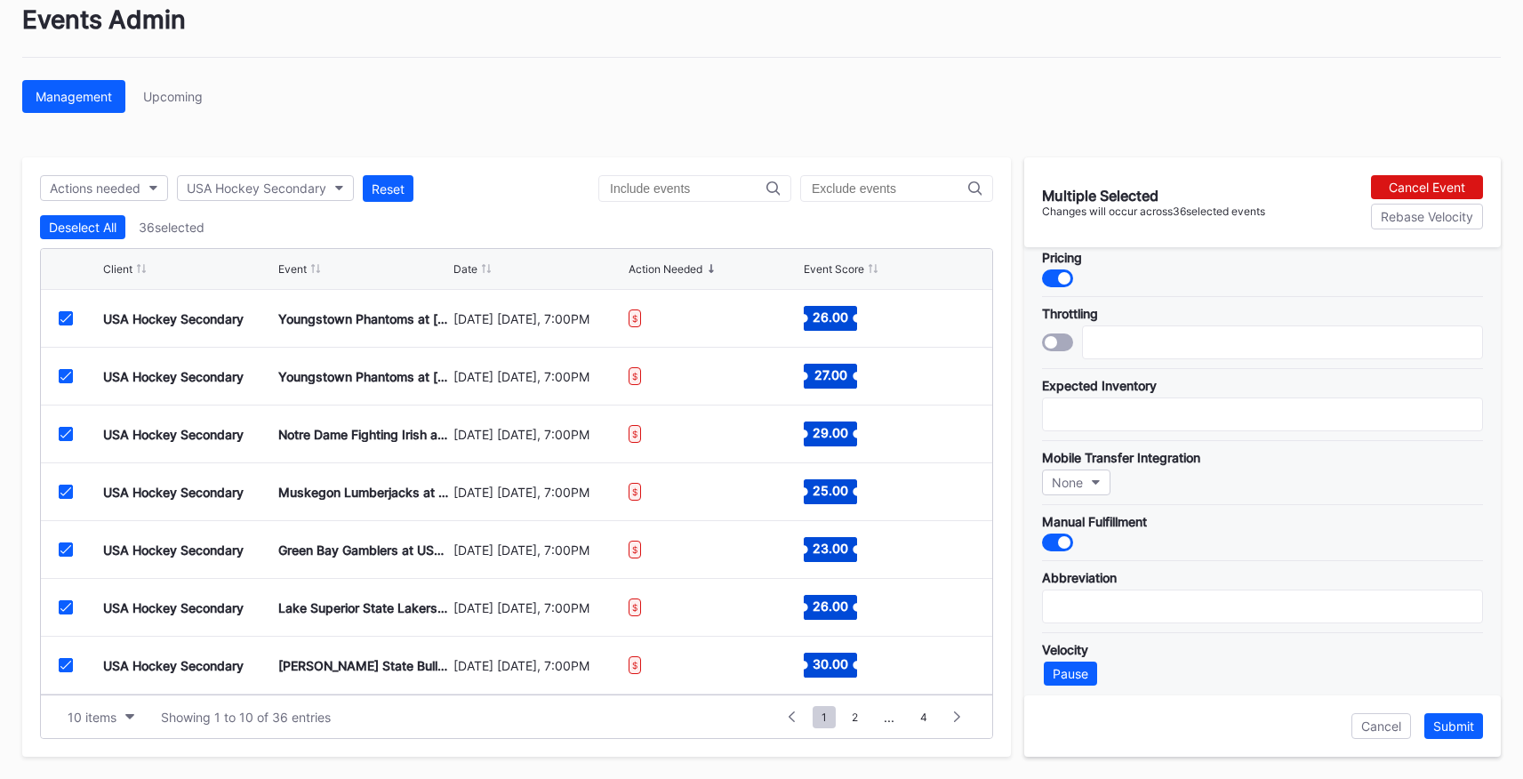
scroll to position [31, 0]
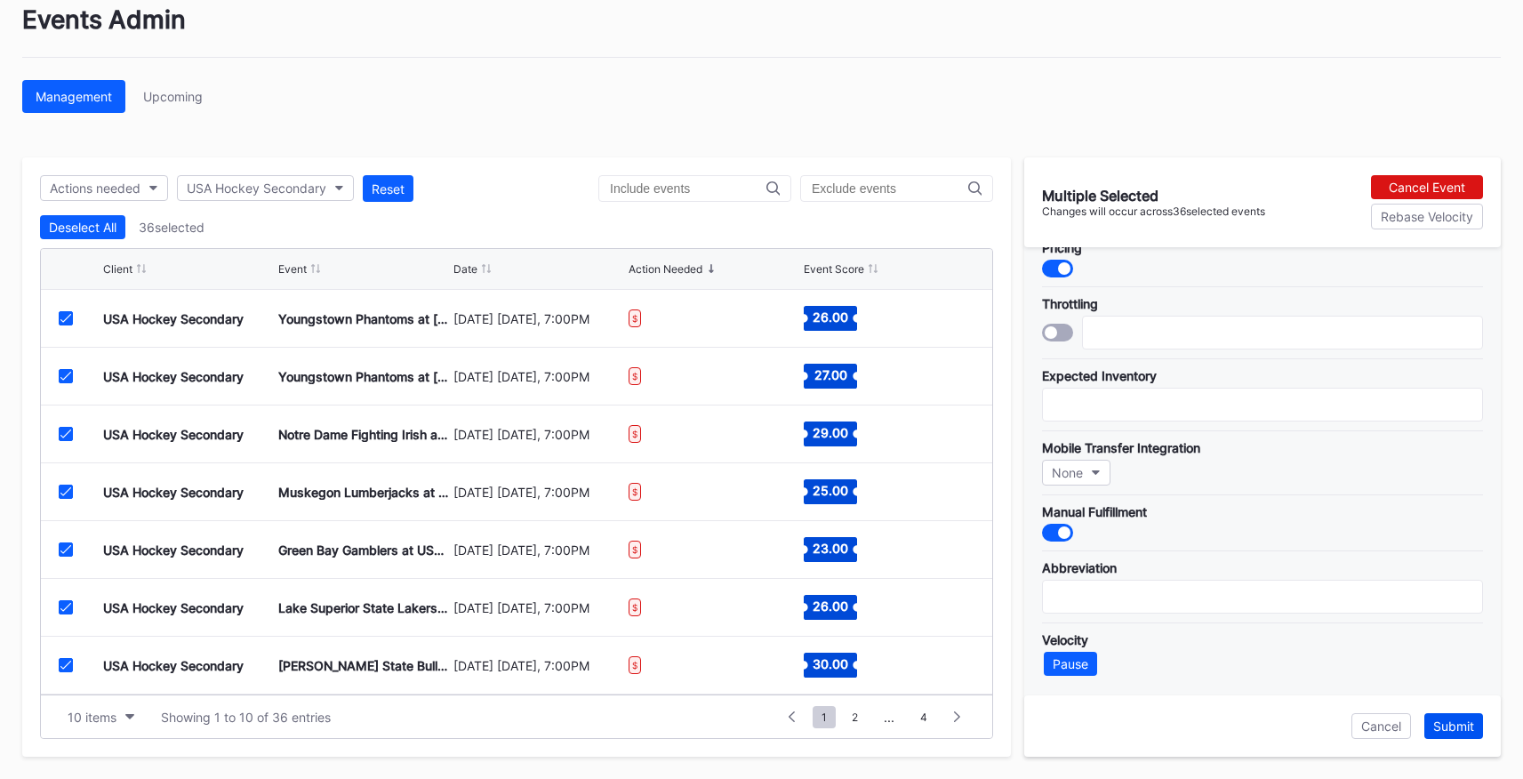
click at [1471, 720] on div "Submit" at bounding box center [1453, 725] width 41 height 15
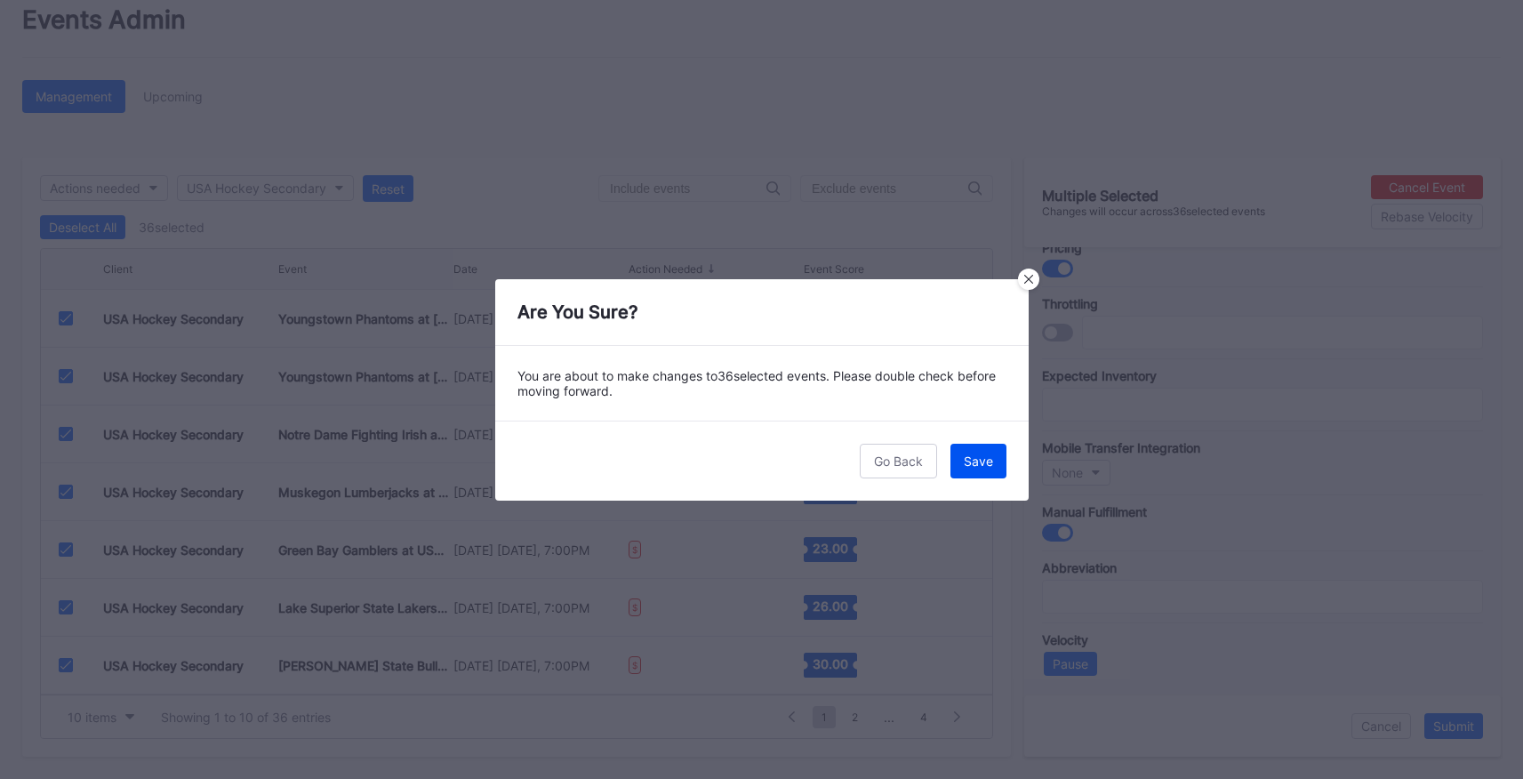
click at [982, 469] on button "Save" at bounding box center [978, 461] width 56 height 35
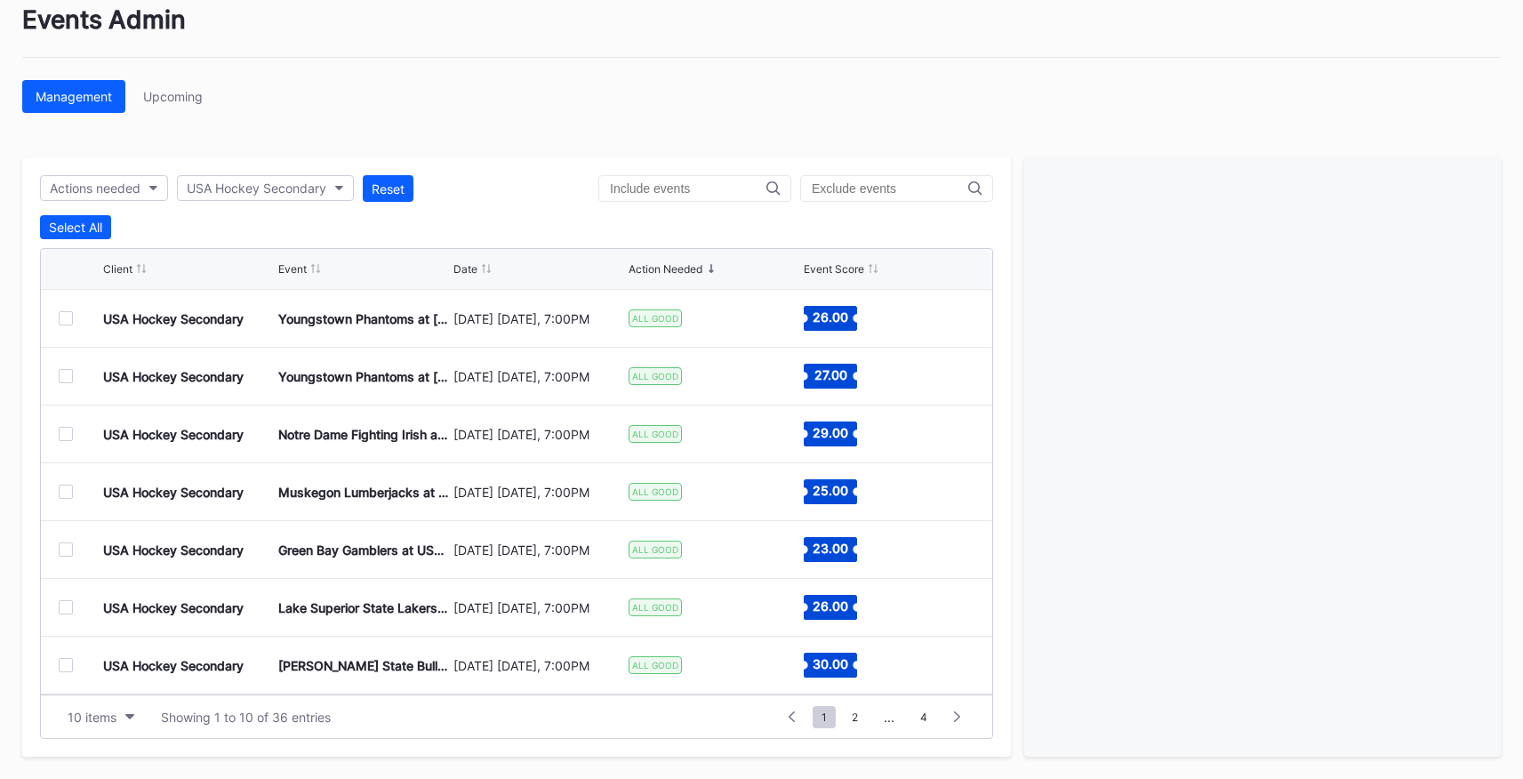
scroll to position [0, 0]
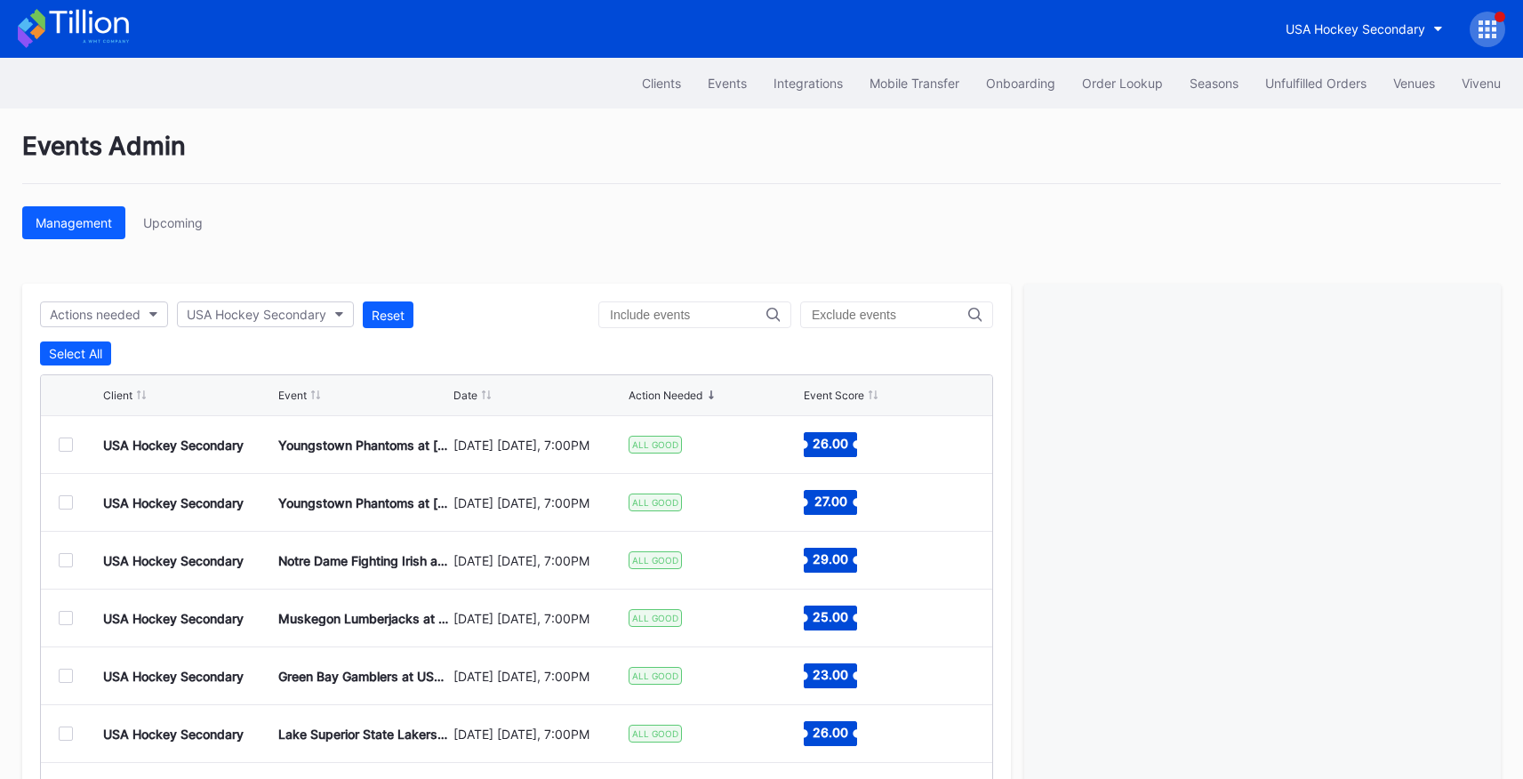
click at [1493, 28] on icon at bounding box center [1494, 29] width 4 height 4
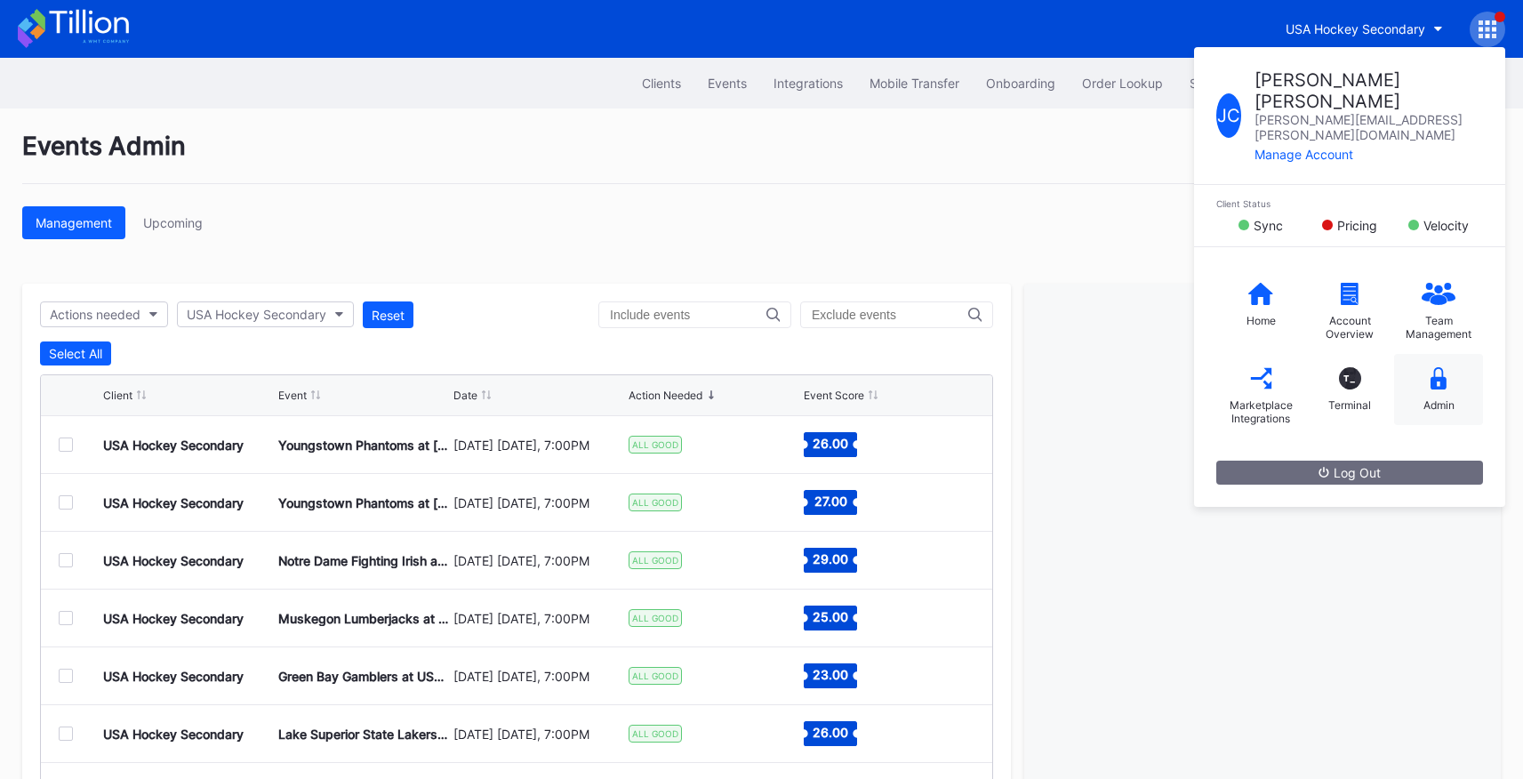
click at [1429, 398] on div "Admin" at bounding box center [1438, 404] width 31 height 13
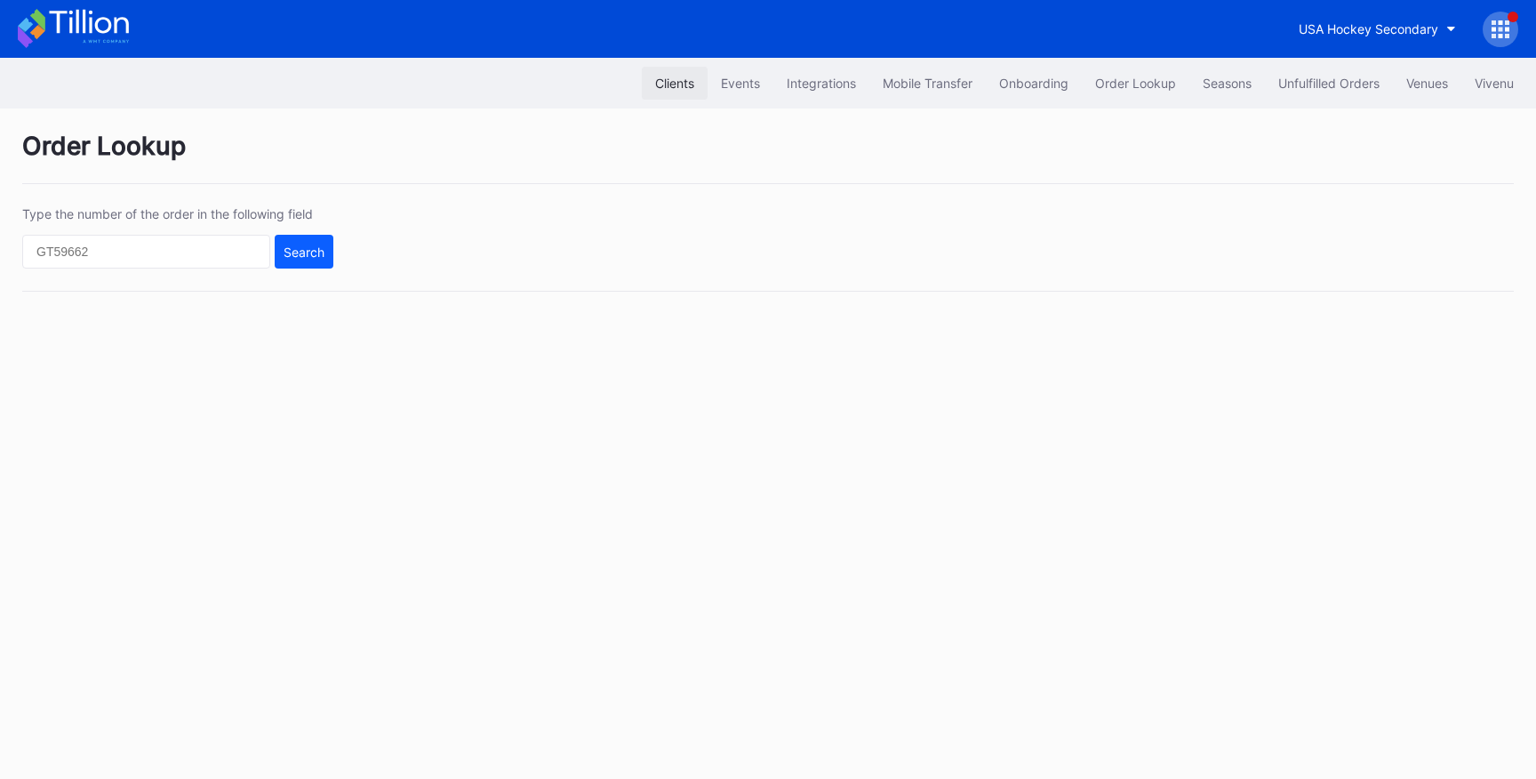
click at [678, 88] on div "Clients" at bounding box center [674, 83] width 39 height 15
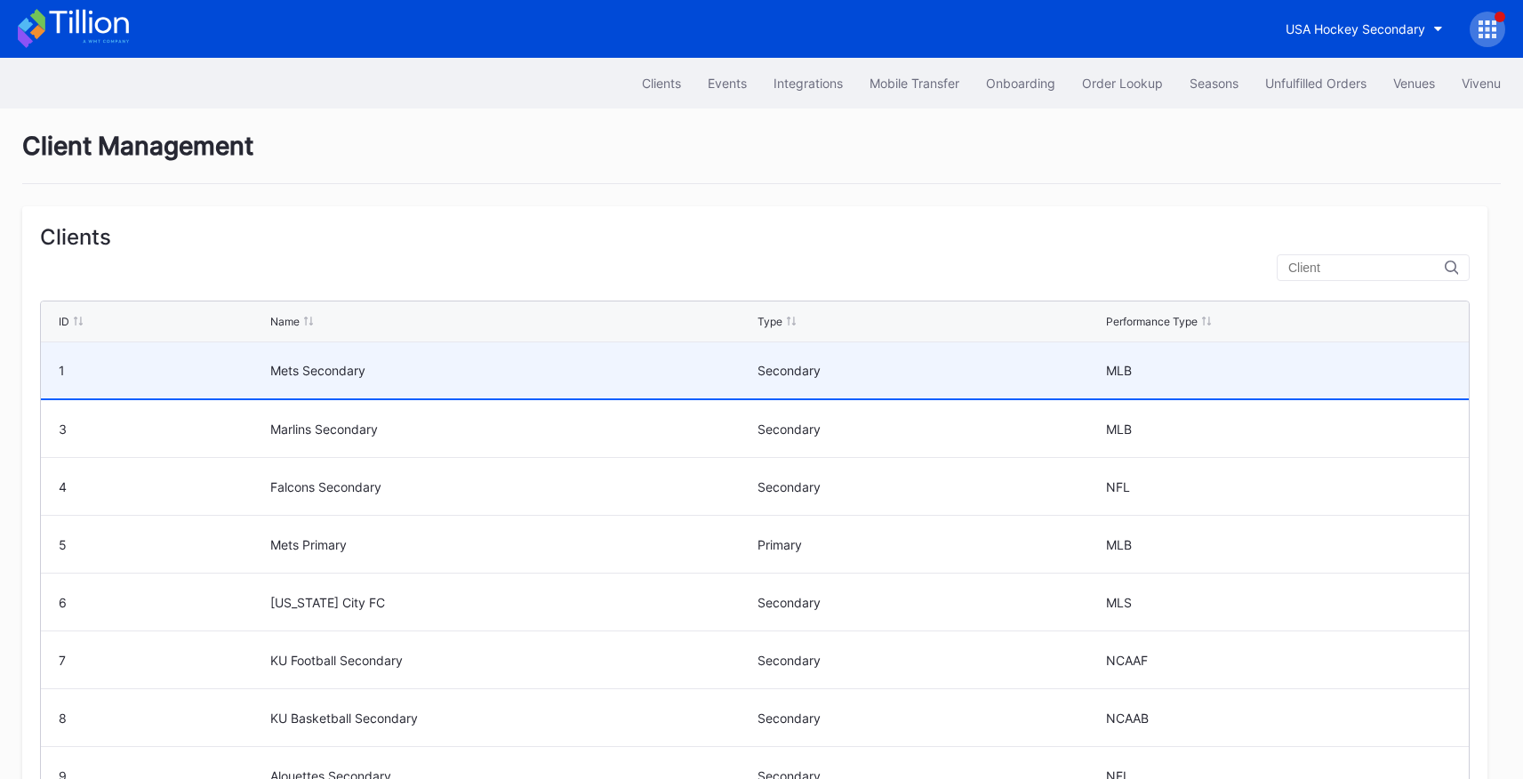
click at [325, 374] on div "Mets Secondary" at bounding box center [511, 370] width 483 height 15
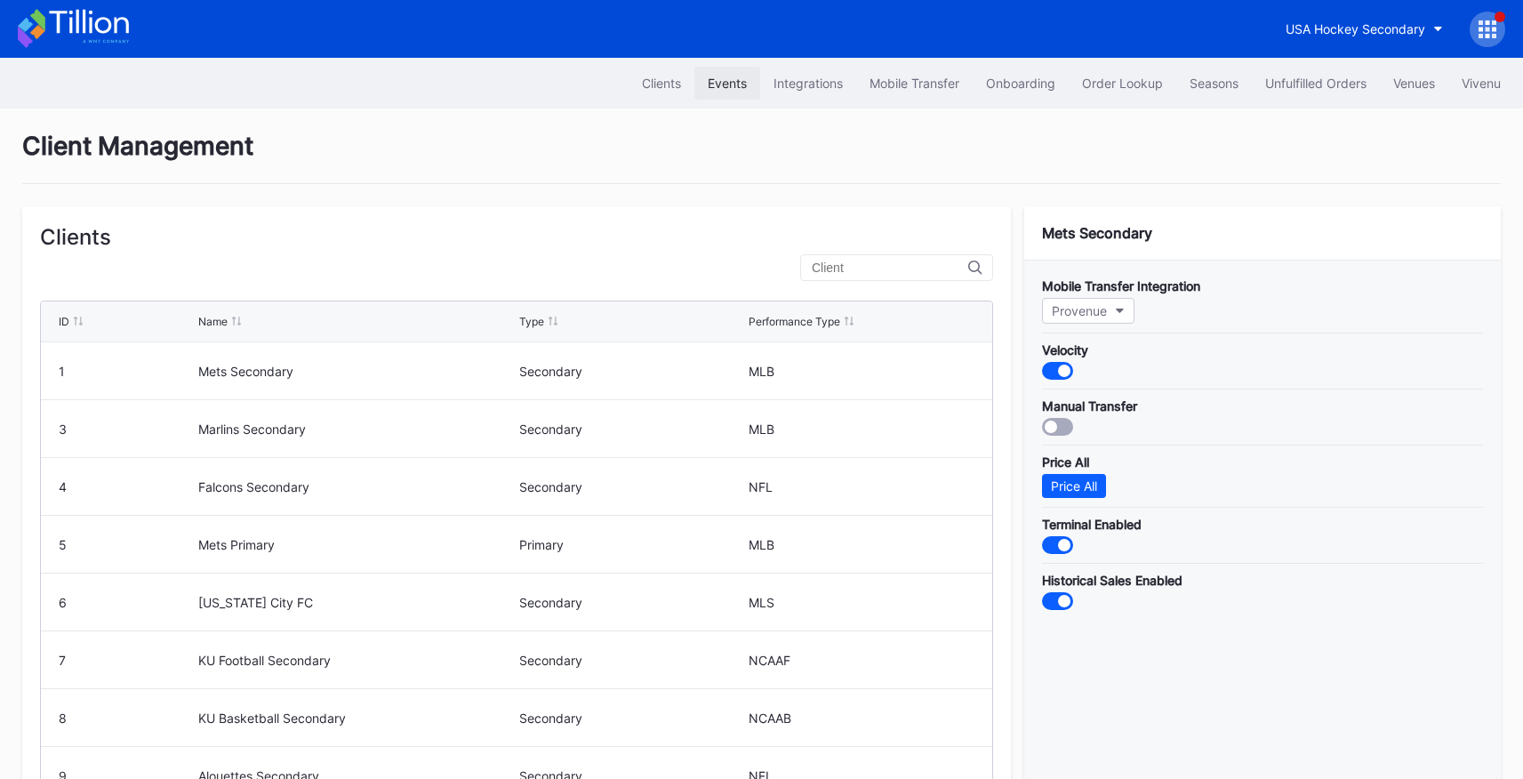
click at [725, 89] on div "Events" at bounding box center [727, 83] width 39 height 15
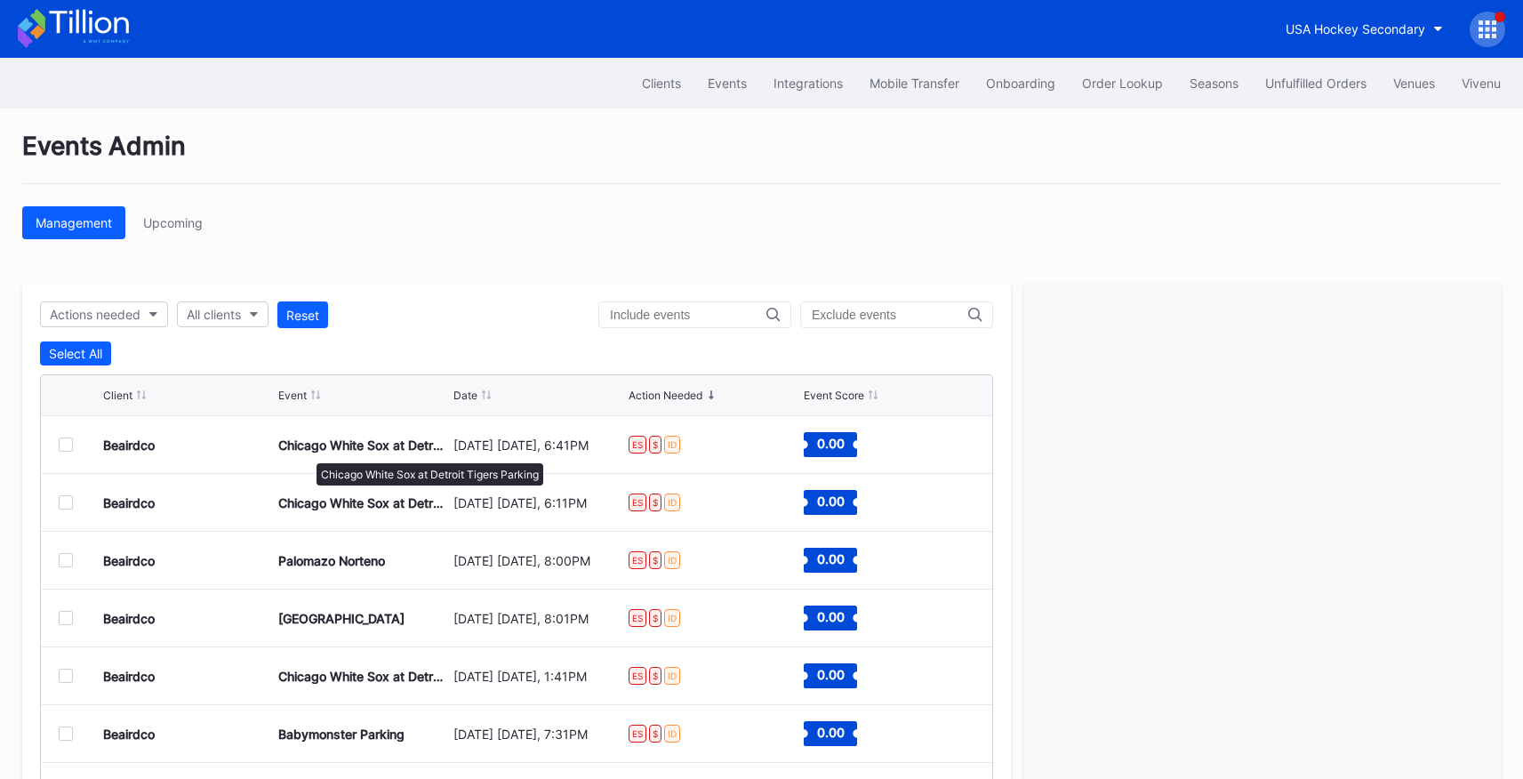
click at [308, 453] on div "Chicago White Sox at Detroit Tigers Parking" at bounding box center [363, 444] width 171 height 15
click at [68, 446] on div at bounding box center [66, 444] width 14 height 14
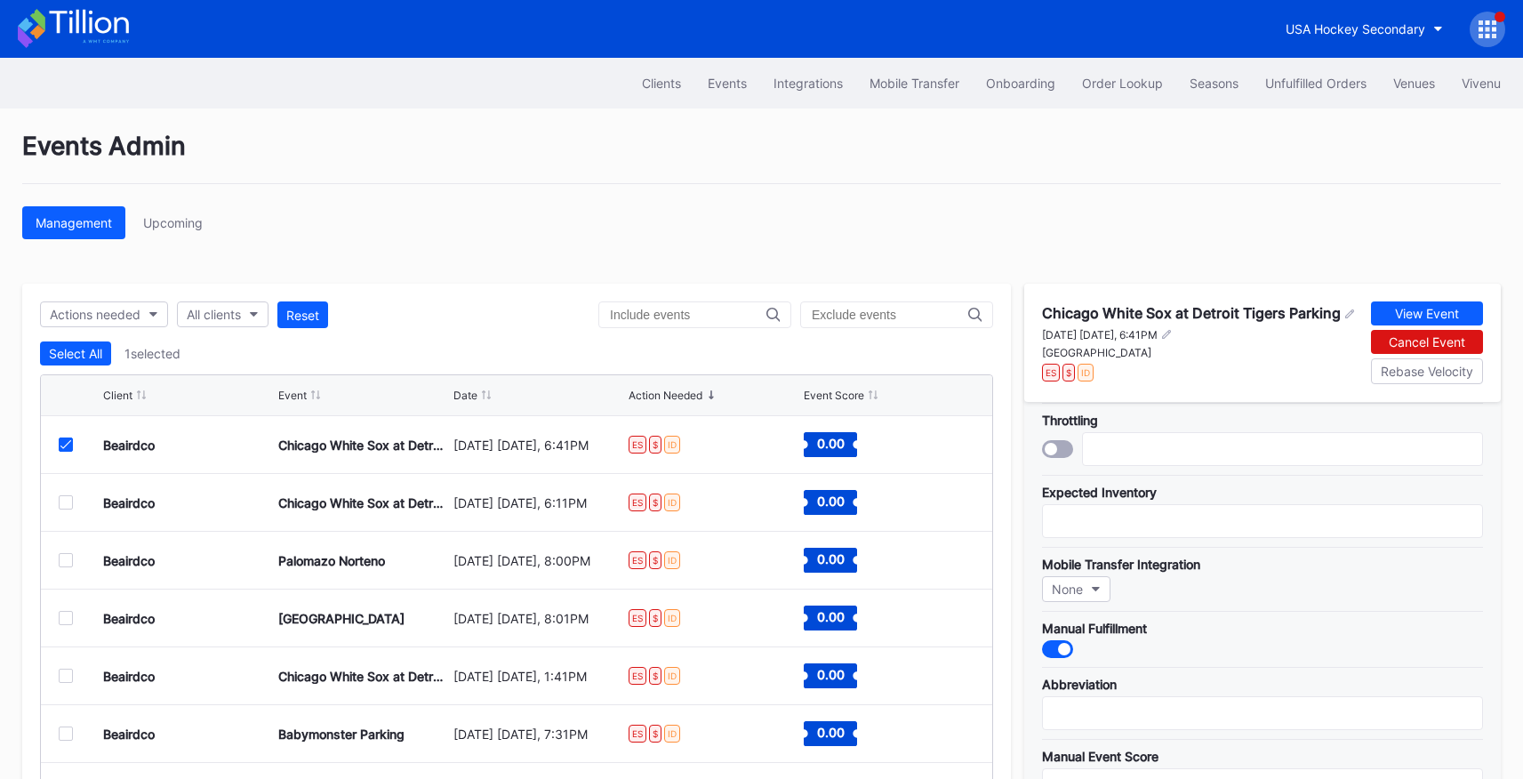
scroll to position [148, 0]
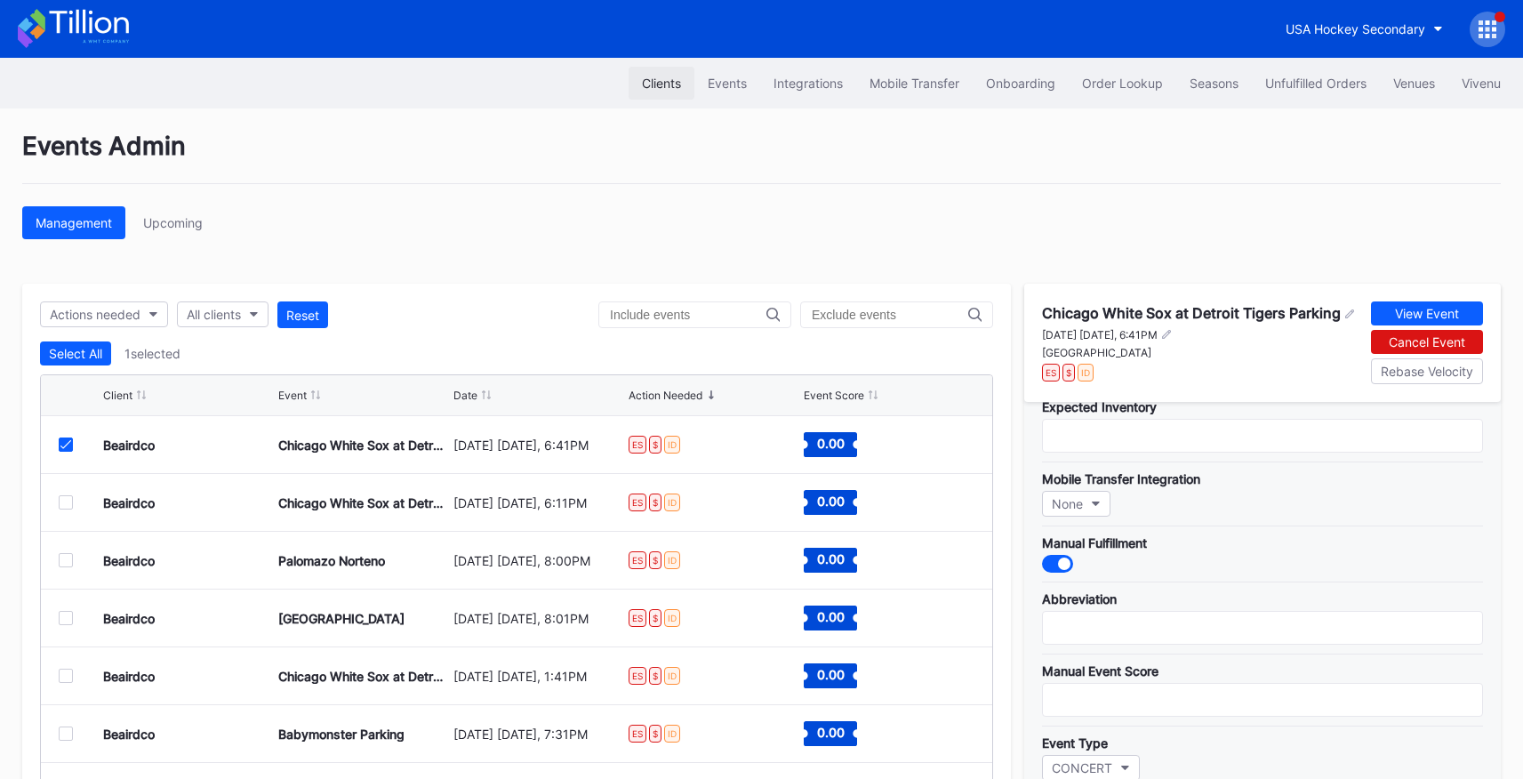
click at [657, 87] on div "Clients" at bounding box center [661, 83] width 39 height 15
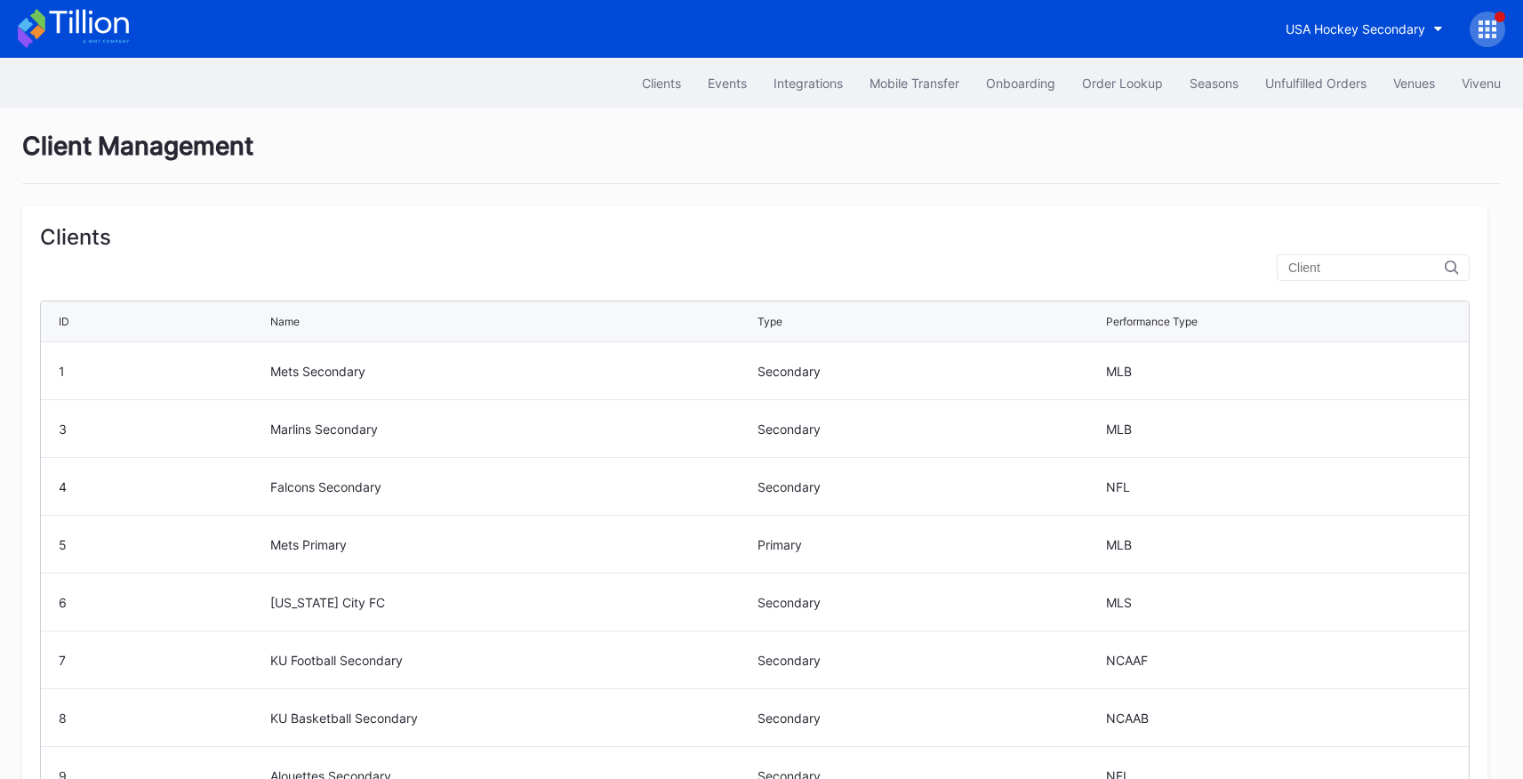
click at [1493, 28] on icon at bounding box center [1494, 29] width 4 height 4
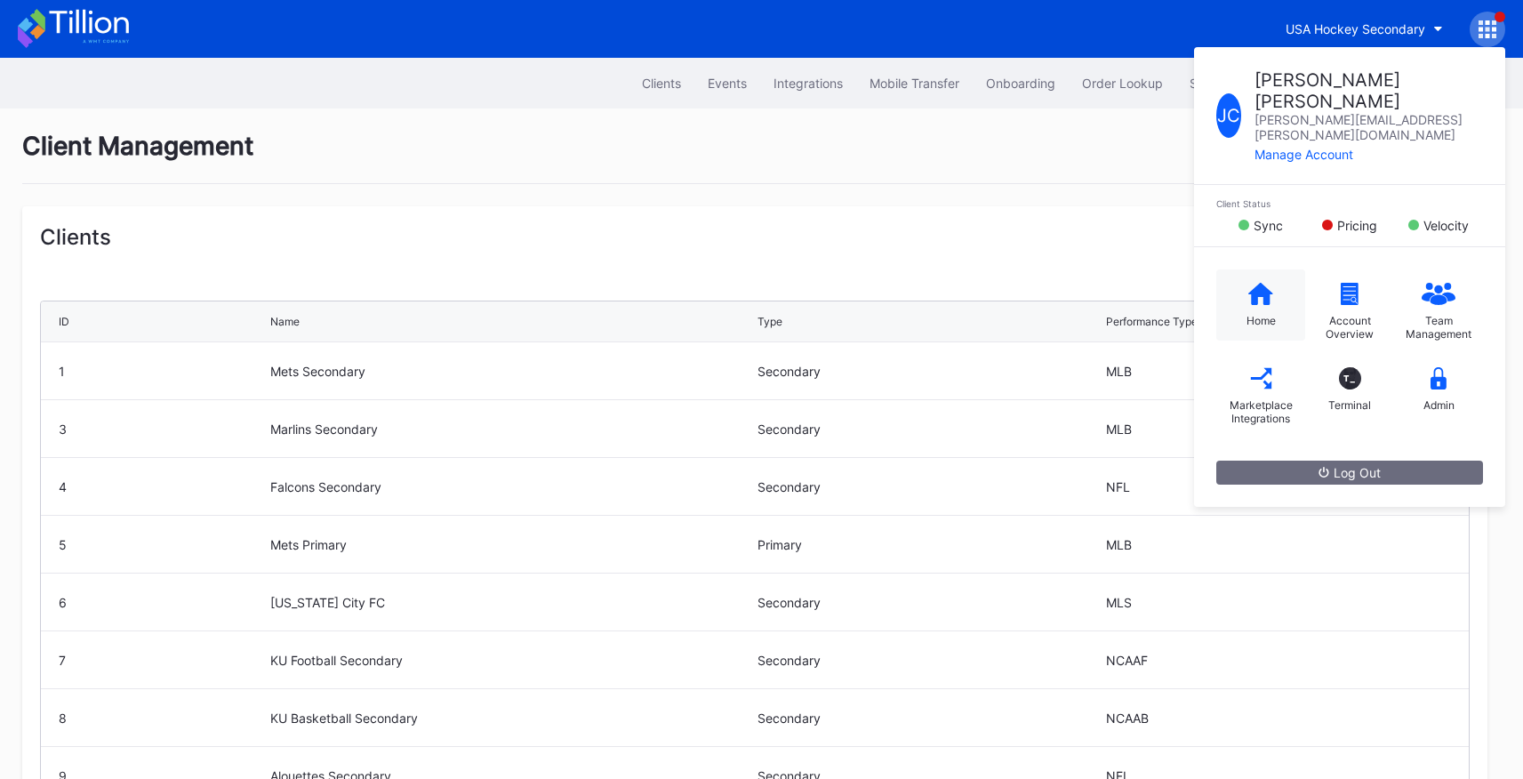
click at [1248, 283] on icon at bounding box center [1260, 294] width 25 height 22
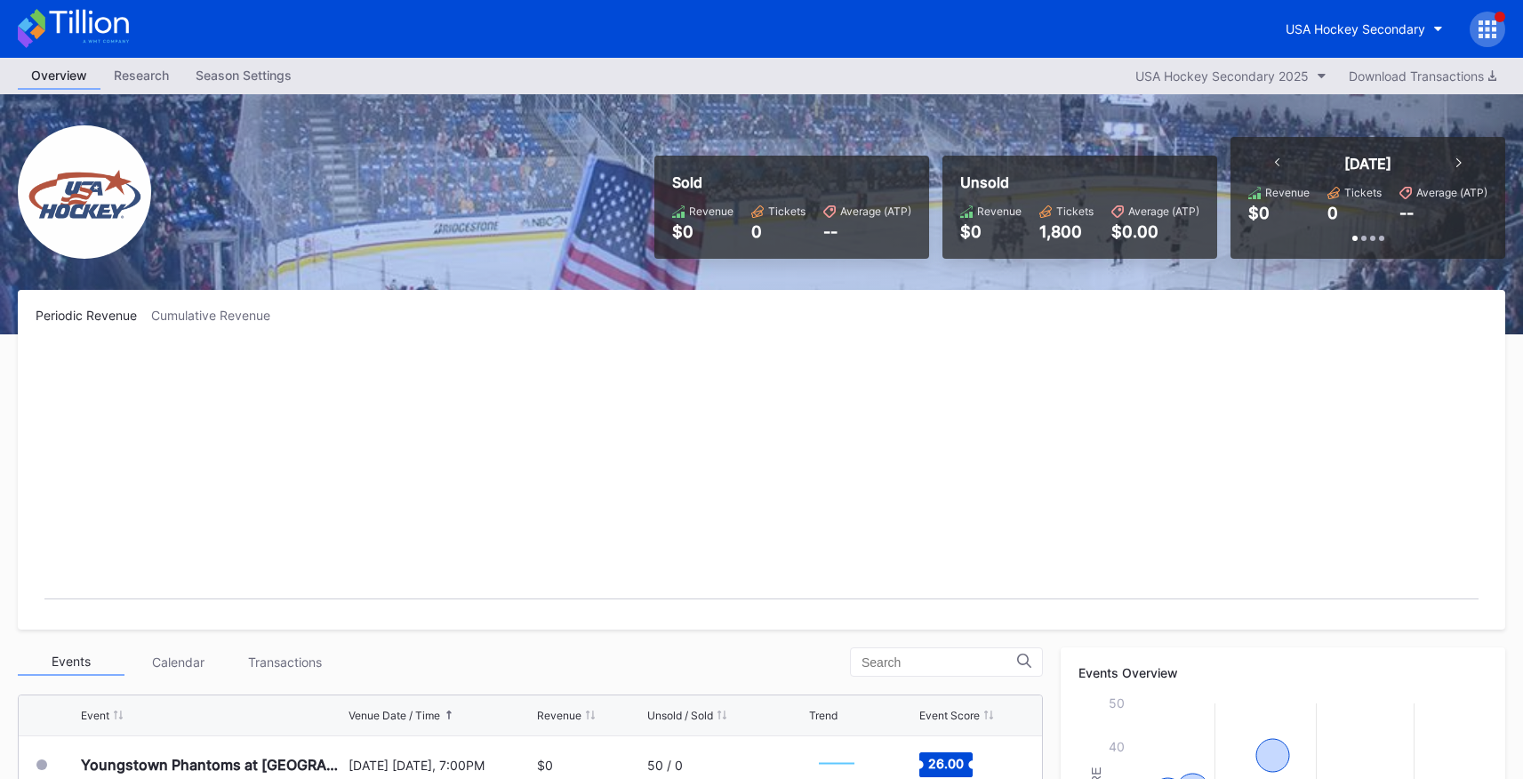
scroll to position [1, 0]
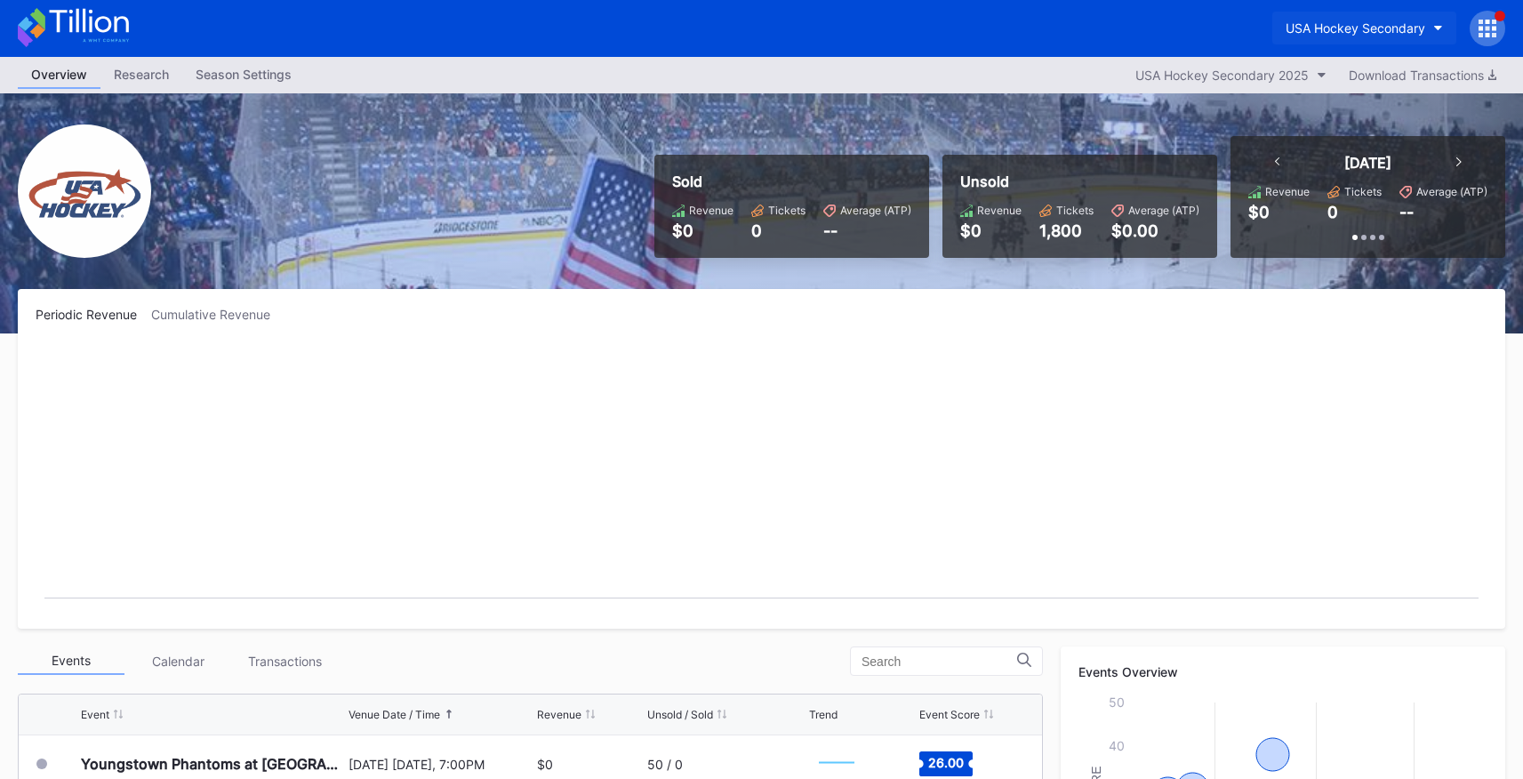
click at [1439, 32] on button "USA Hockey Secondary" at bounding box center [1364, 28] width 184 height 33
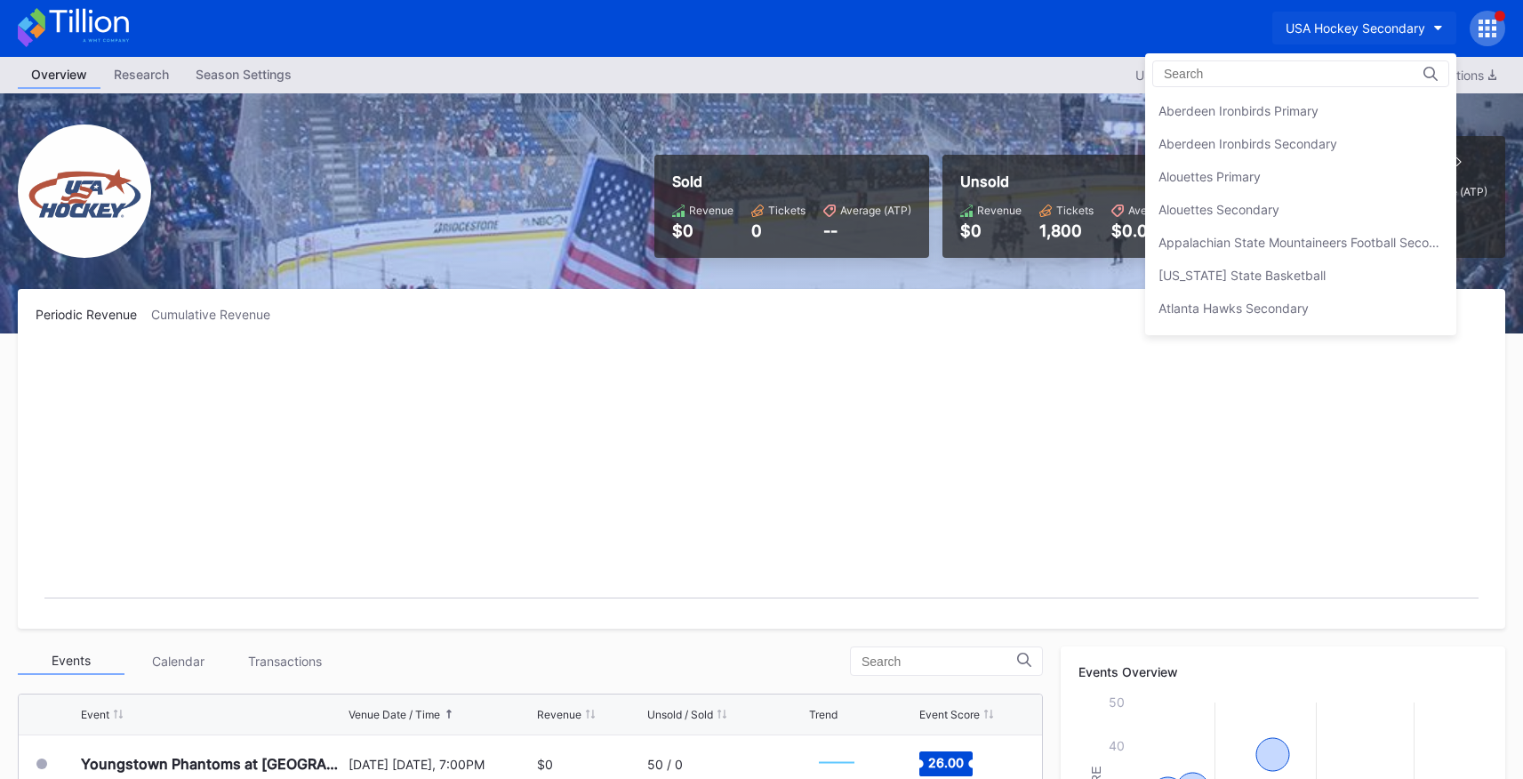
scroll to position [6001, 0]
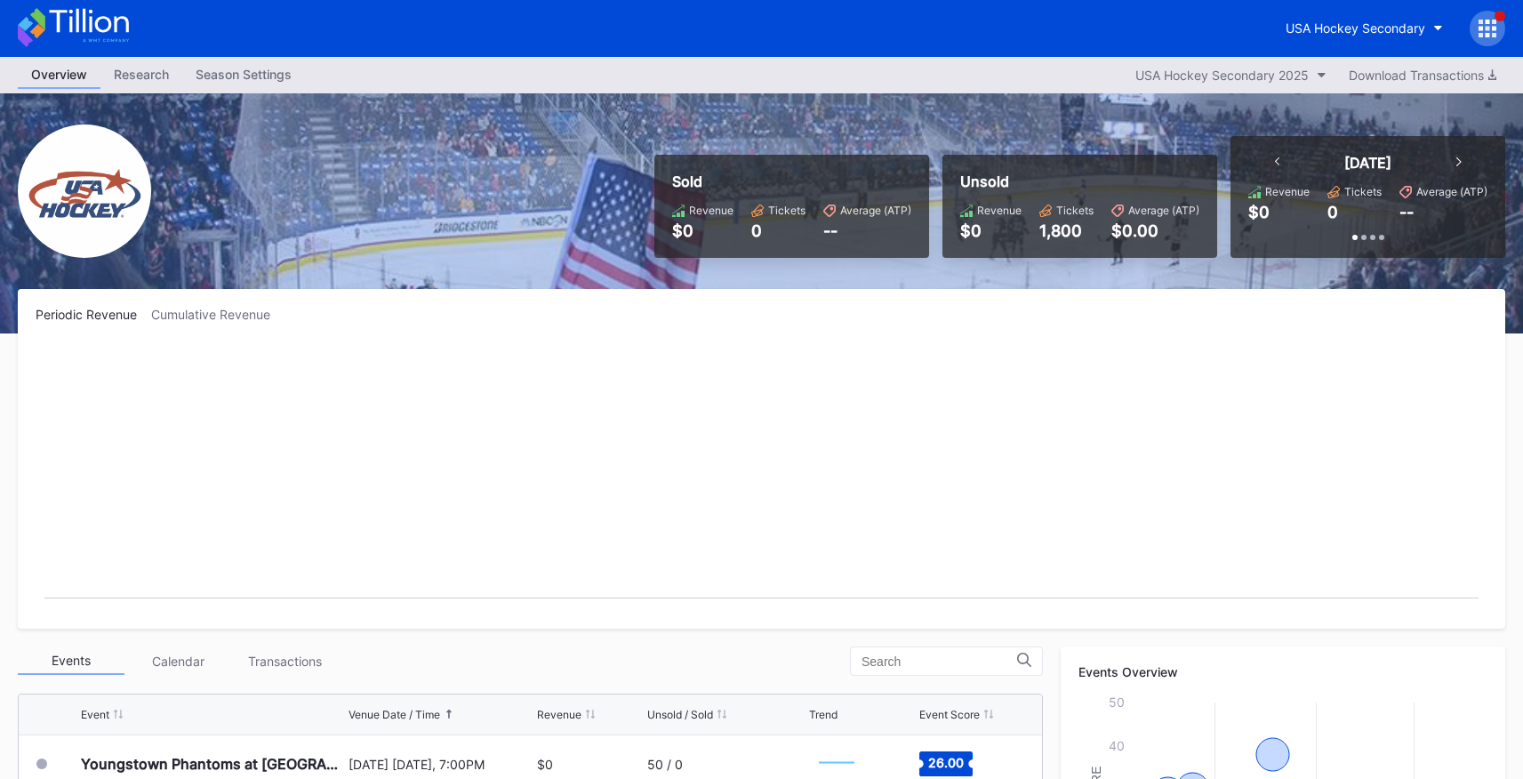
click at [1479, 28] on div at bounding box center [1488, 29] width 36 height 36
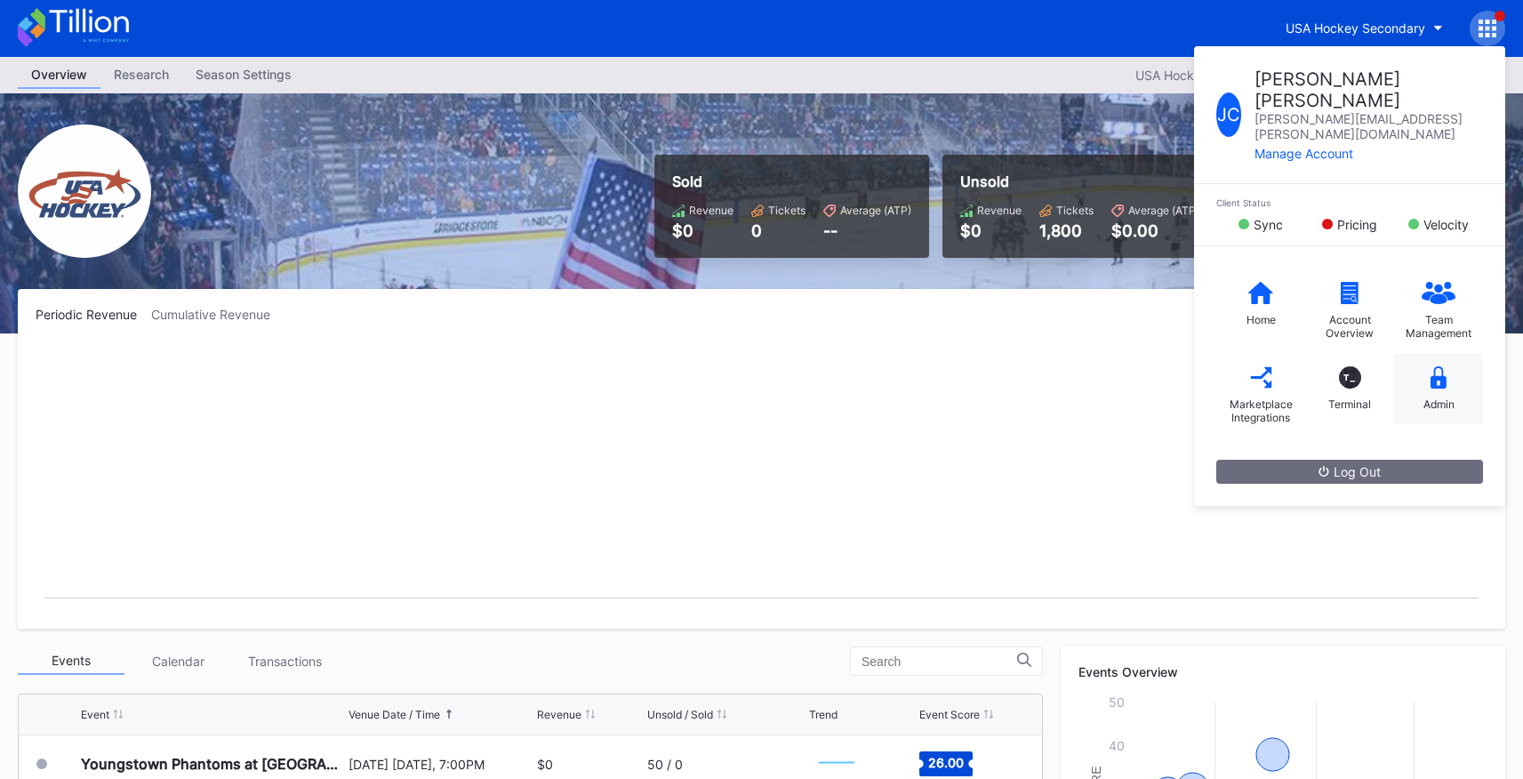
click at [1423, 353] on div "Admin" at bounding box center [1438, 388] width 89 height 71
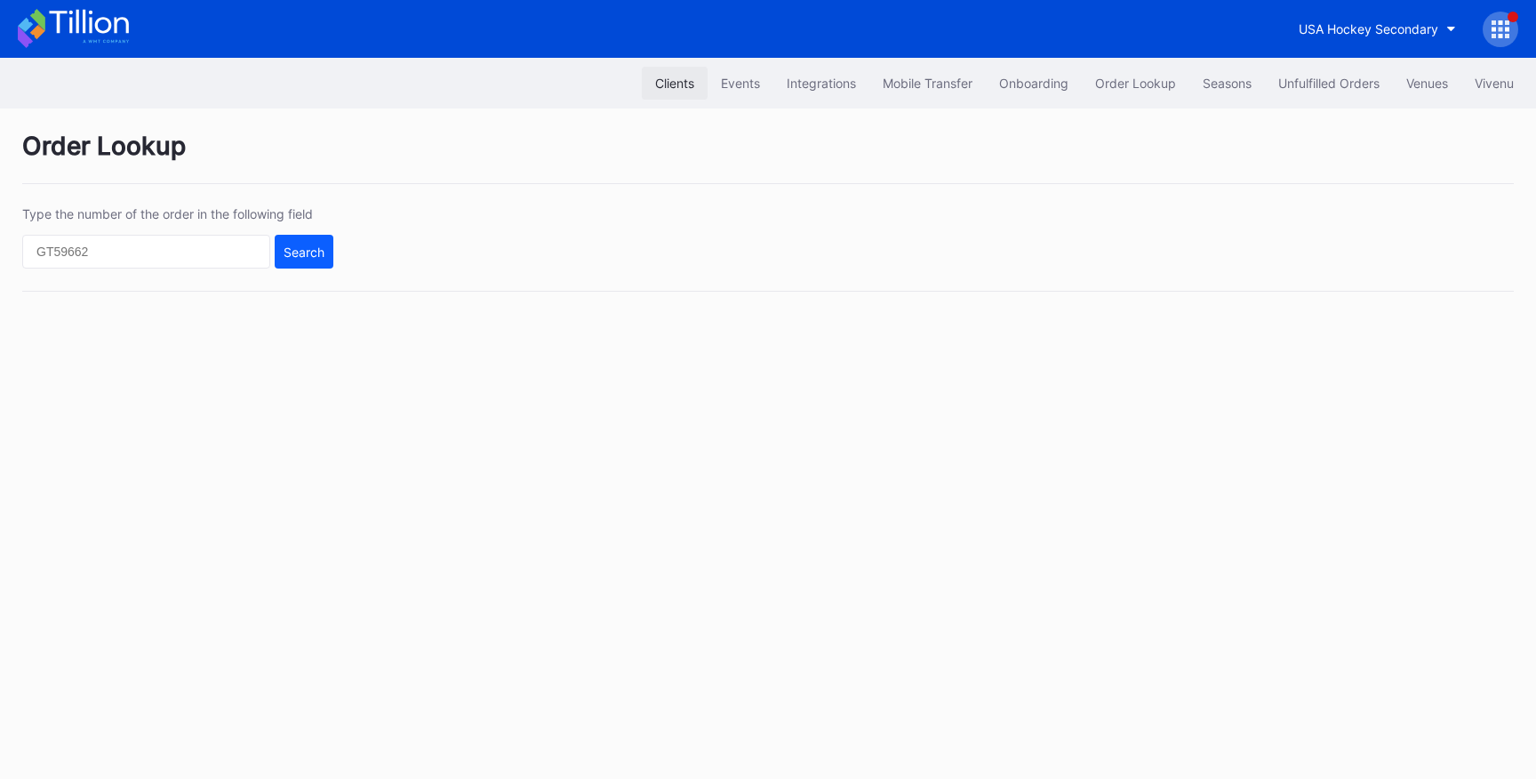
click at [669, 85] on div "Clients" at bounding box center [674, 83] width 39 height 15
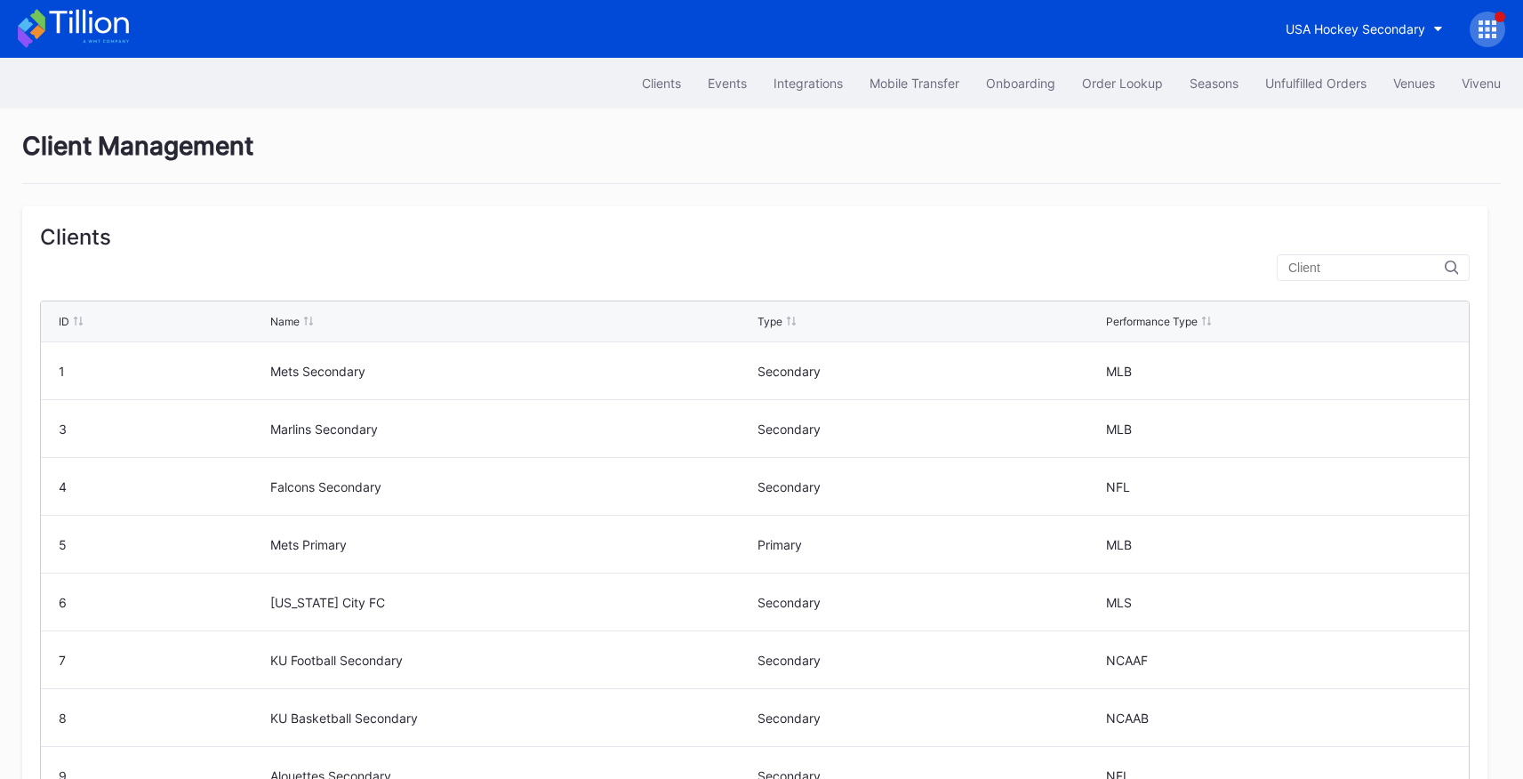
click at [1310, 266] on input "text" at bounding box center [1366, 268] width 156 height 14
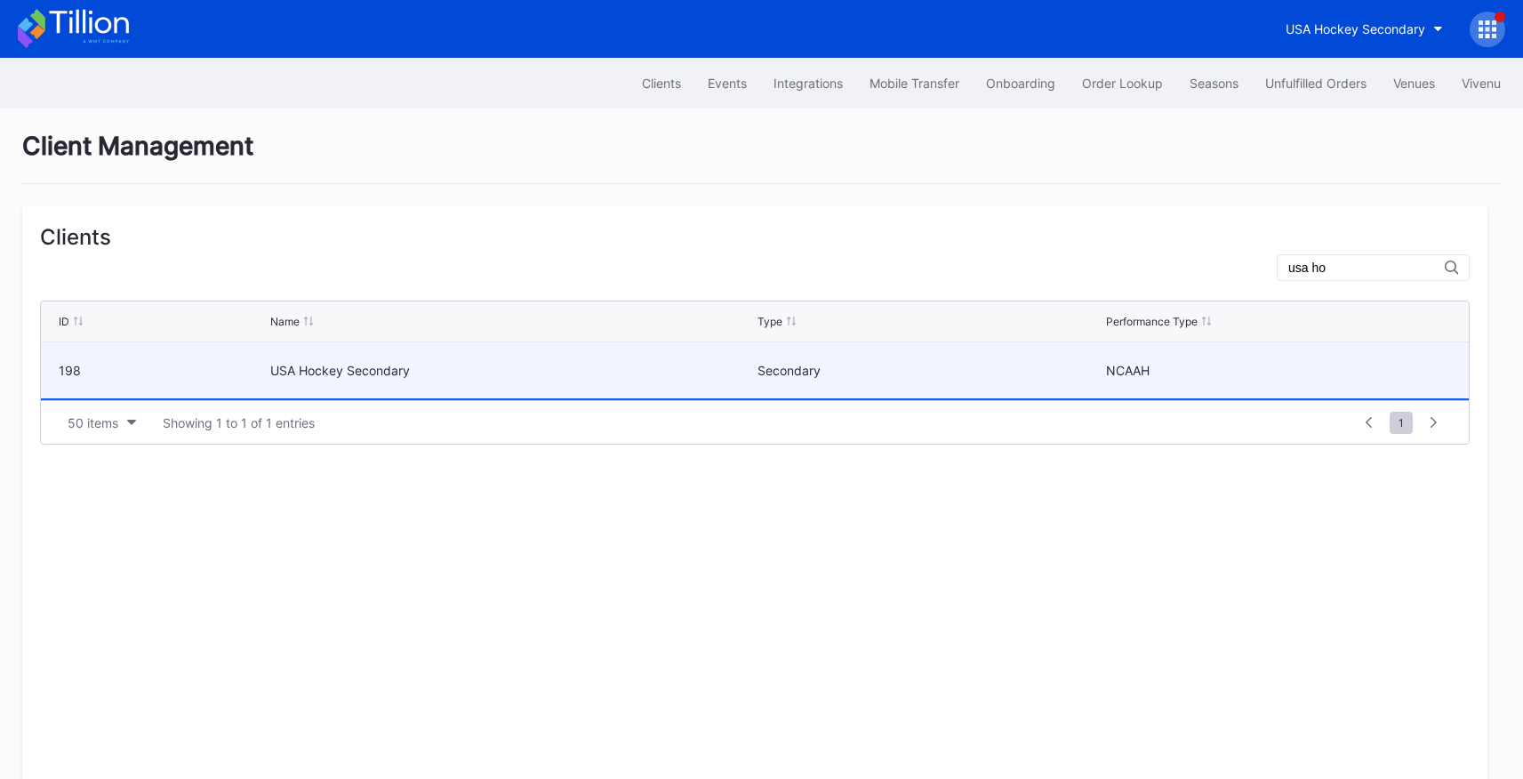
type input "usa ho"
click at [386, 374] on div "USA Hockey Secondary" at bounding box center [511, 370] width 483 height 15
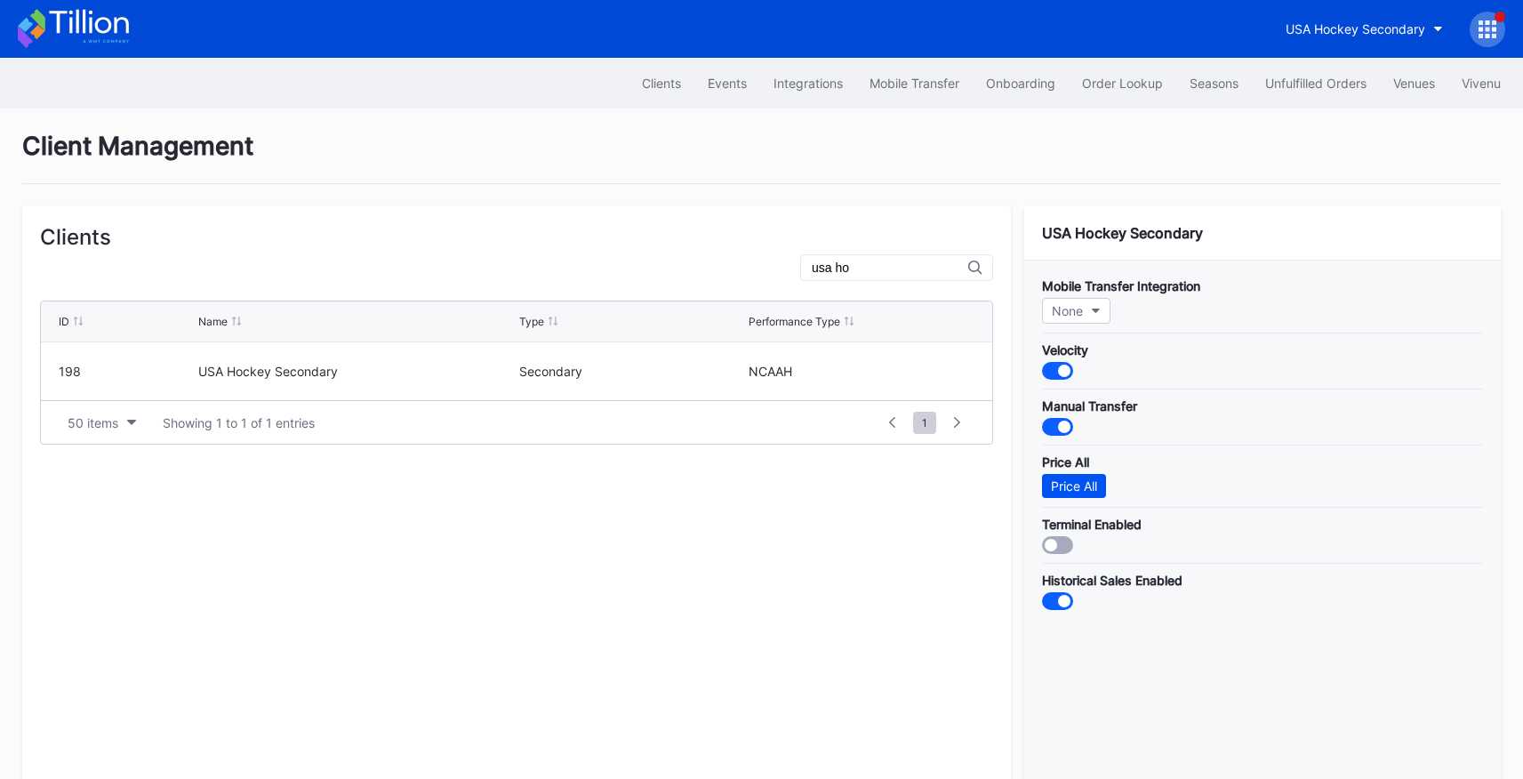
click at [1075, 493] on div "Price All" at bounding box center [1074, 485] width 46 height 15
click at [1478, 29] on div at bounding box center [1488, 30] width 36 height 36
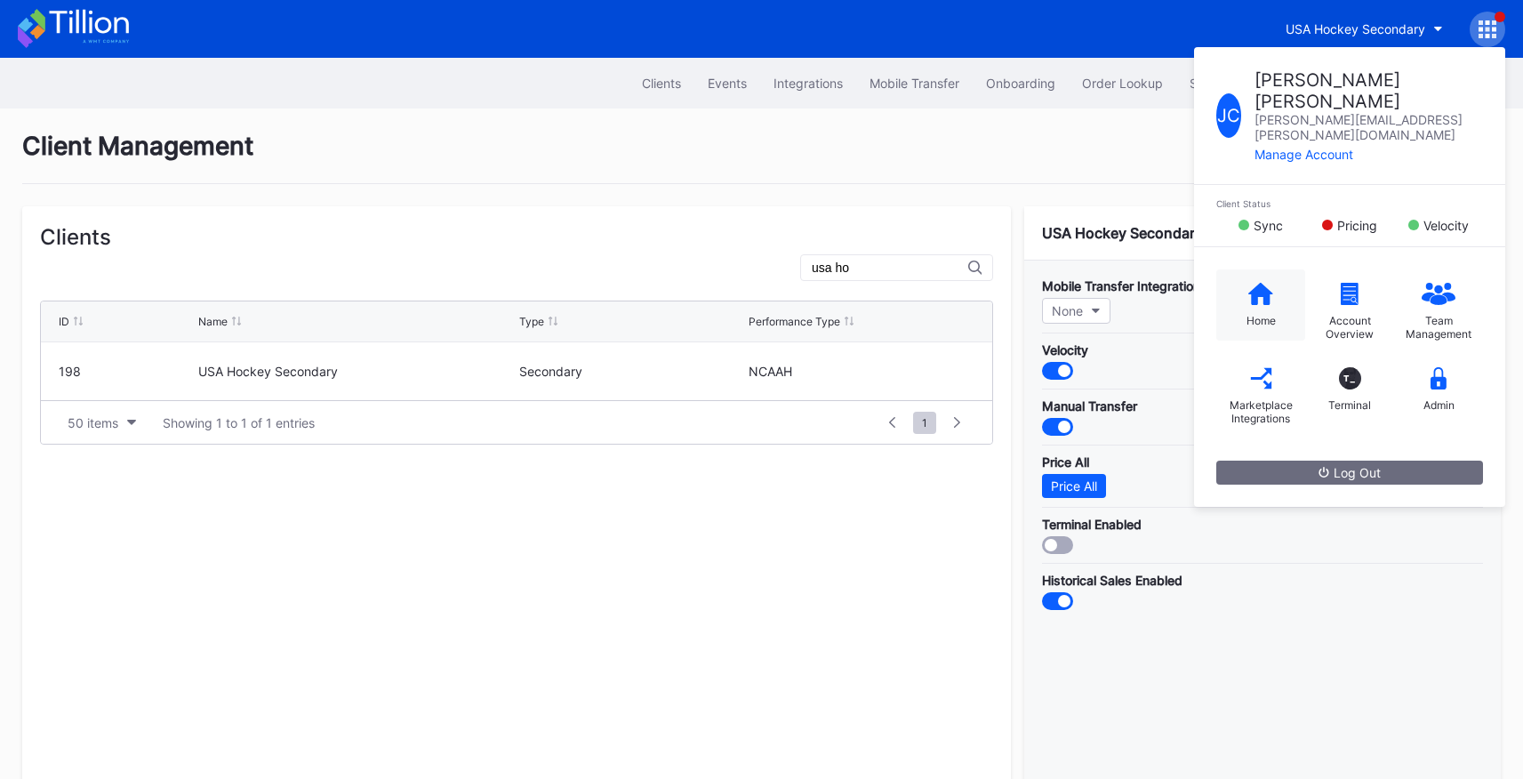
click at [1252, 282] on icon at bounding box center [1260, 293] width 25 height 22
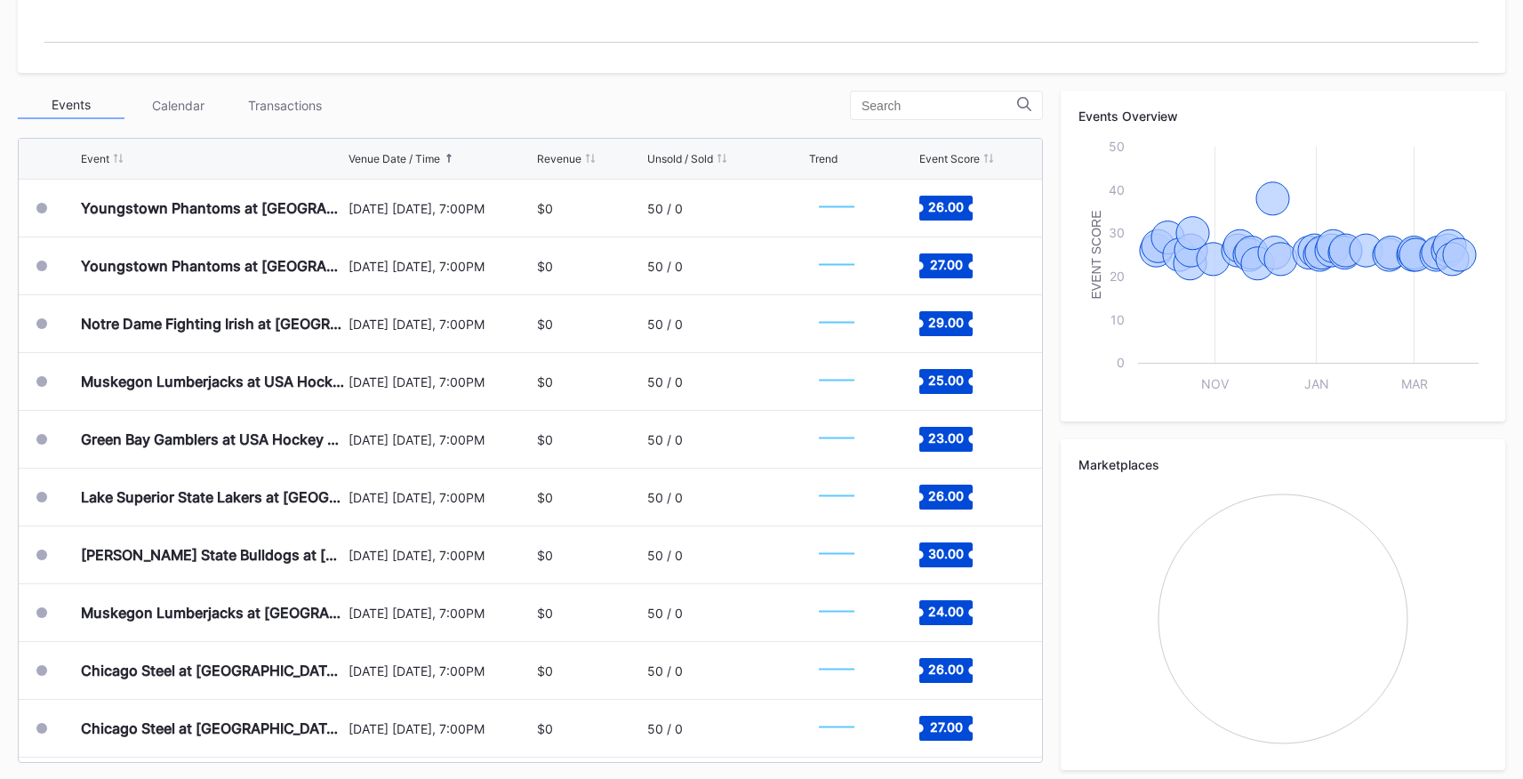
scroll to position [567, 0]
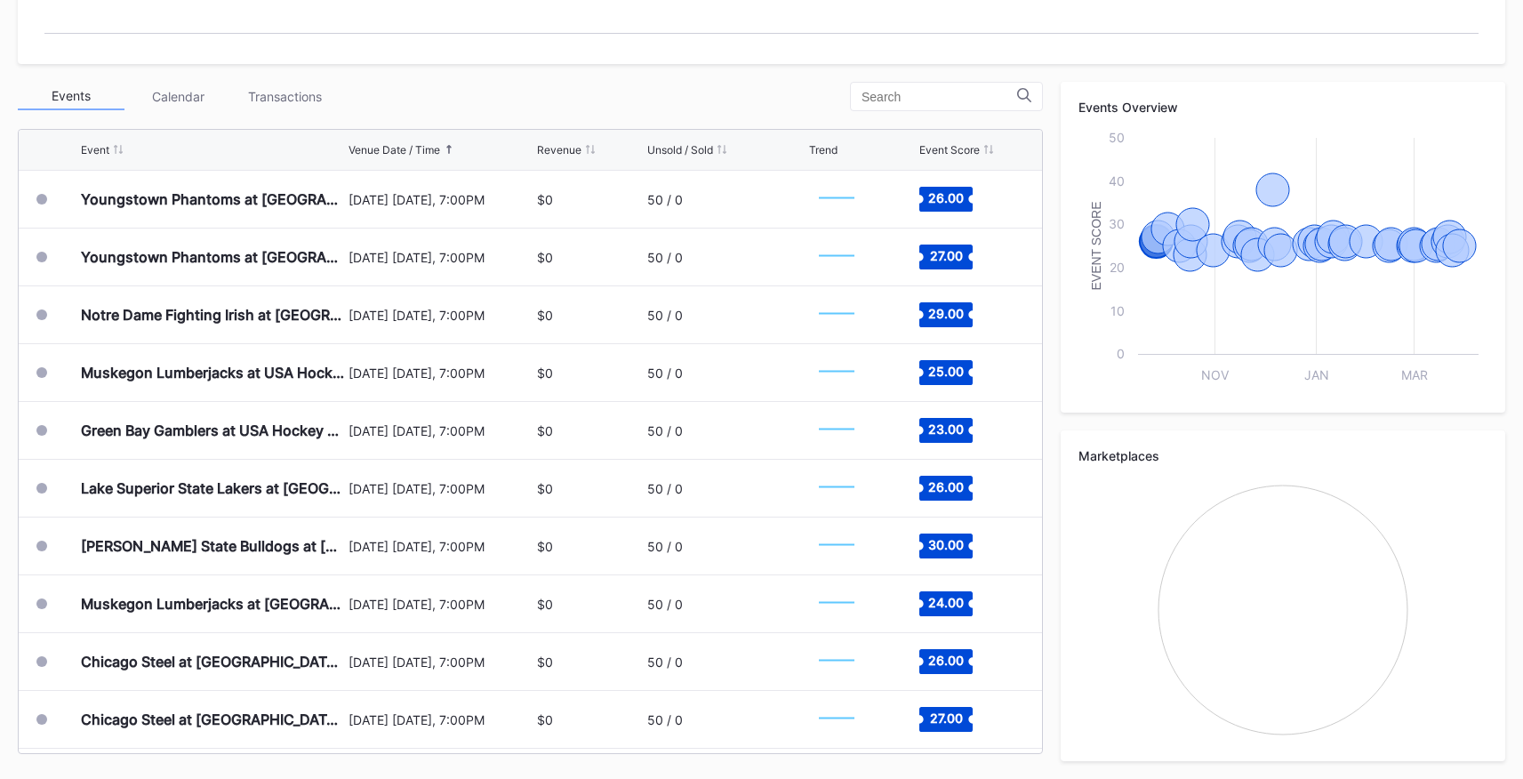
click at [41, 198] on div at bounding box center [41, 199] width 11 height 11
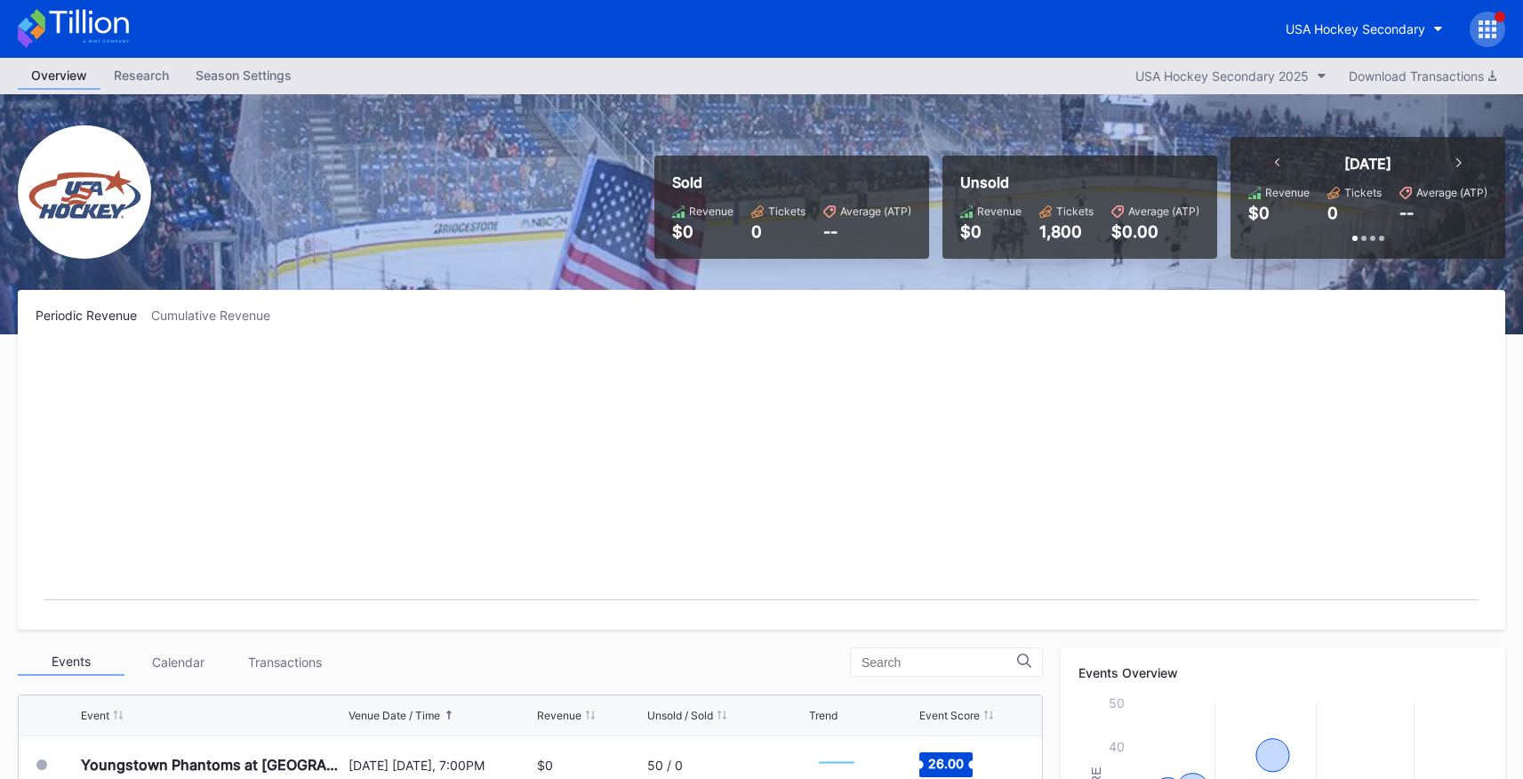
click at [1495, 43] on div at bounding box center [1488, 30] width 36 height 36
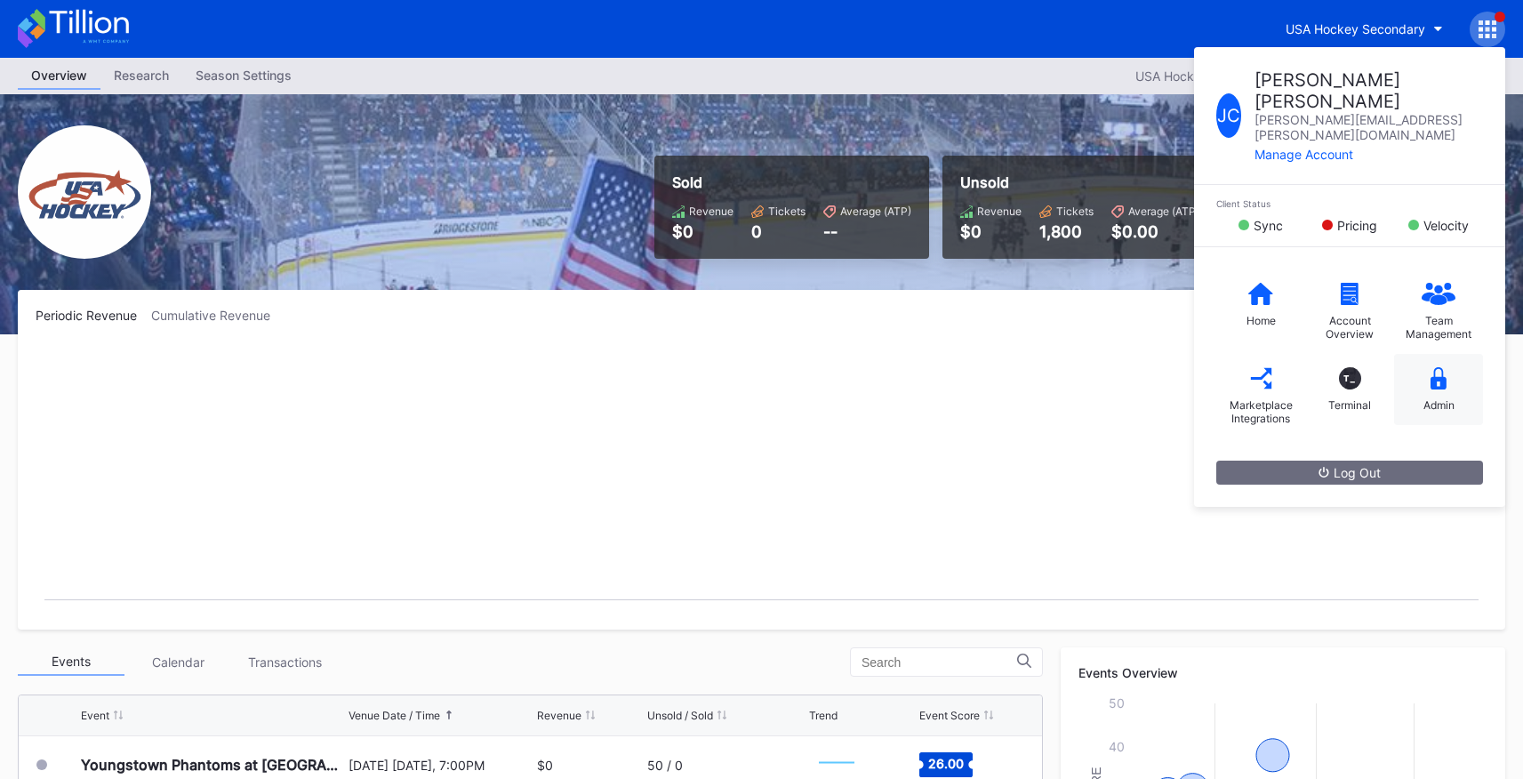
click at [1439, 367] on icon at bounding box center [1439, 378] width 16 height 22
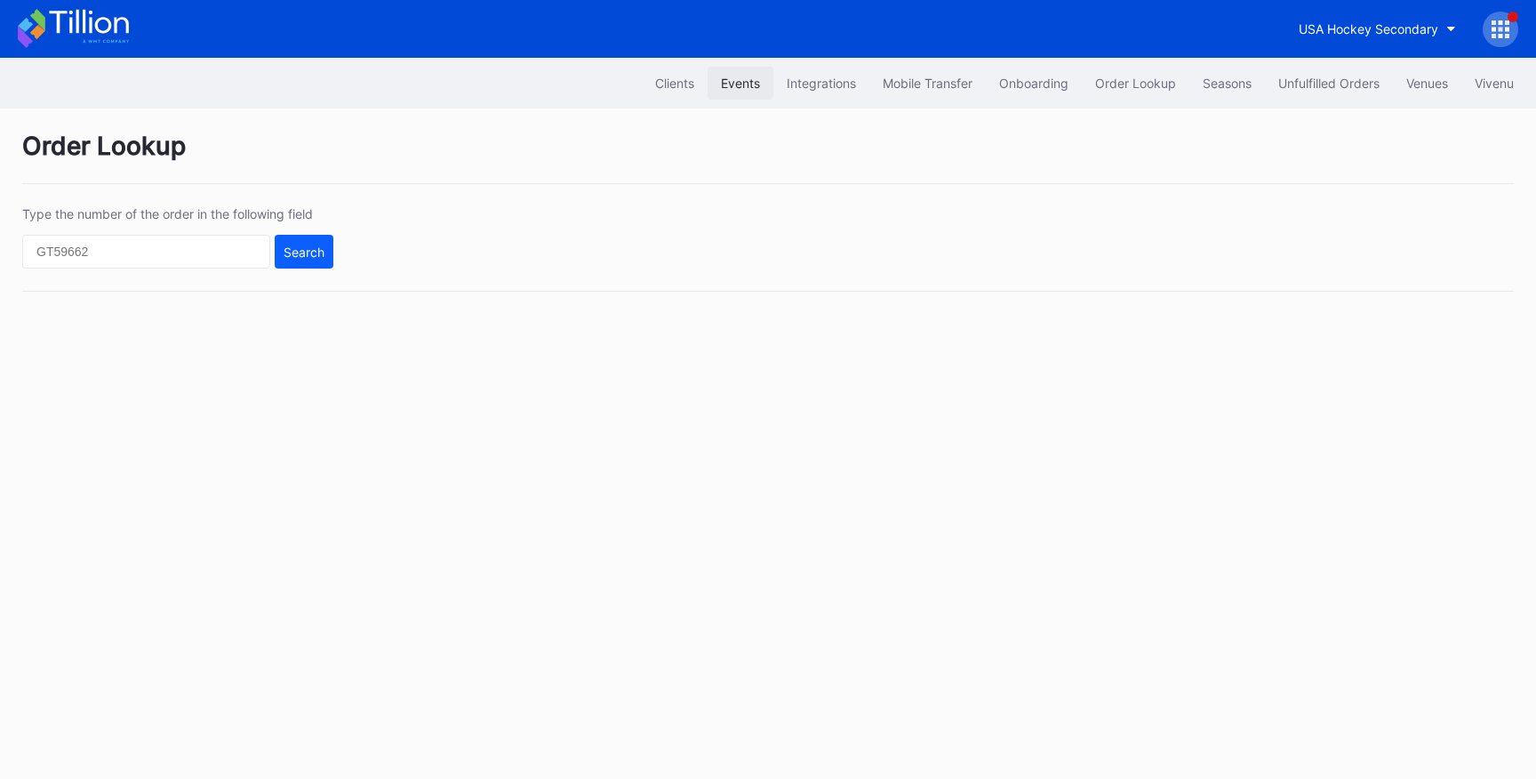
click at [749, 90] on div "Events" at bounding box center [740, 83] width 39 height 15
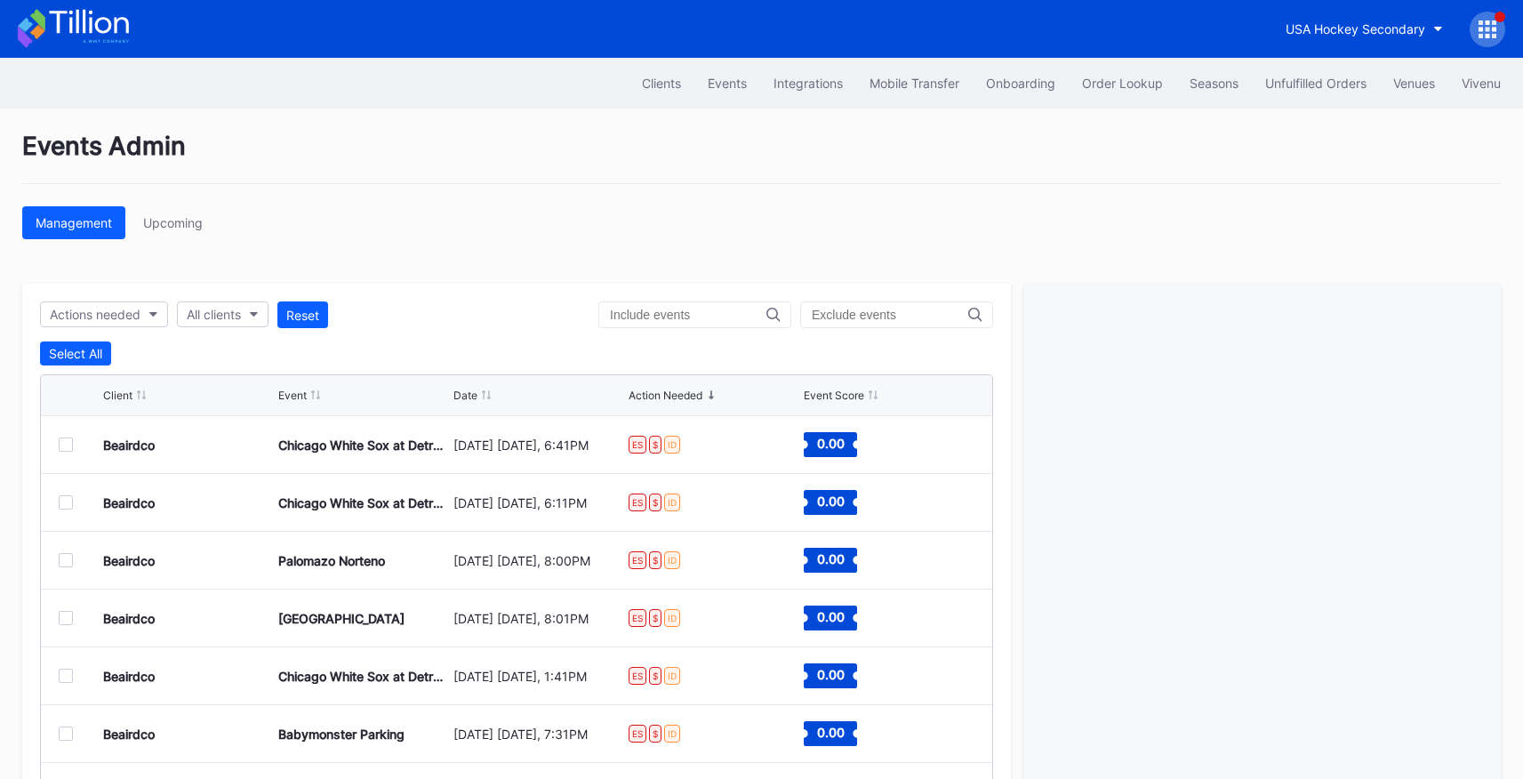
click at [820, 313] on input "text" at bounding box center [890, 315] width 156 height 14
click at [652, 319] on input "text" at bounding box center [688, 315] width 156 height 14
click at [225, 318] on div "All clients" at bounding box center [214, 314] width 54 height 15
type input "usa"
click at [256, 405] on div "USA Hockey Secondary" at bounding box center [282, 397] width 207 height 33
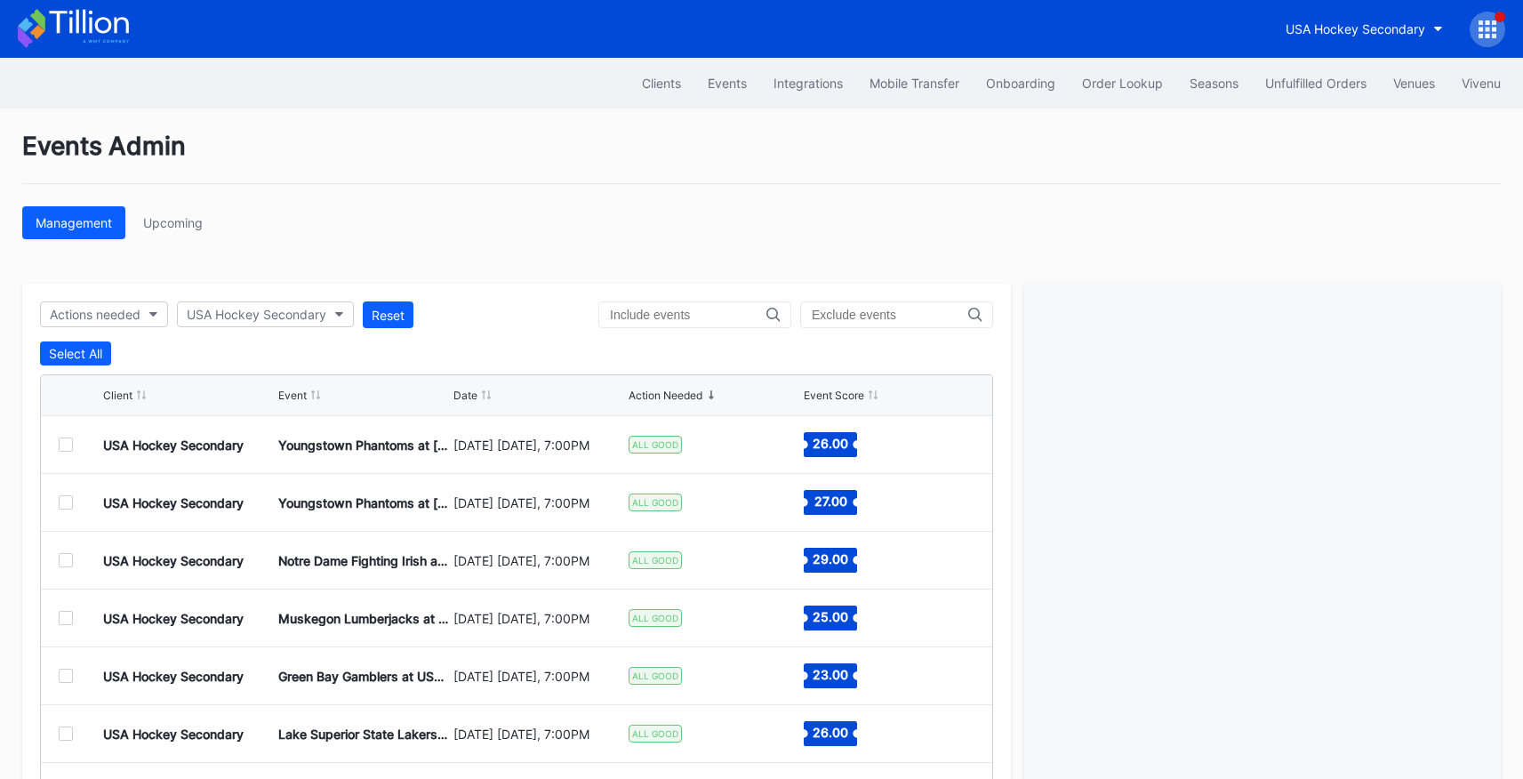
click at [60, 442] on div at bounding box center [66, 444] width 14 height 14
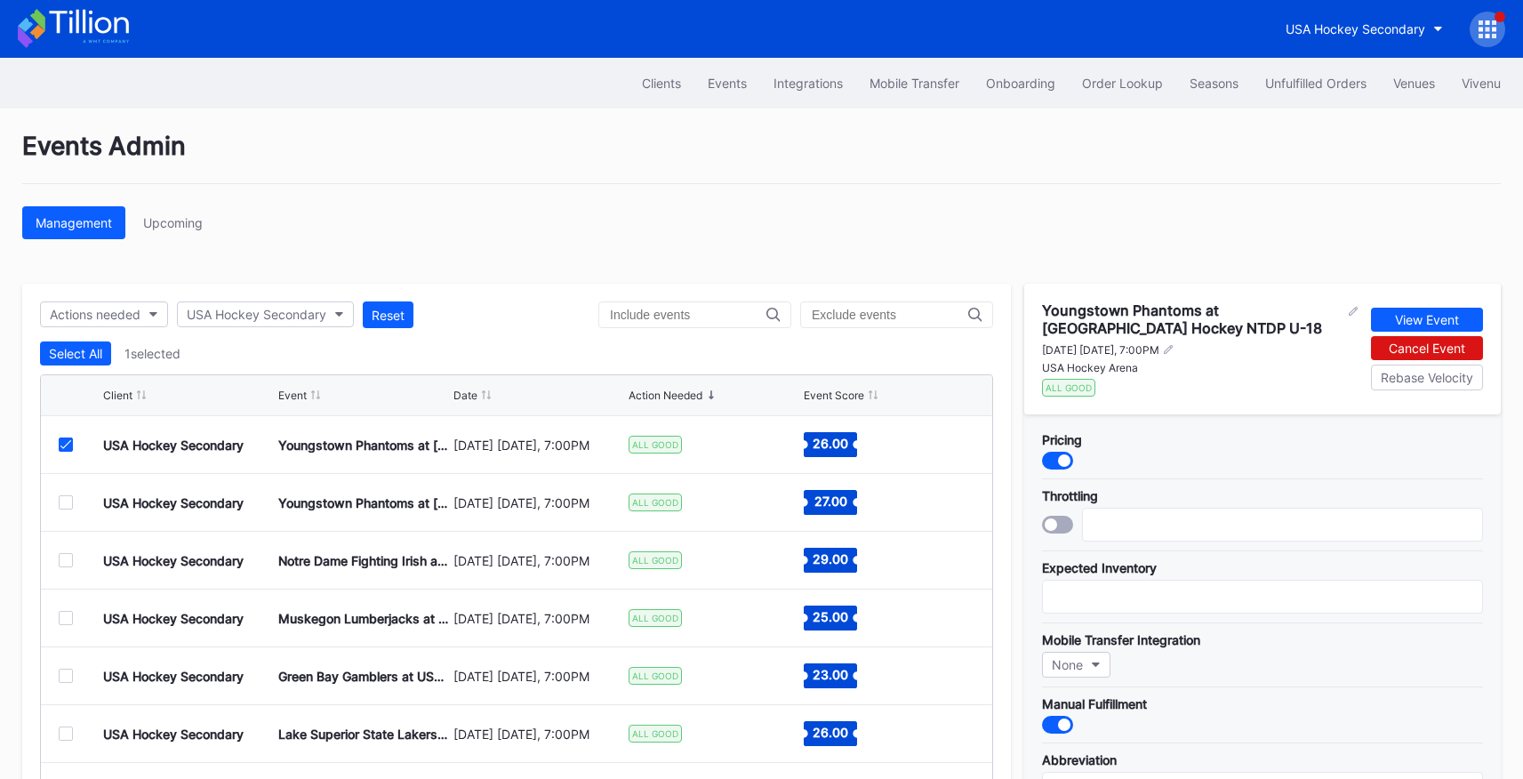
click at [1493, 26] on icon at bounding box center [1488, 29] width 18 height 18
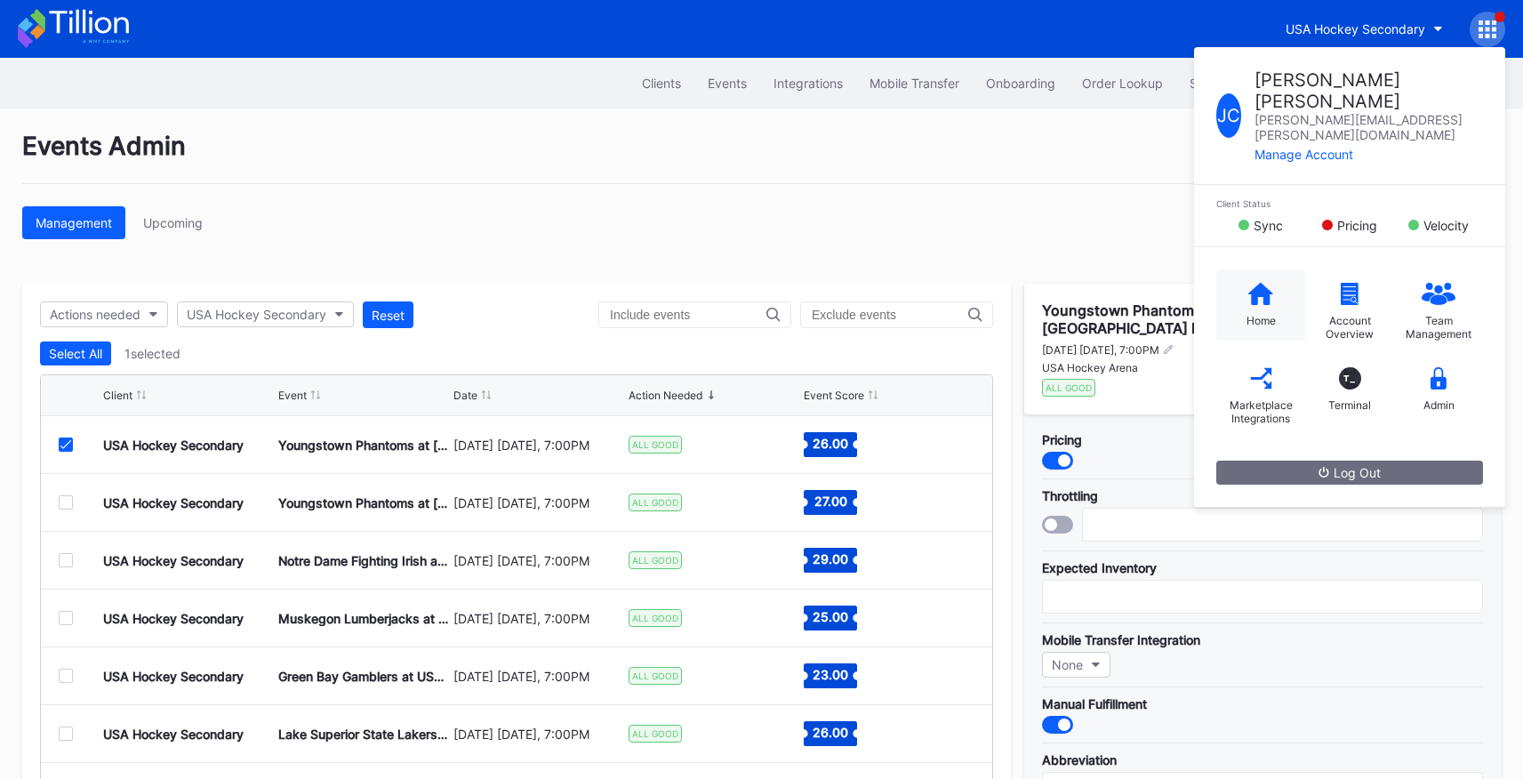
click at [1251, 282] on icon at bounding box center [1260, 293] width 25 height 22
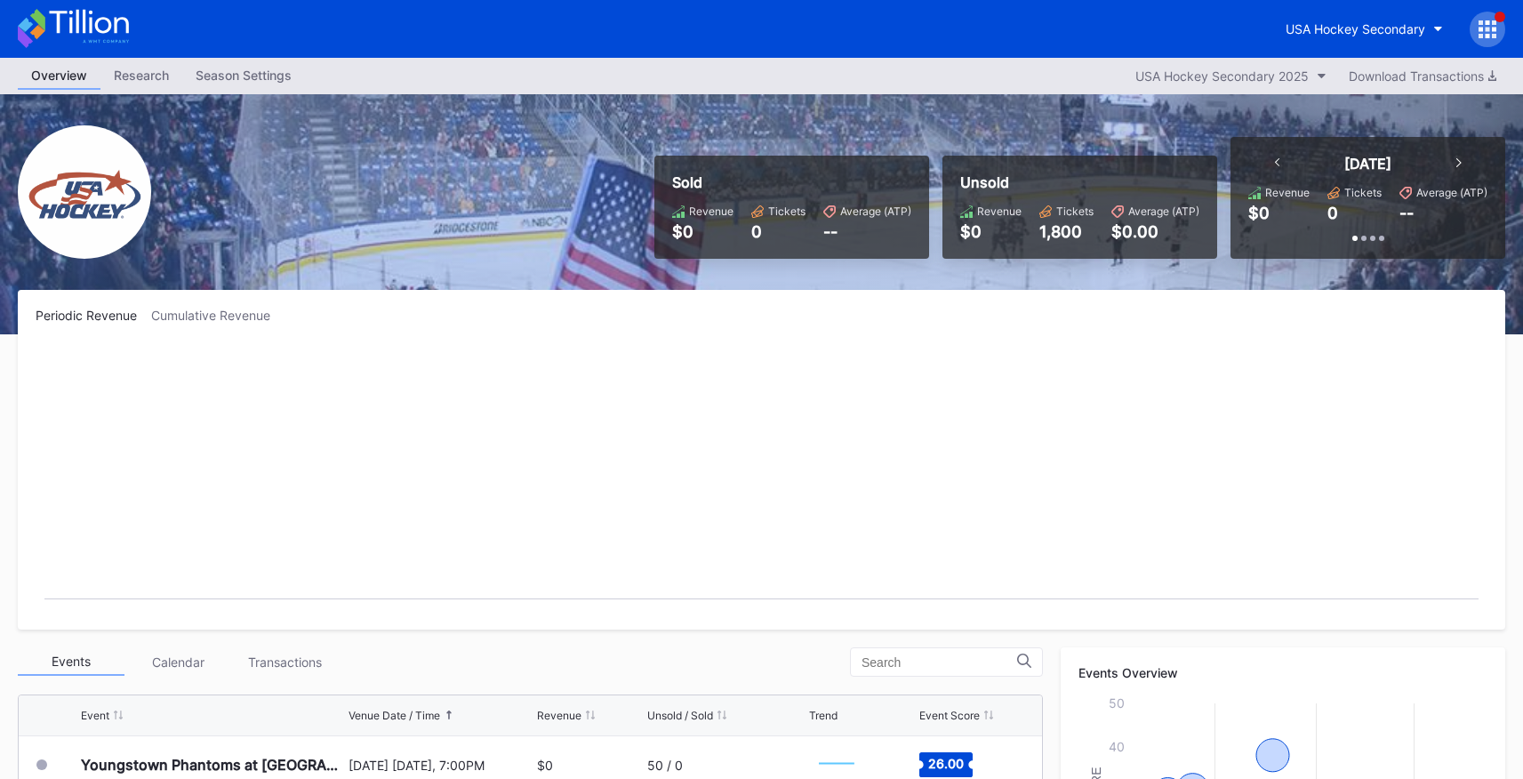
scroll to position [158, 0]
click at [1482, 25] on icon at bounding box center [1488, 29] width 18 height 18
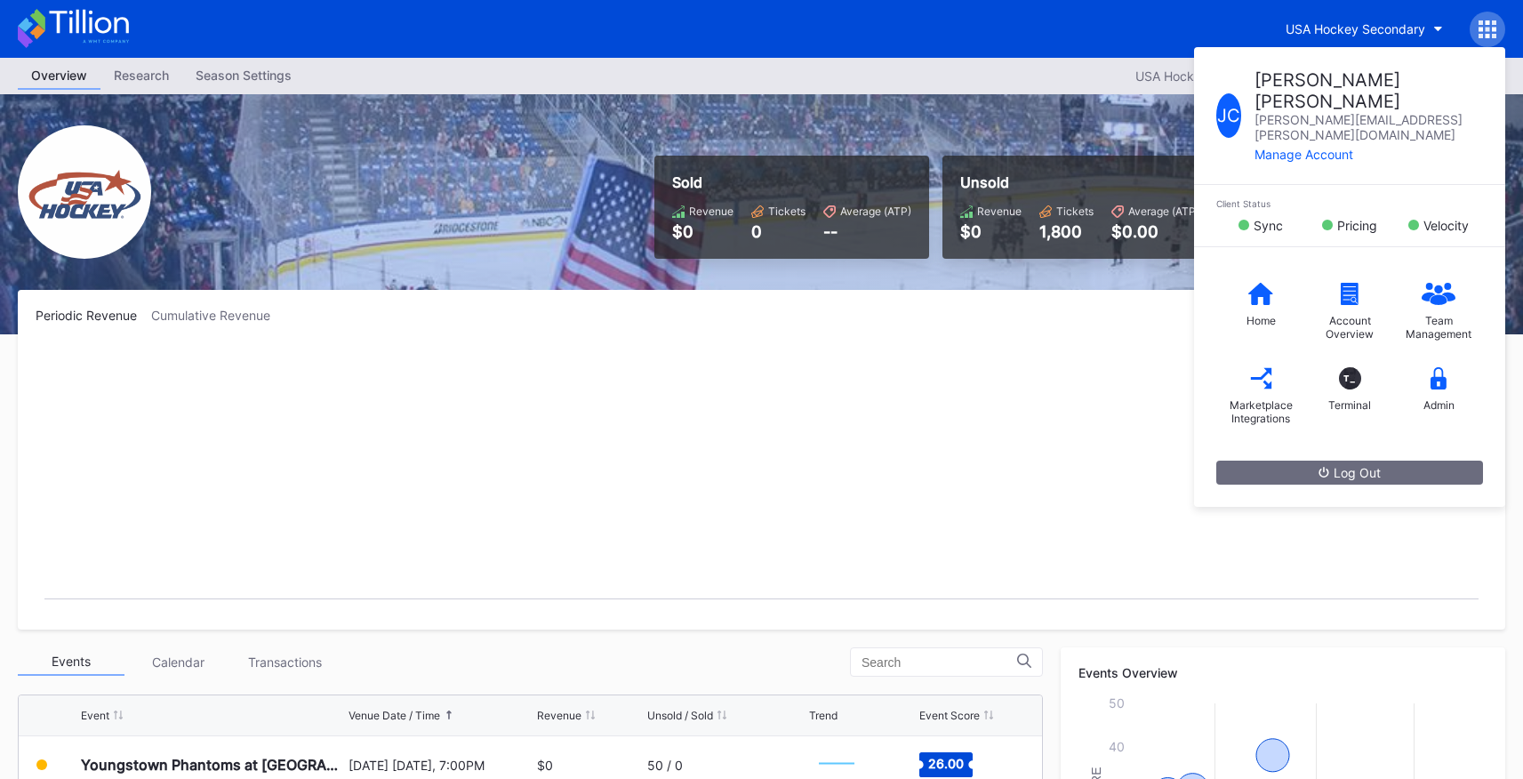
click at [1482, 25] on icon at bounding box center [1488, 29] width 18 height 18
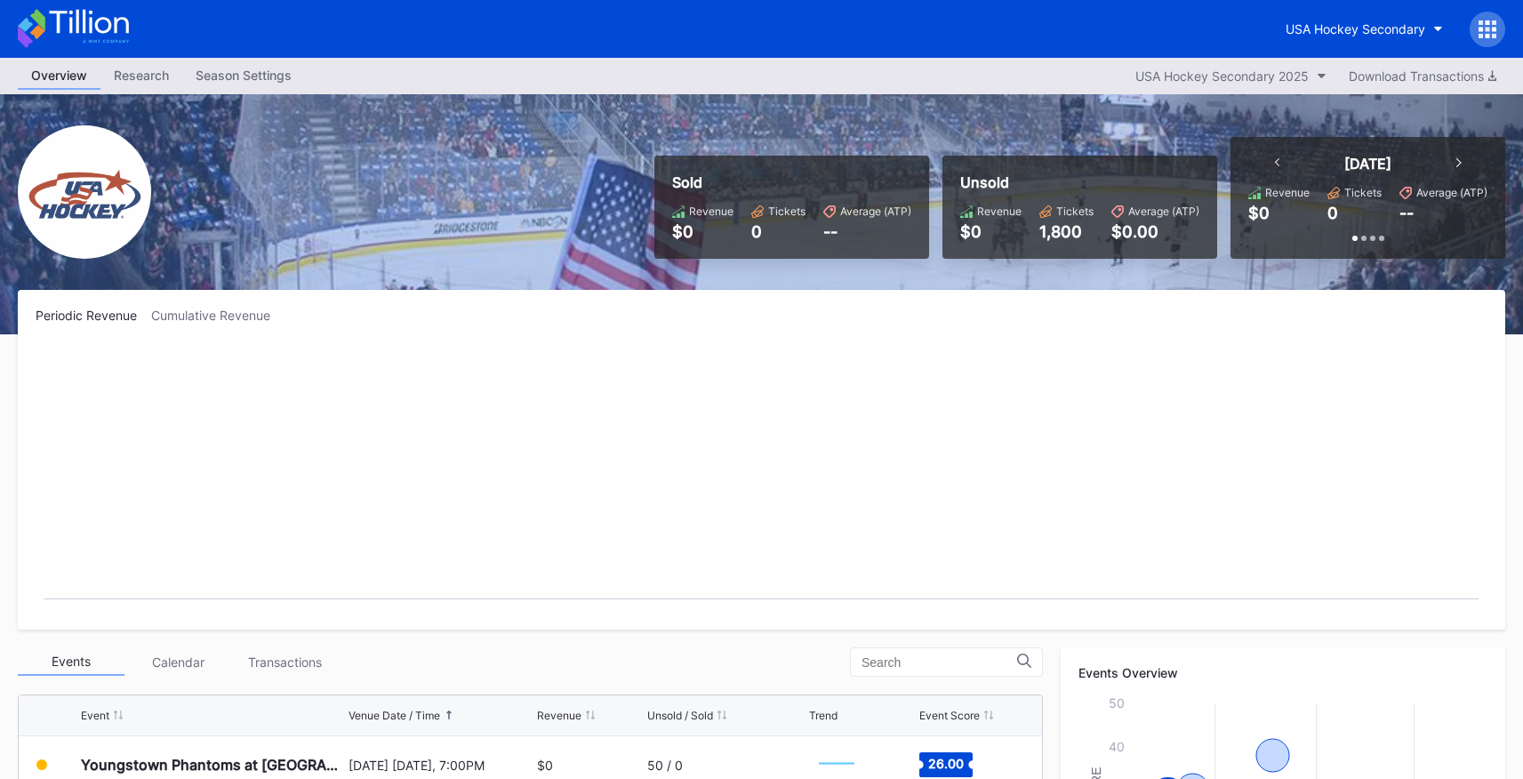
scroll to position [2, 0]
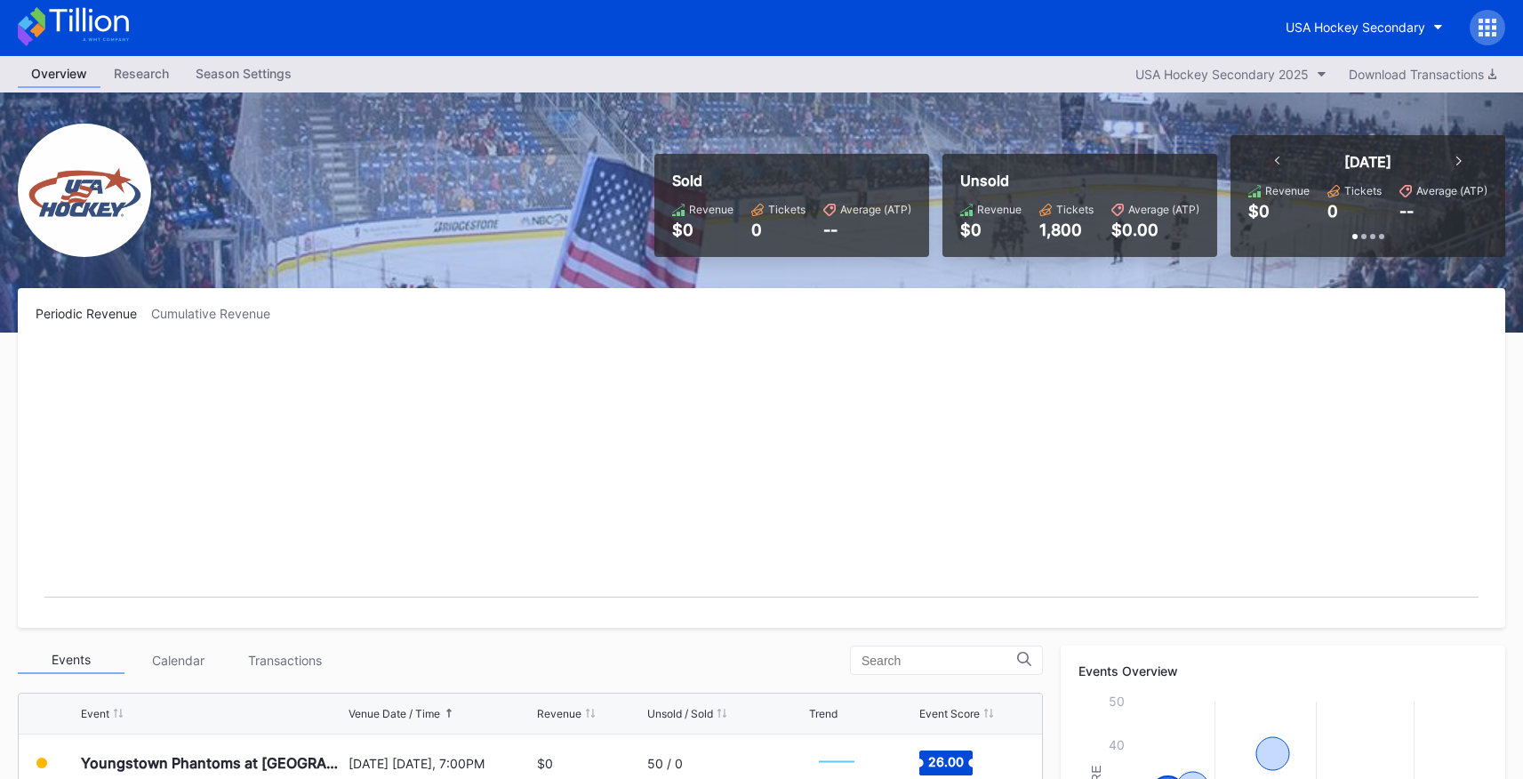
click at [1479, 27] on icon at bounding box center [1481, 27] width 4 height 4
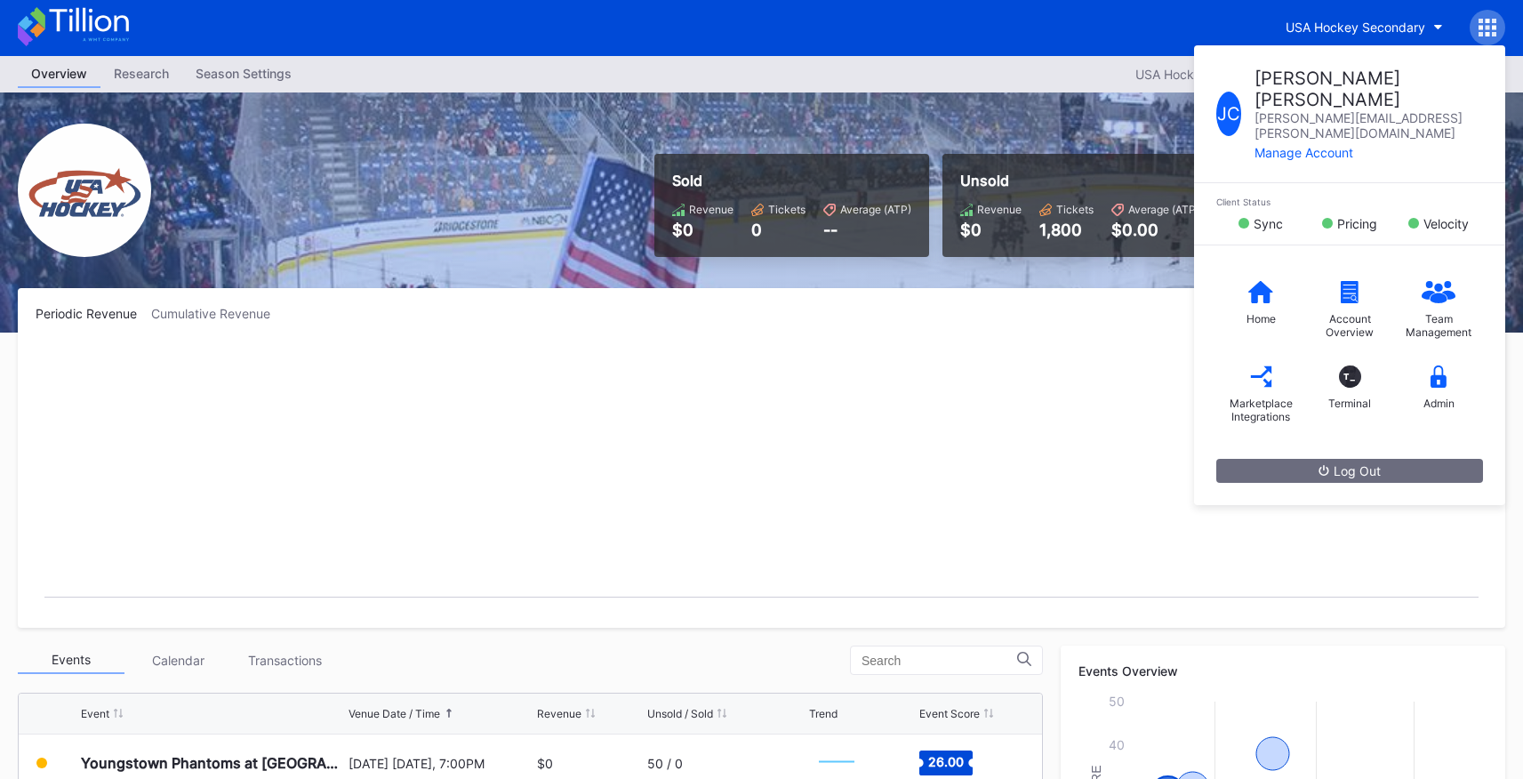
click at [422, 364] on rect "Chart title" at bounding box center [762, 476] width 1452 height 267
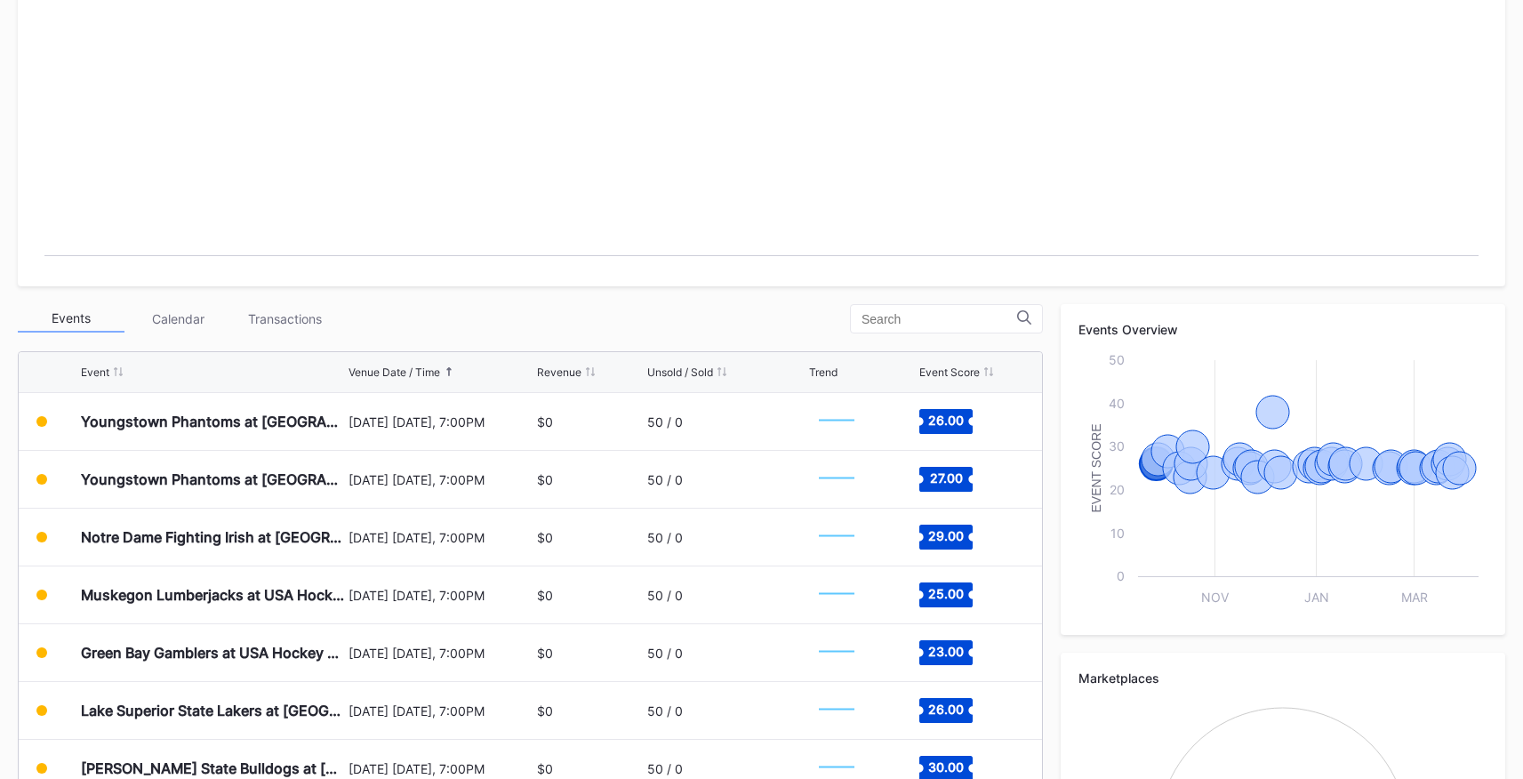
scroll to position [346, 0]
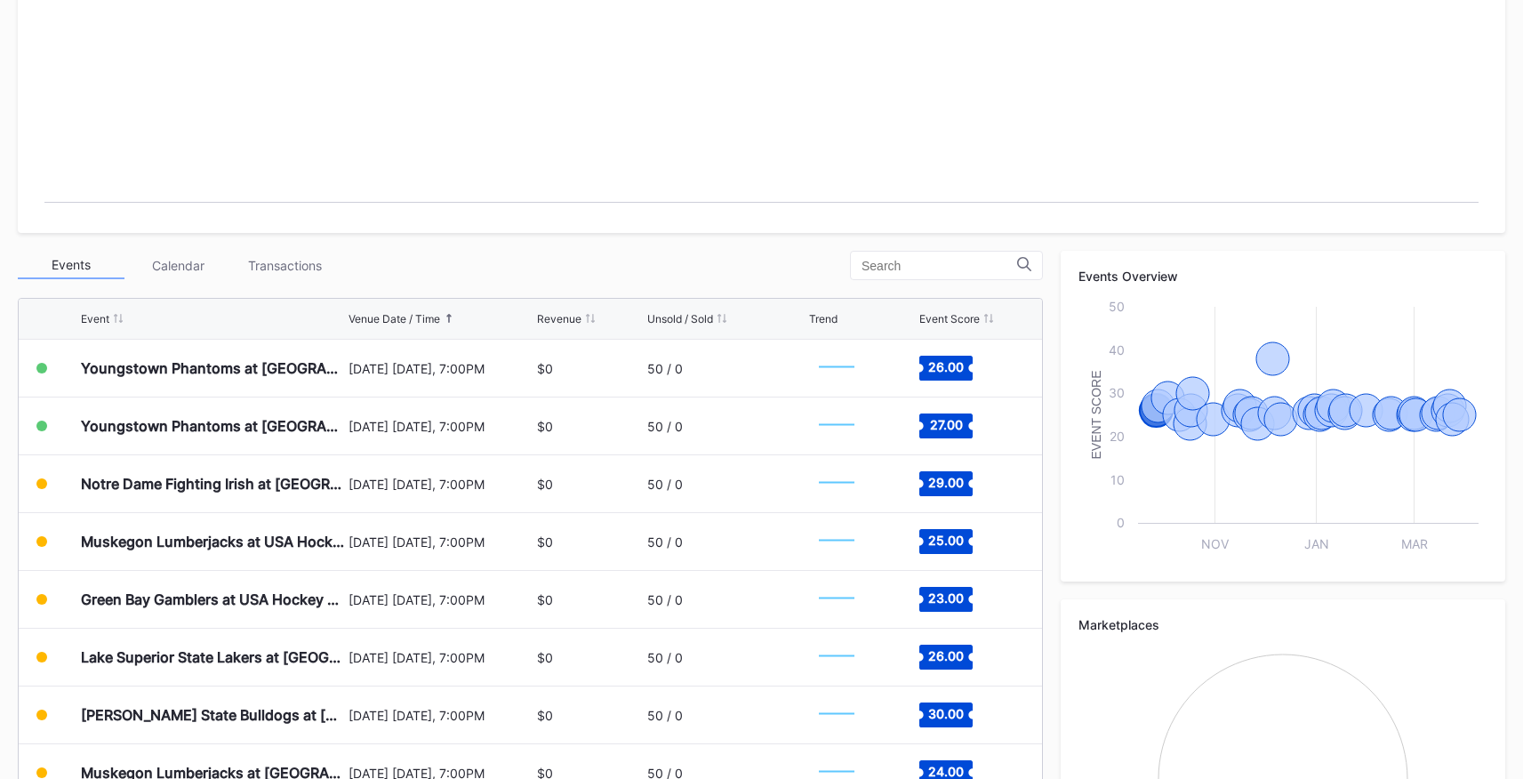
scroll to position [408, 0]
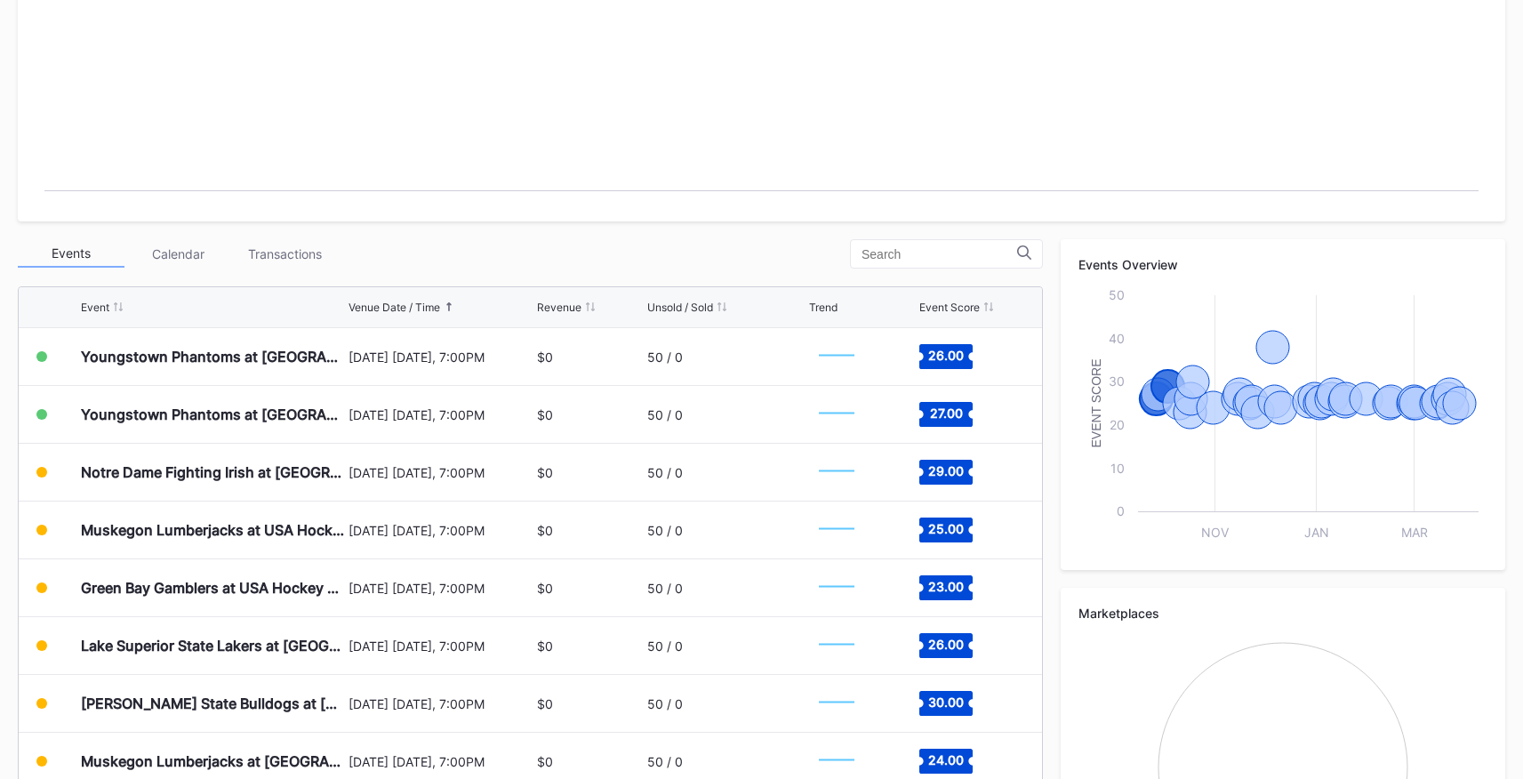
click at [283, 114] on rect "Chart title" at bounding box center [762, 70] width 1452 height 267
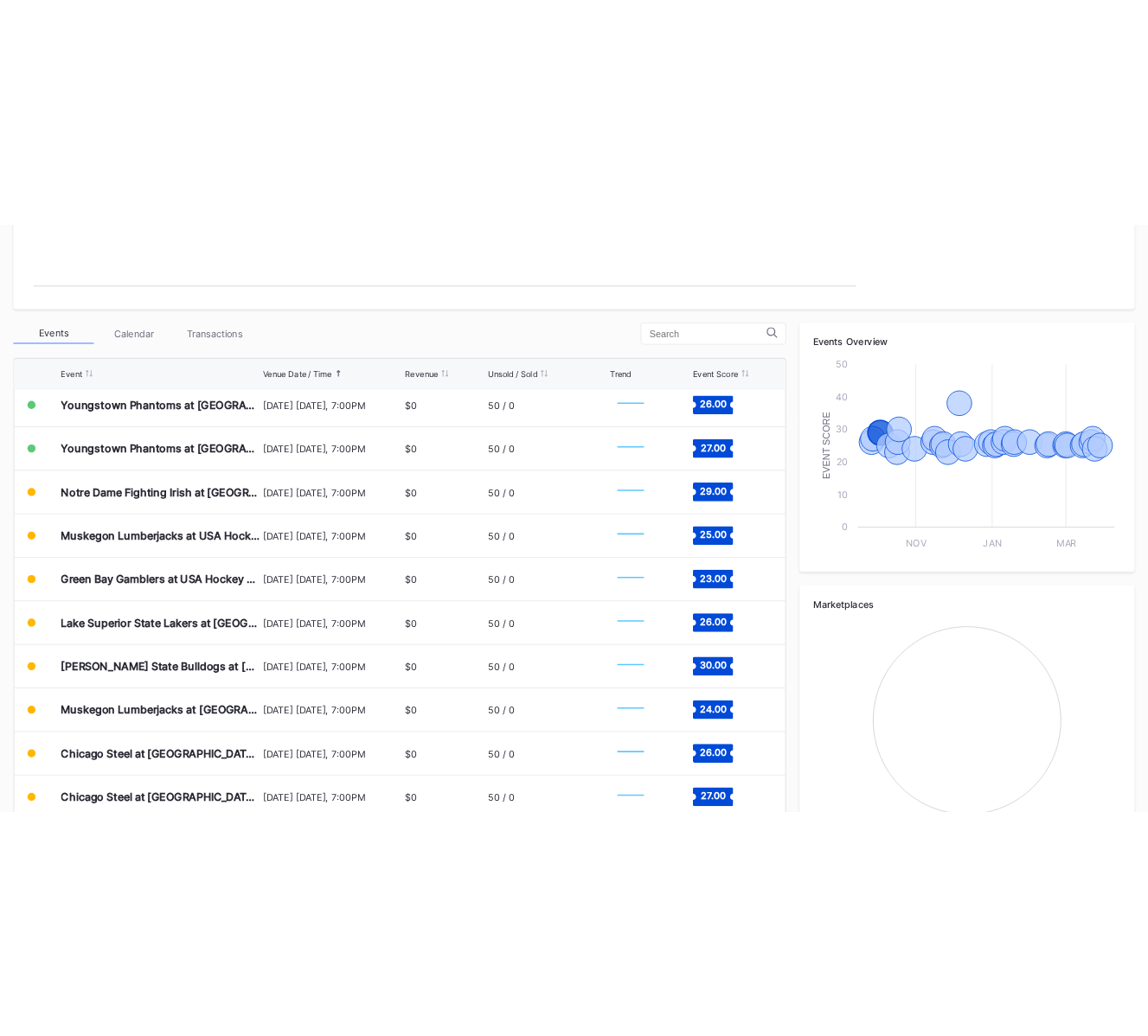
scroll to position [0, 0]
